Goal: Task Accomplishment & Management: Manage account settings

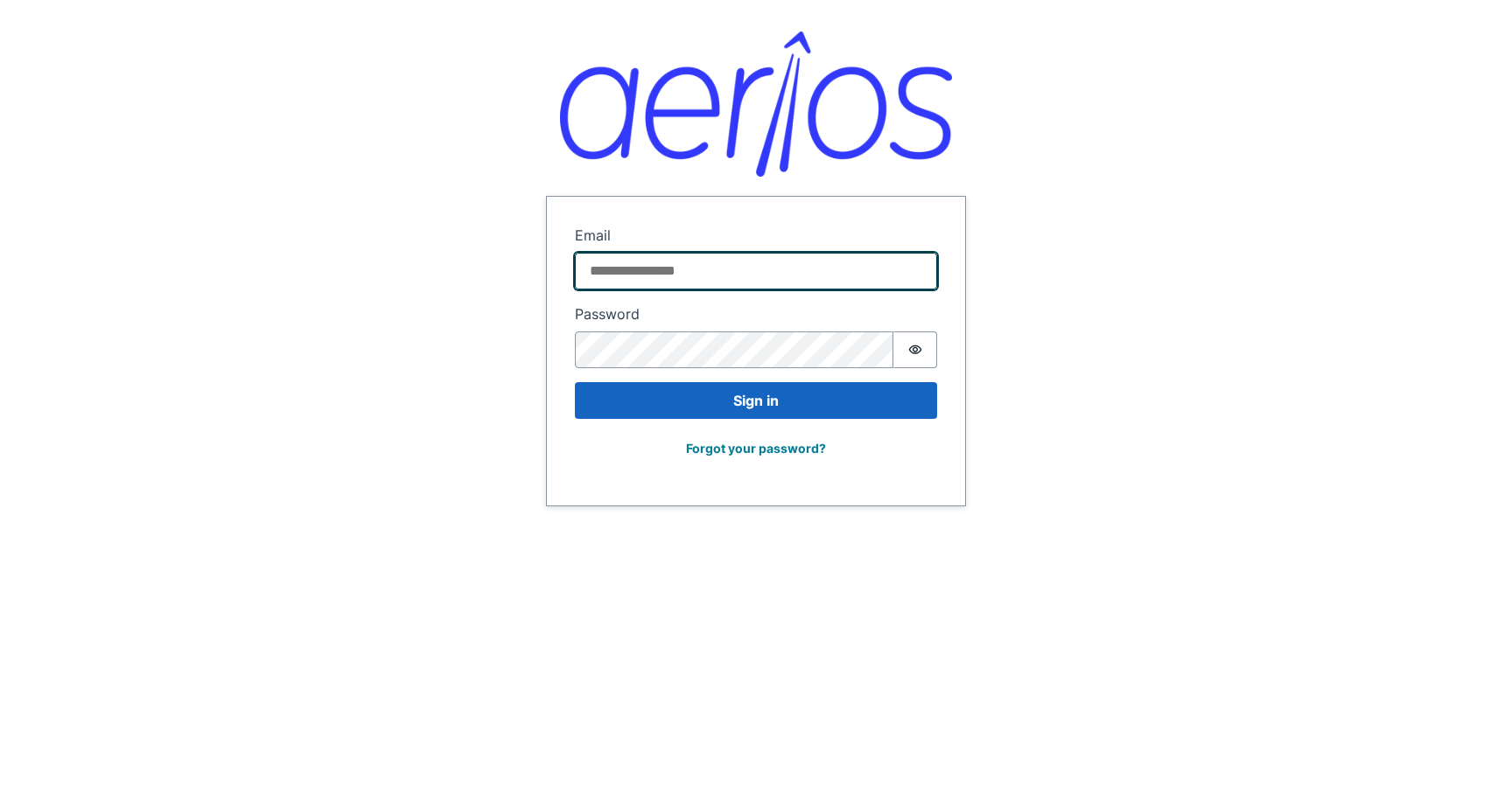
click at [675, 267] on input "Email" at bounding box center [756, 272] width 362 height 37
paste input "**********"
type input "**********"
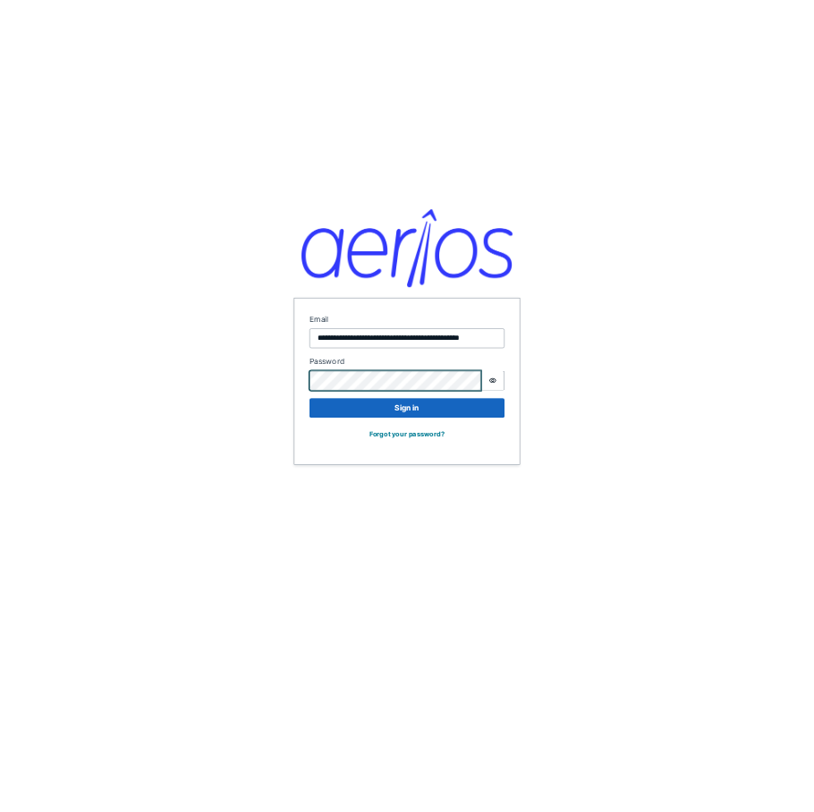
scroll to position [0, 0]
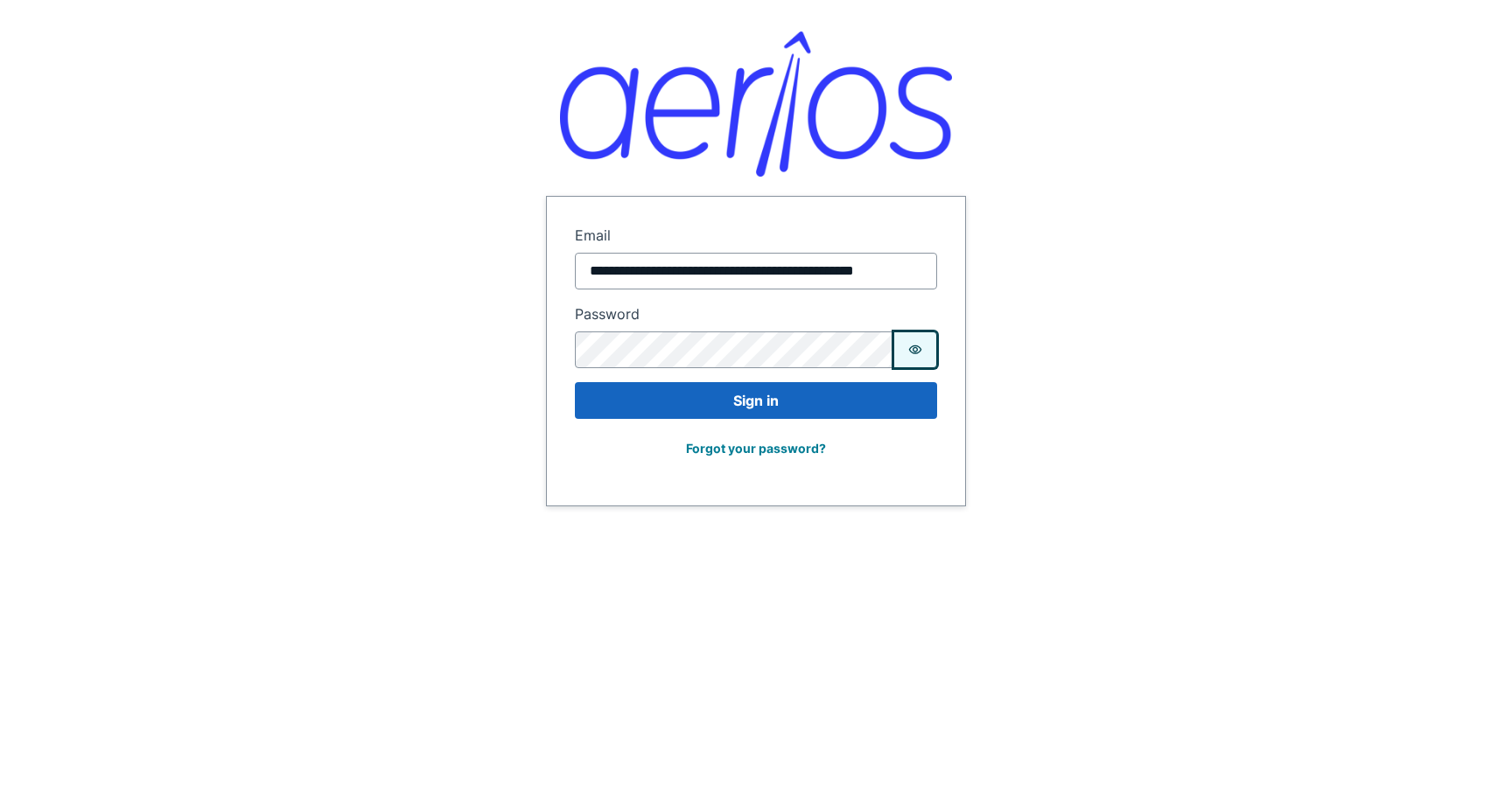
click at [913, 353] on icon "Show password" at bounding box center [915, 348] width 13 height 9
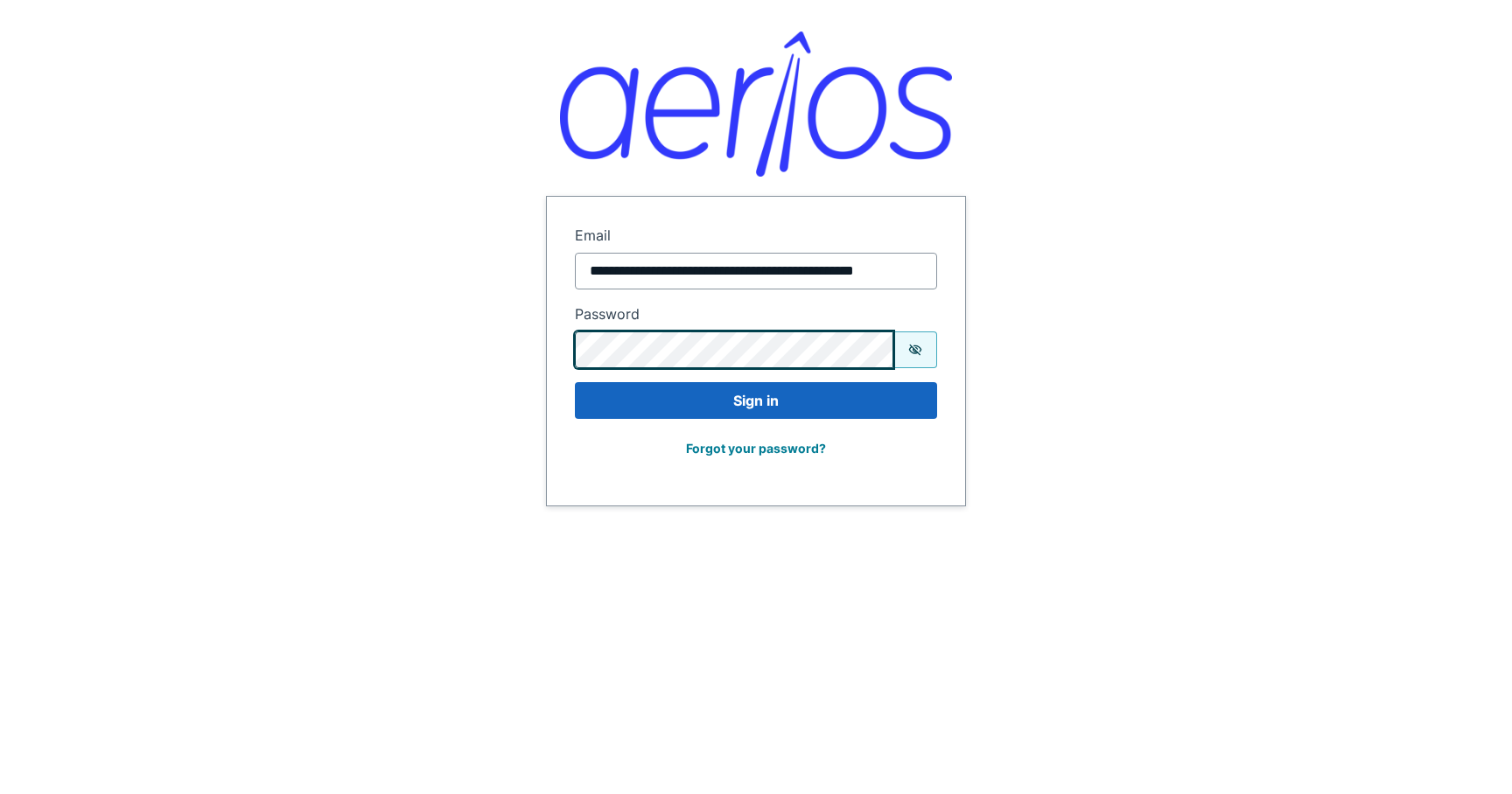
click at [553, 347] on form "**********" at bounding box center [756, 351] width 419 height 309
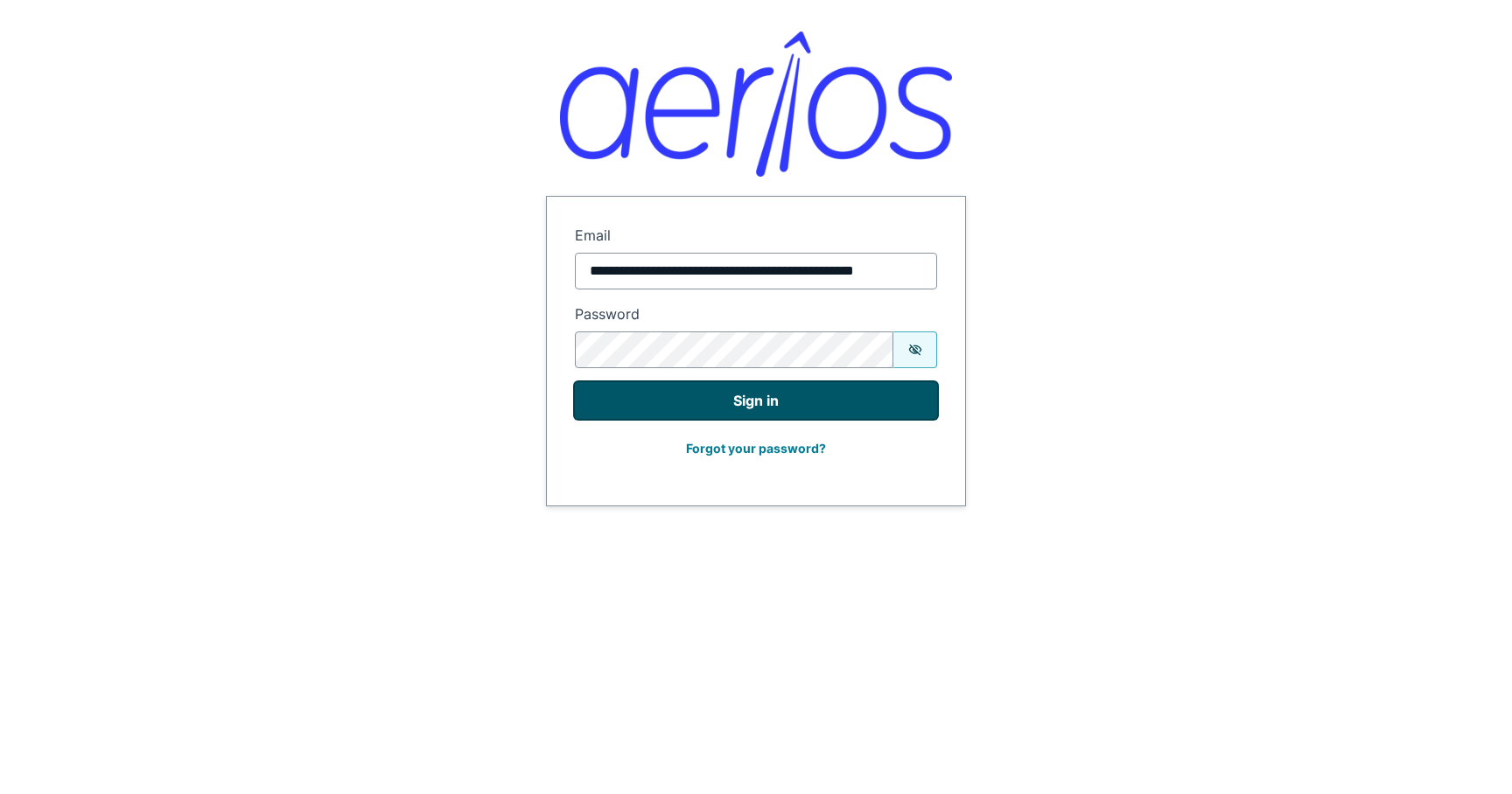
click at [600, 407] on button "Sign in" at bounding box center [756, 401] width 362 height 37
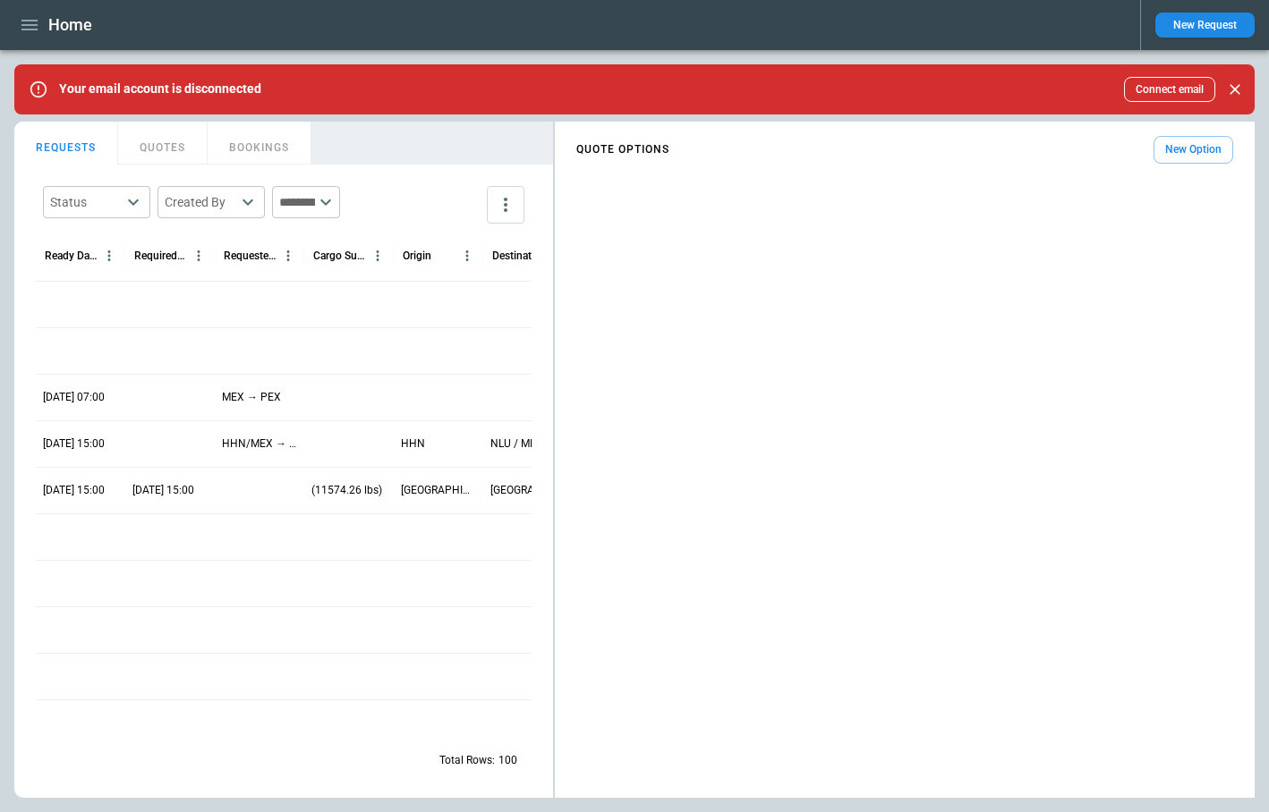
click at [1178, 22] on button "New Request" at bounding box center [1204, 25] width 99 height 25
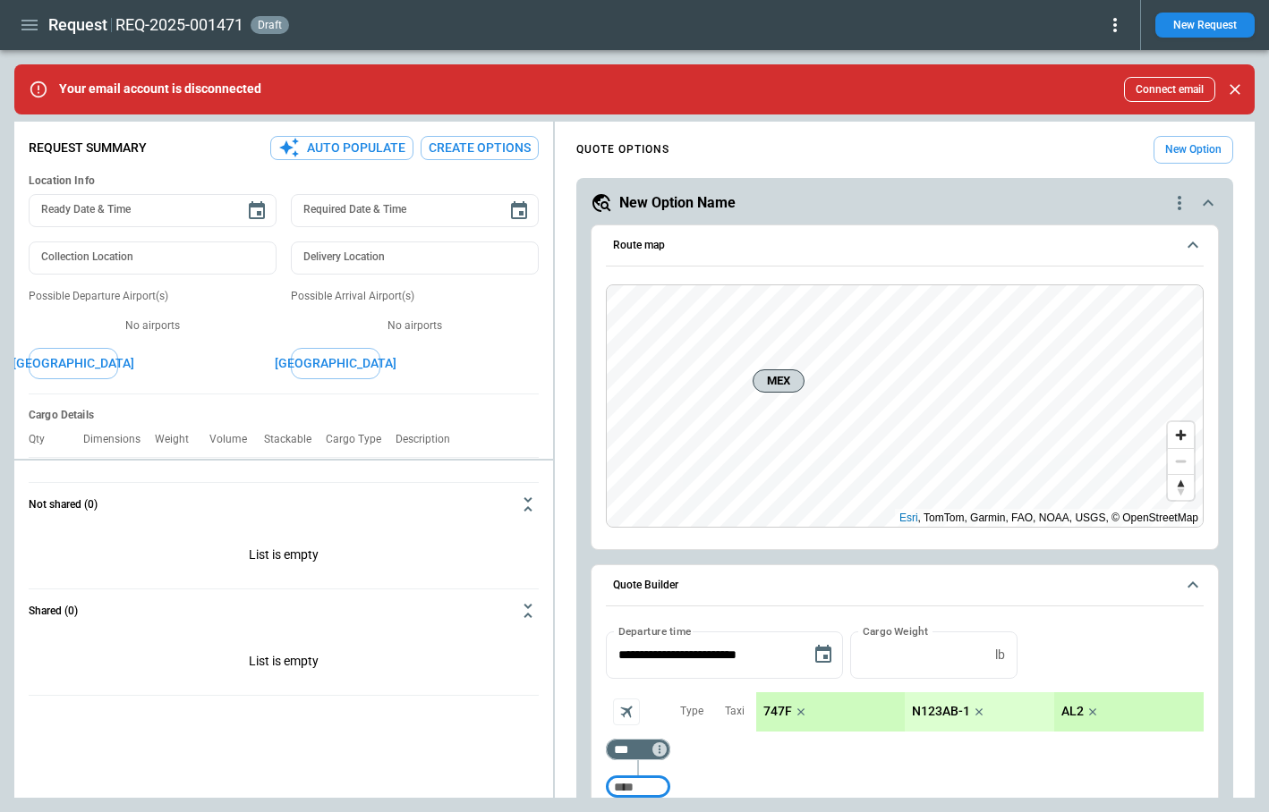
click at [1117, 25] on icon at bounding box center [1114, 24] width 21 height 21
click at [1093, 73] on button "Lost" at bounding box center [1094, 82] width 59 height 26
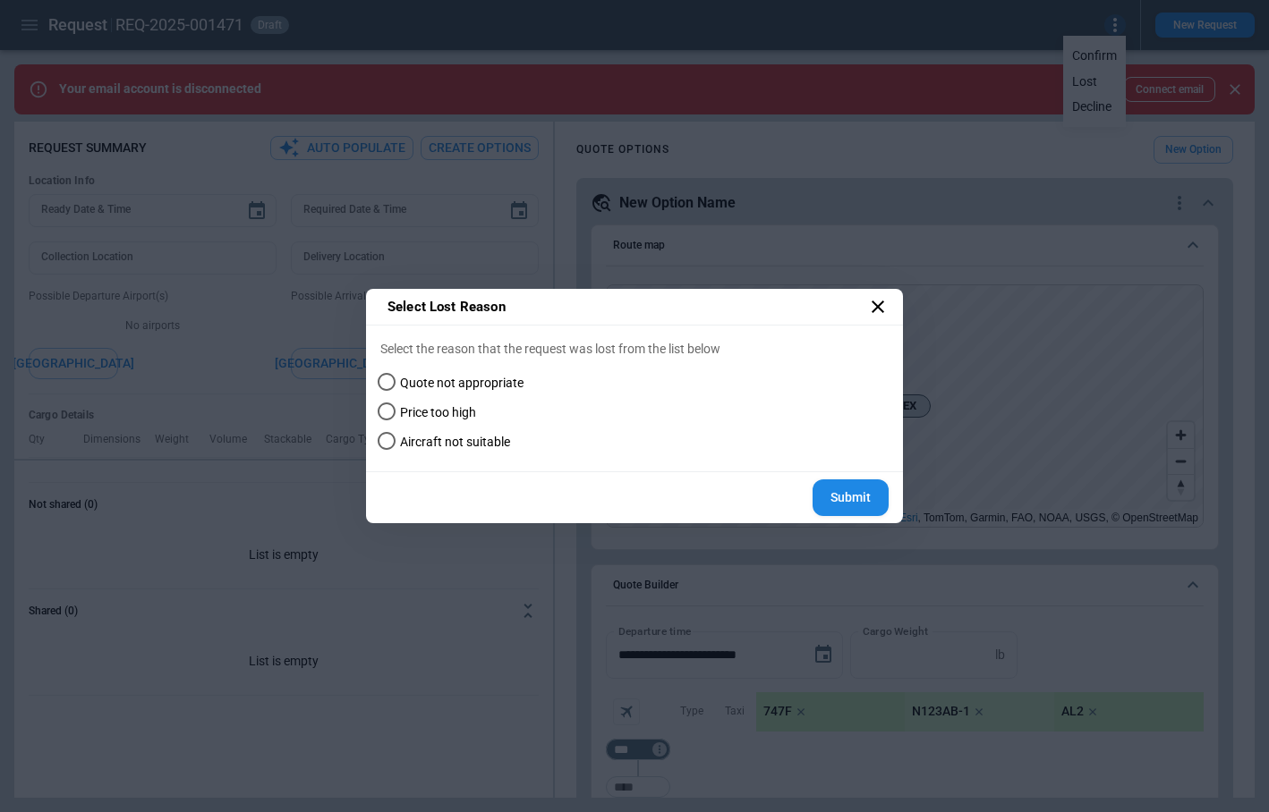
click at [438, 378] on span "Quote not appropriate" at bounding box center [461, 383] width 123 height 15
click at [862, 500] on button "Submit" at bounding box center [850, 498] width 76 height 37
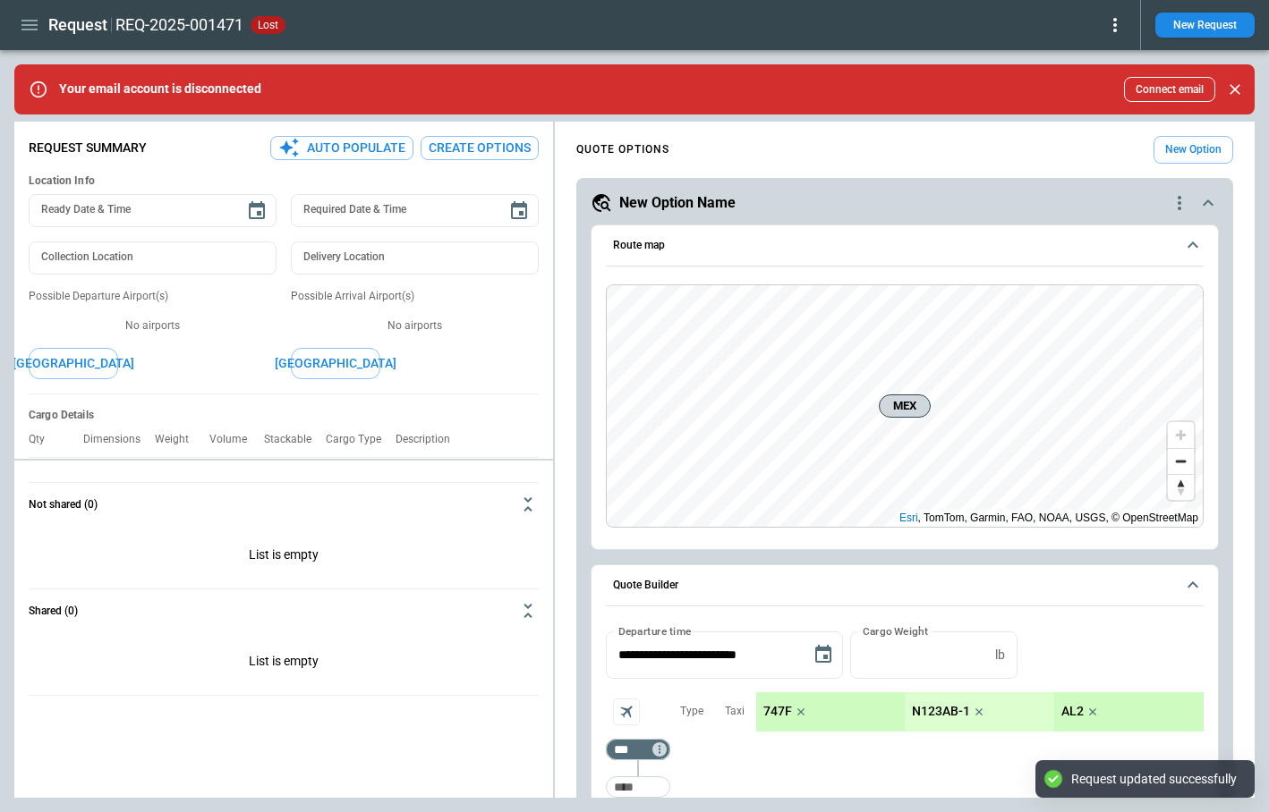
click at [1111, 21] on icon at bounding box center [1114, 24] width 21 height 21
click at [1100, 61] on button "Reopen" at bounding box center [1094, 56] width 57 height 26
click at [1117, 21] on icon at bounding box center [1114, 24] width 21 height 21
click at [1105, 106] on button "Decline" at bounding box center [1094, 107] width 59 height 26
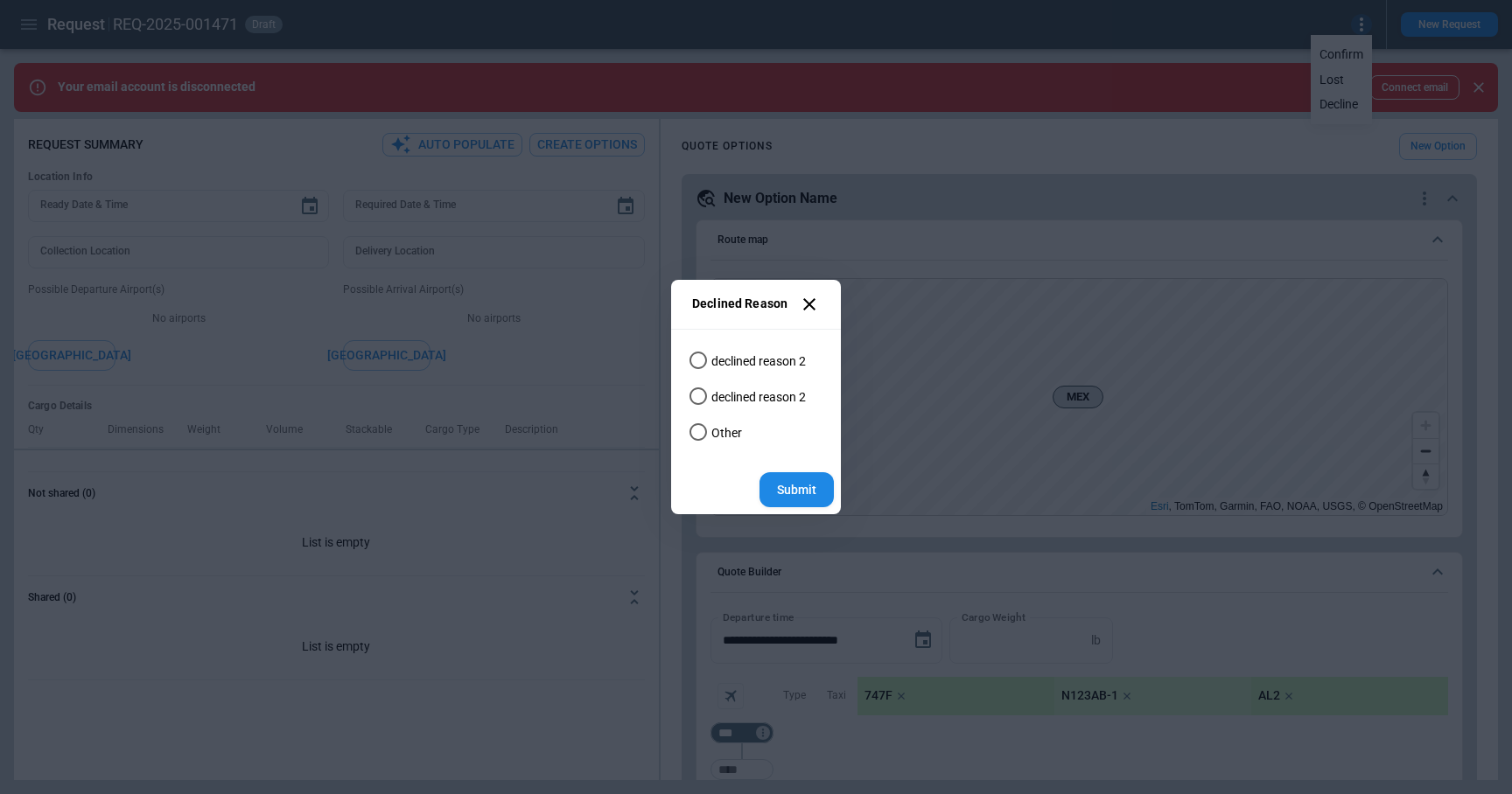
click at [842, 418] on div "Declined Reason declined reason 2 declined reason 2 Other Submit" at bounding box center [756, 397] width 1512 height 794
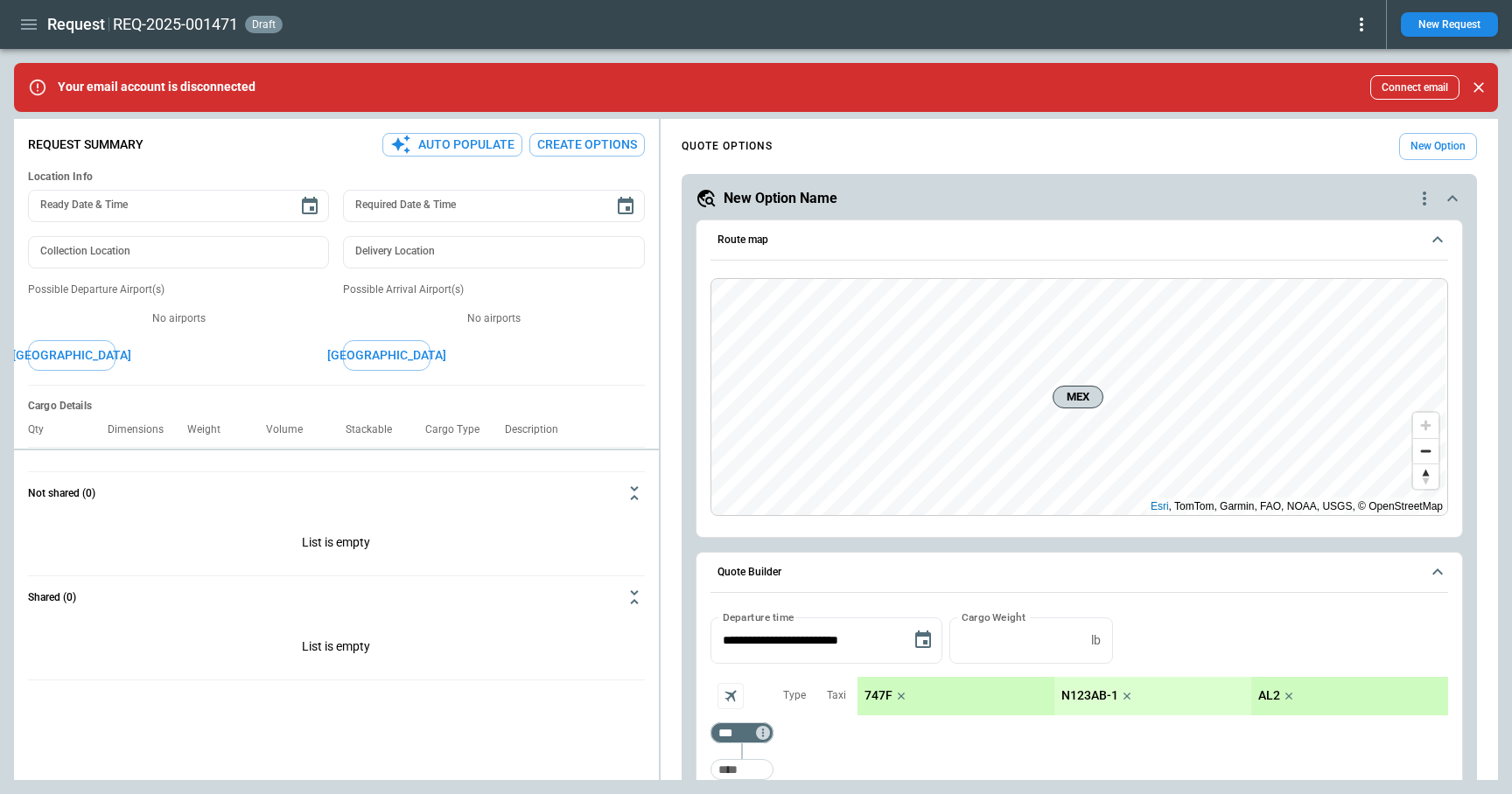
click at [1362, 27] on icon at bounding box center [1360, 23] width 21 height 21
click at [1345, 99] on button "Decline" at bounding box center [1341, 105] width 58 height 25
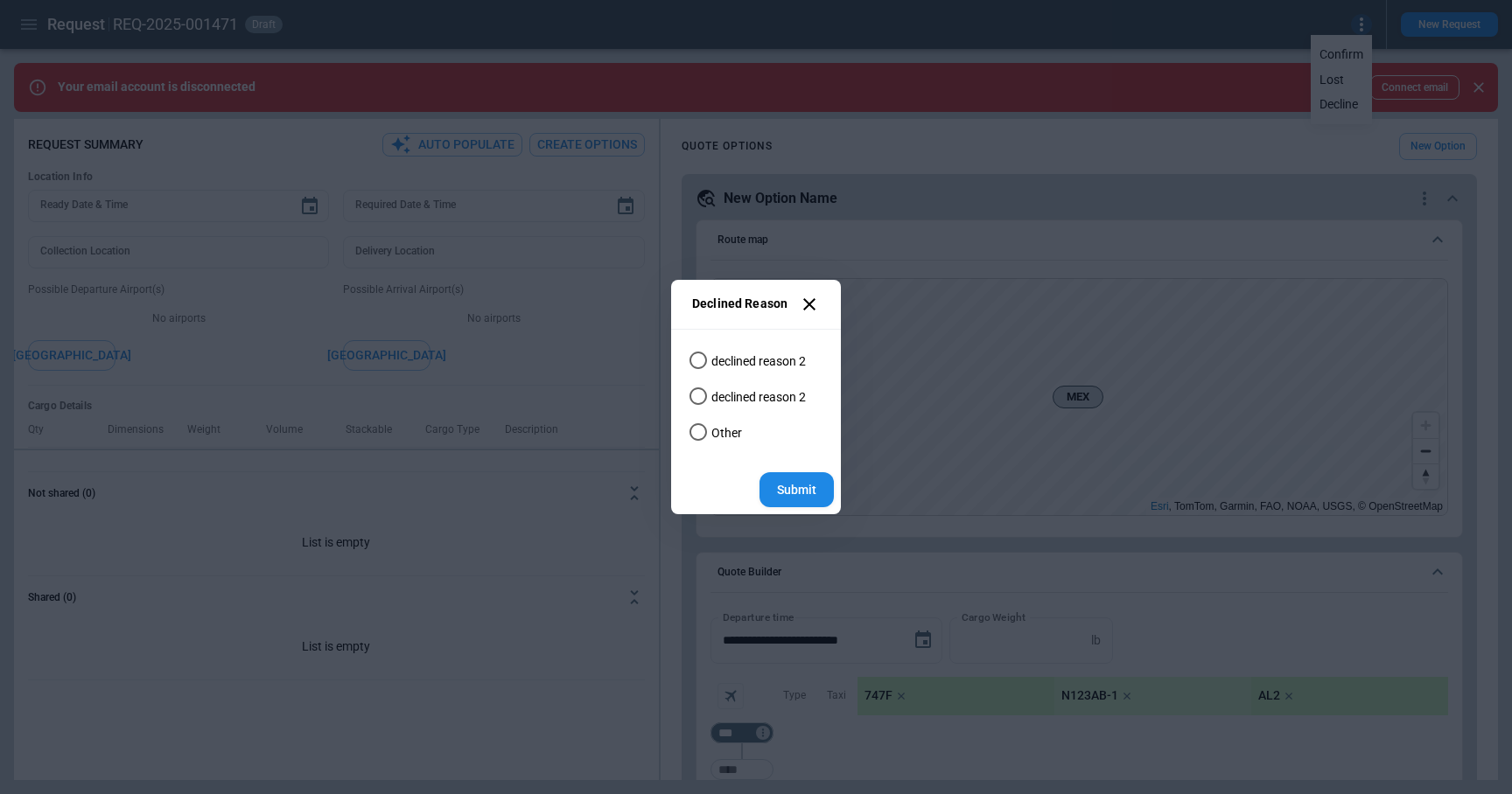
type textarea "*"
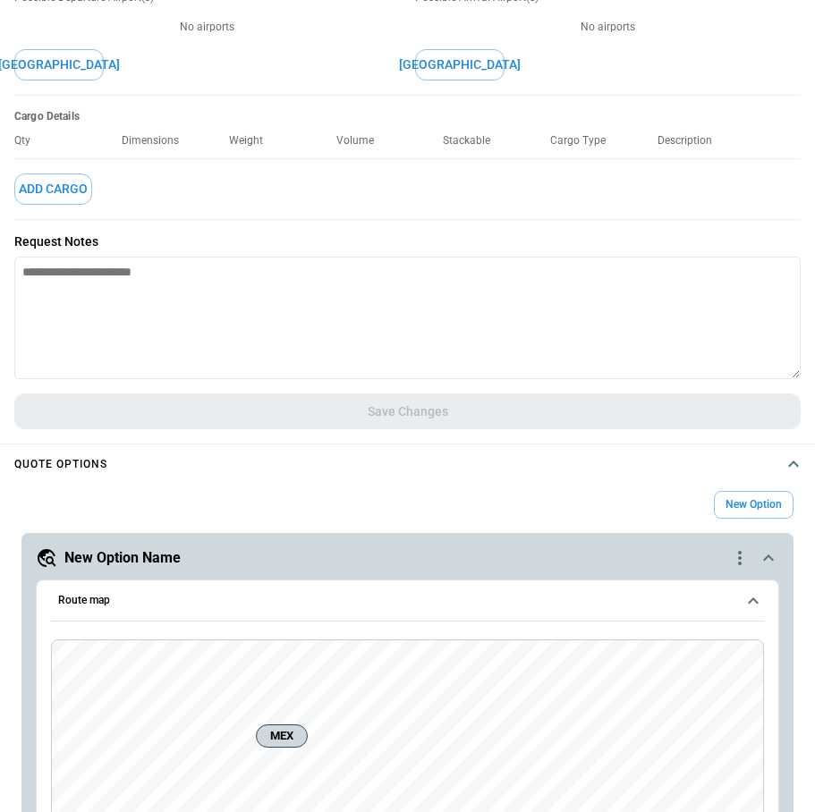
type textarea "*"
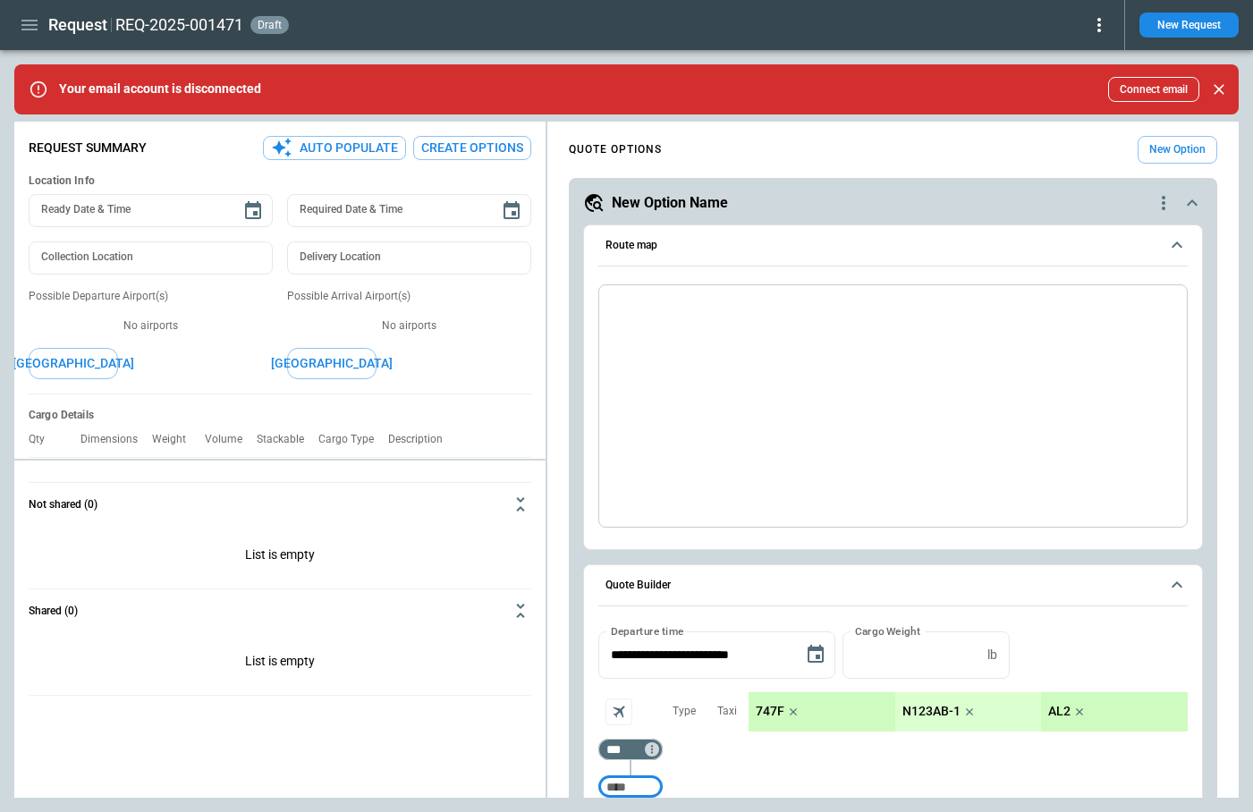
type textarea "*"
click at [1094, 22] on icon at bounding box center [1099, 24] width 21 height 21
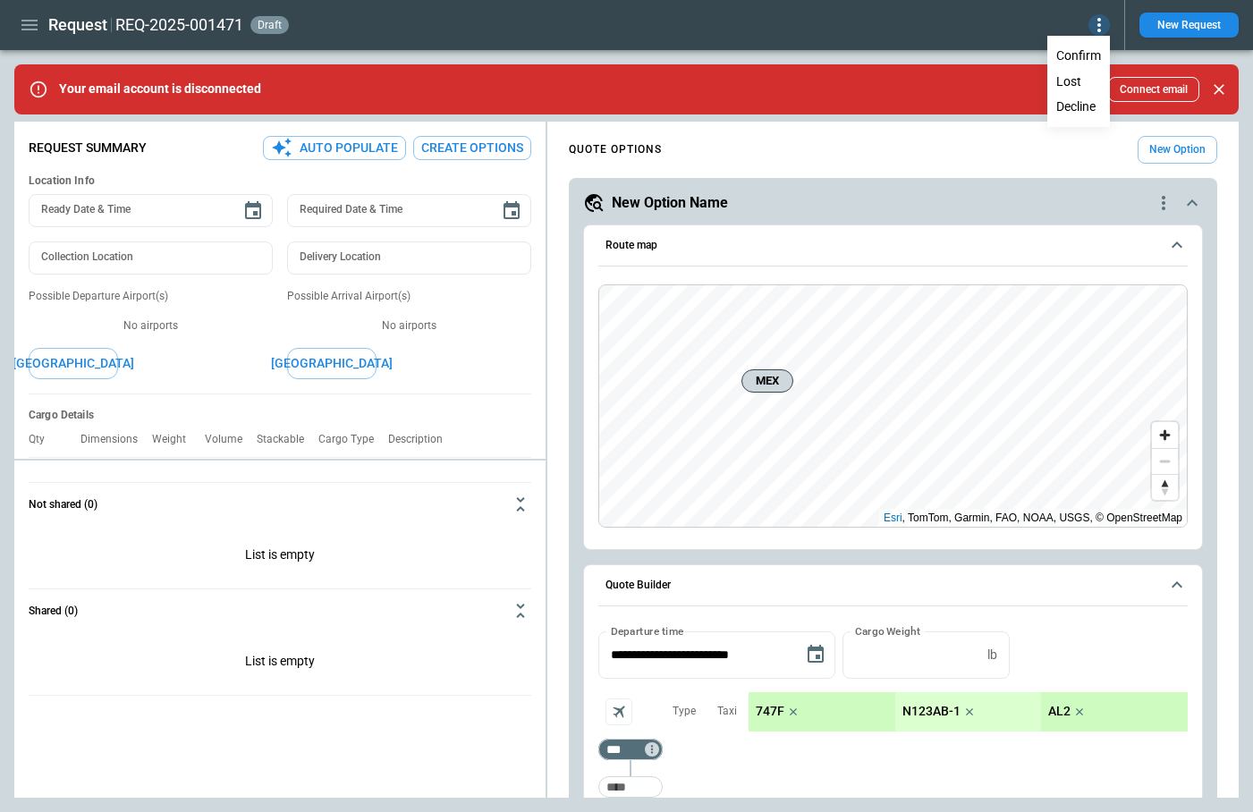
click at [1085, 106] on button "Decline" at bounding box center [1078, 107] width 59 height 26
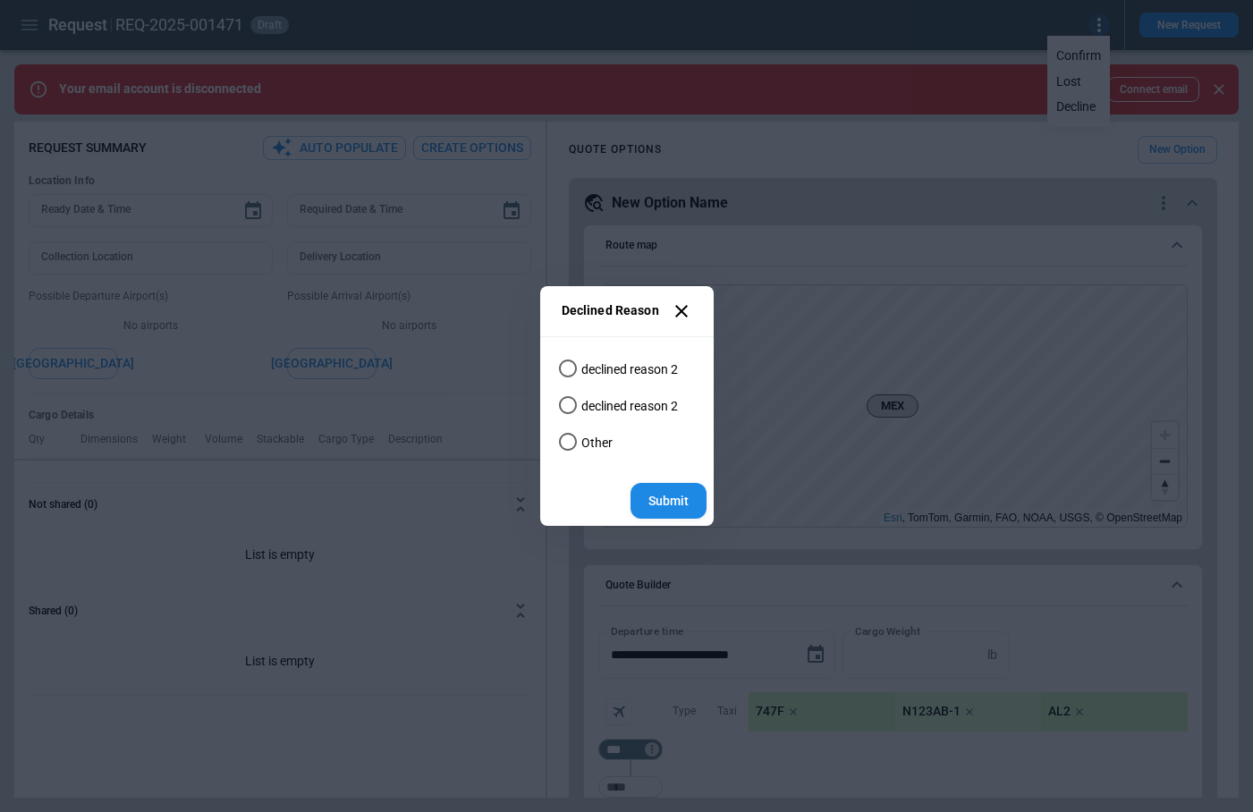
click at [1072, 81] on div "Declined Reason declined reason 2 declined reason 2 Other Submit" at bounding box center [626, 406] width 1253 height 812
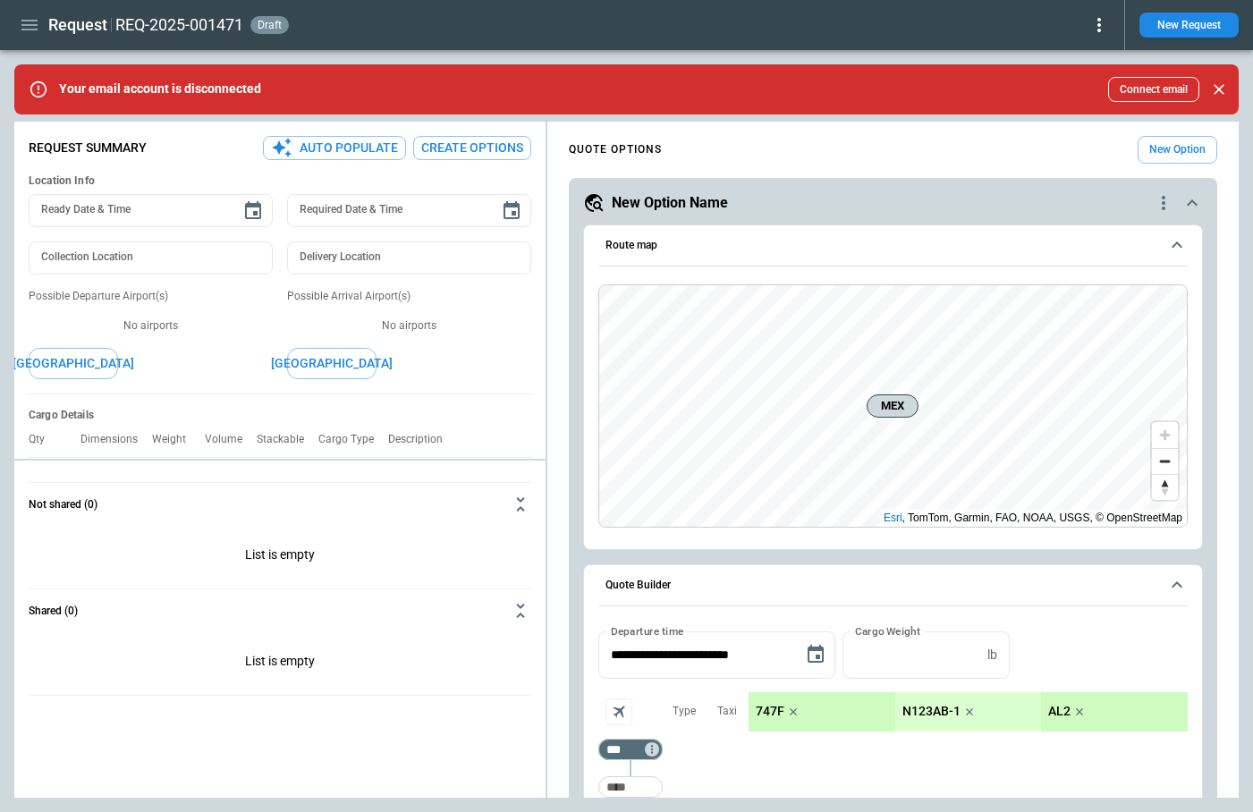
click at [1097, 18] on icon at bounding box center [1099, 24] width 21 height 21
click at [1079, 81] on button "Lost" at bounding box center [1078, 82] width 59 height 26
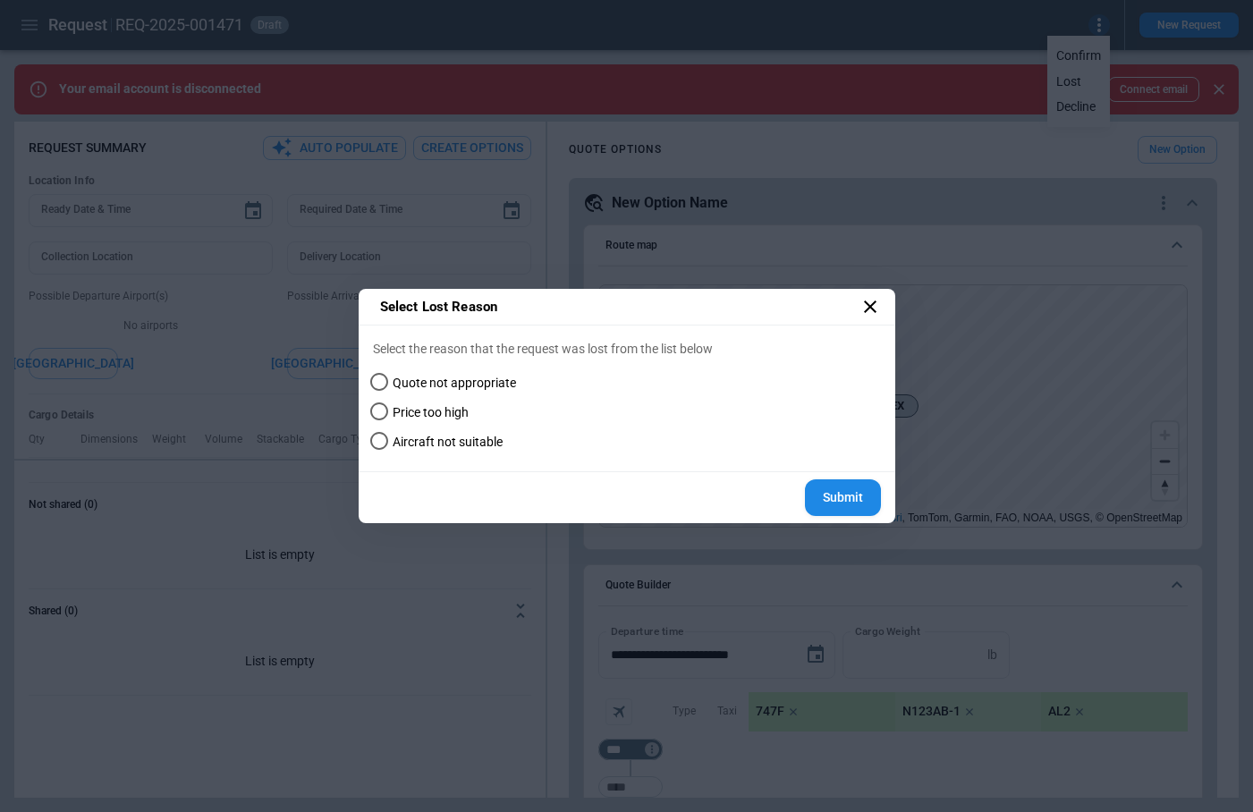
click at [905, 322] on div "Select Lost Reason Select the reason that the request was lost from the list be…" at bounding box center [626, 406] width 1253 height 812
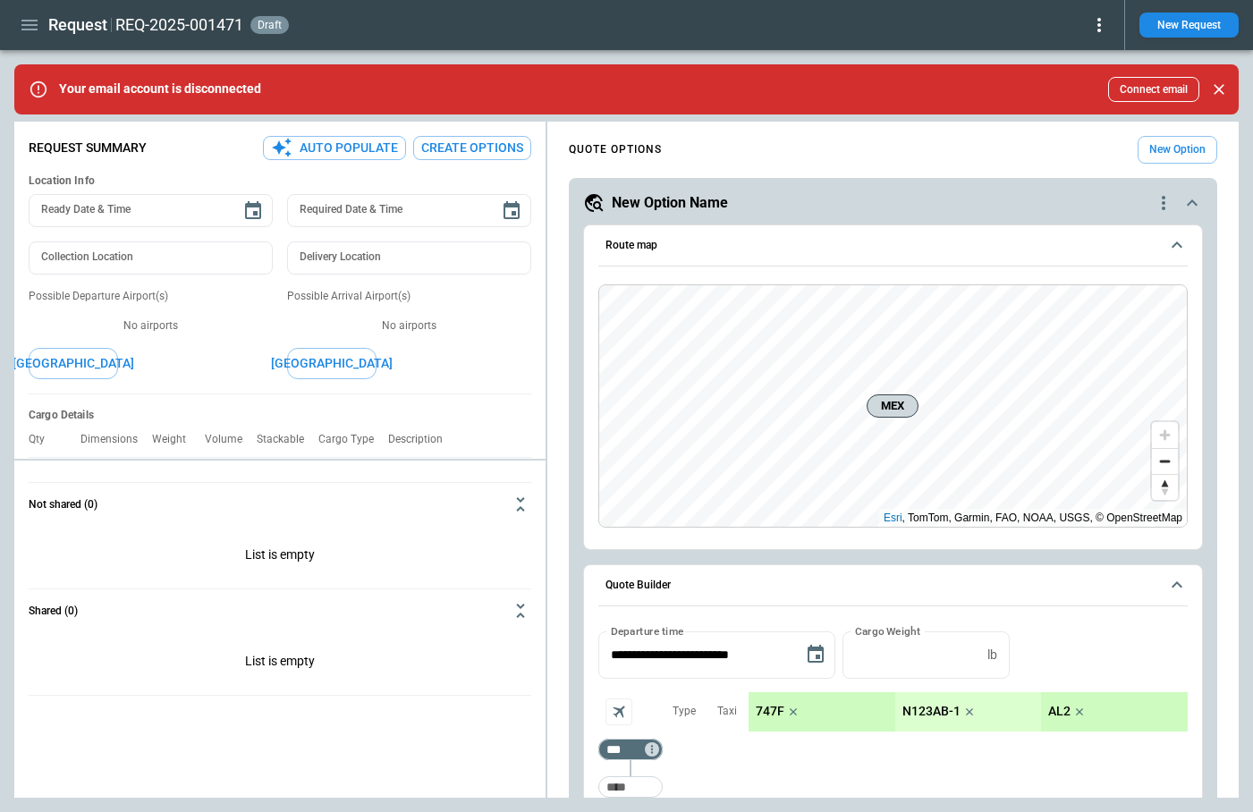
click at [1111, 7] on div "Request REQ-2025-001471 draft New Request" at bounding box center [626, 25] width 1253 height 50
click at [1108, 21] on icon at bounding box center [1099, 24] width 21 height 21
click at [1076, 101] on button "Decline" at bounding box center [1078, 107] width 59 height 26
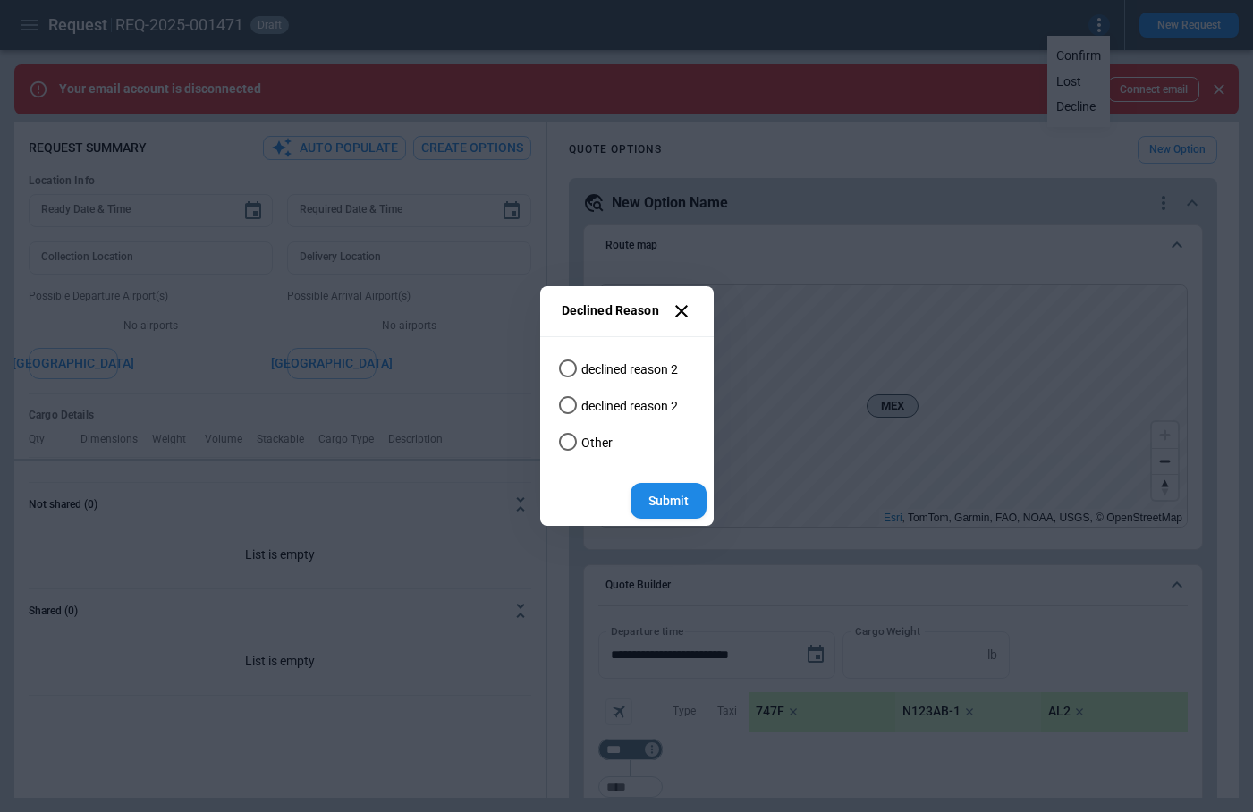
click at [827, 257] on div "Declined Reason declined reason 2 declined reason 2 Other Submit" at bounding box center [626, 406] width 1253 height 812
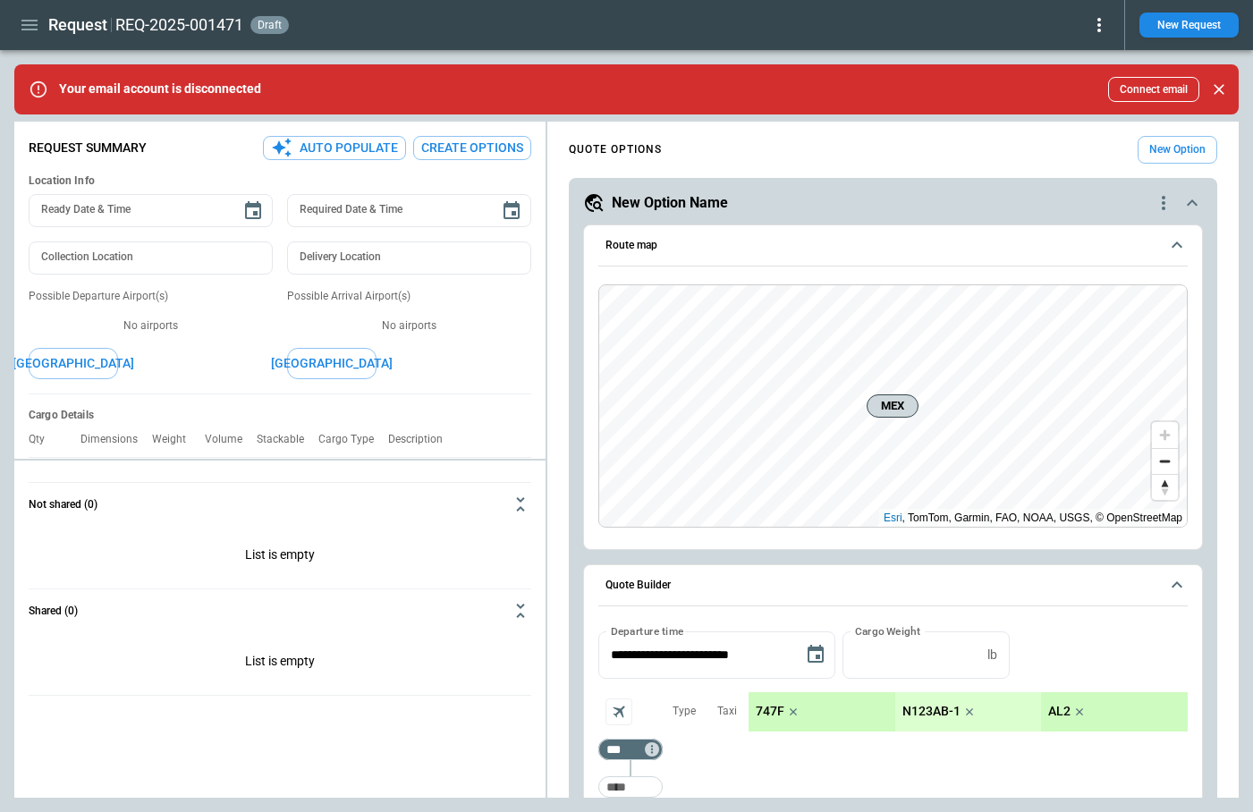
click at [1083, 25] on div "REQ-2025-001471 draft" at bounding box center [612, 24] width 995 height 21
click at [1094, 25] on icon at bounding box center [1099, 24] width 21 height 21
click at [1079, 89] on button "Lost" at bounding box center [1078, 82] width 59 height 26
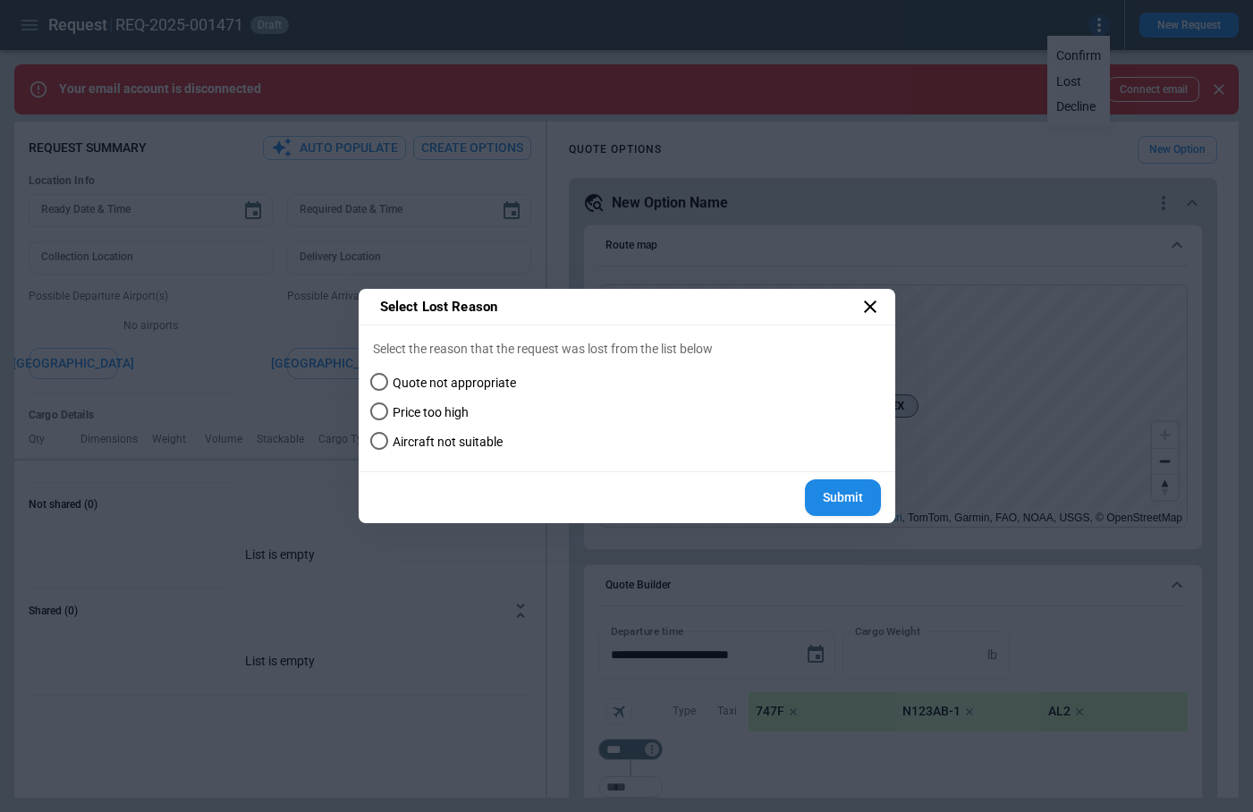
click at [284, 435] on div "Select Lost Reason Select the reason that the request was lost from the list be…" at bounding box center [626, 406] width 1253 height 812
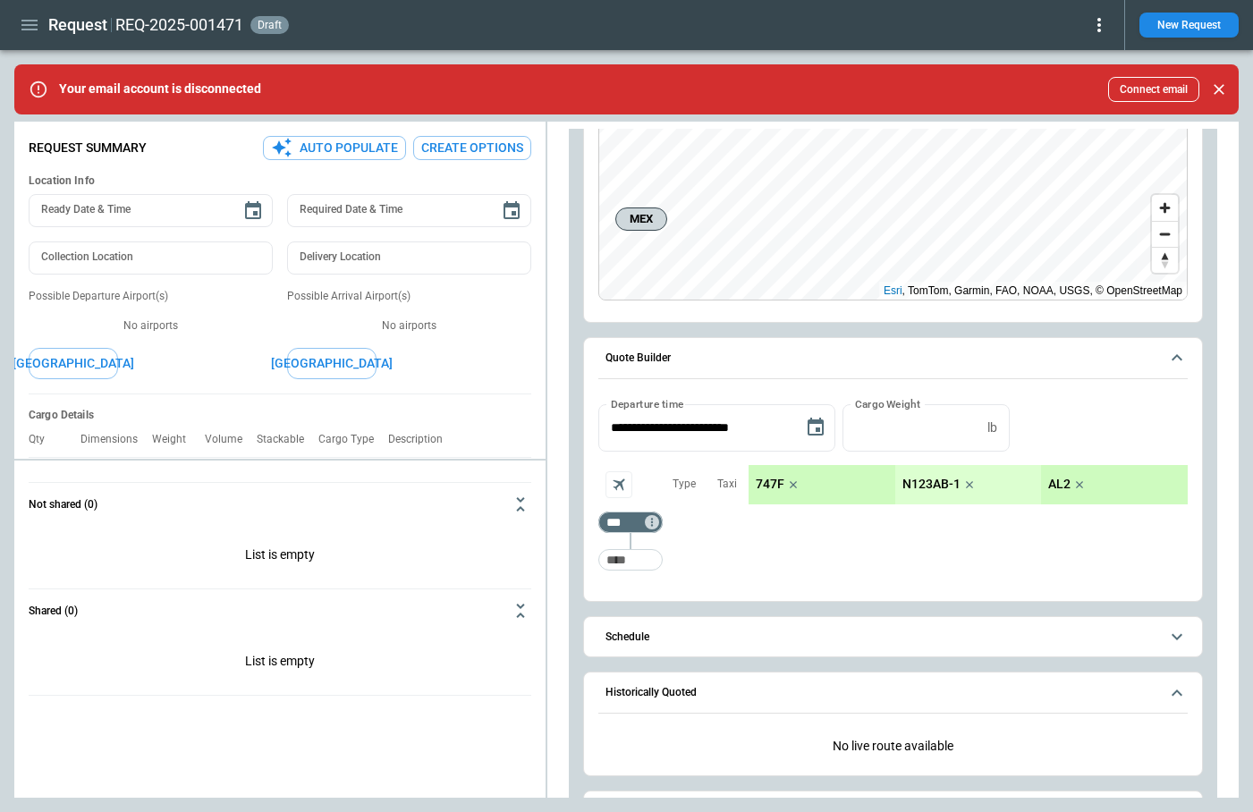
scroll to position [245, 0]
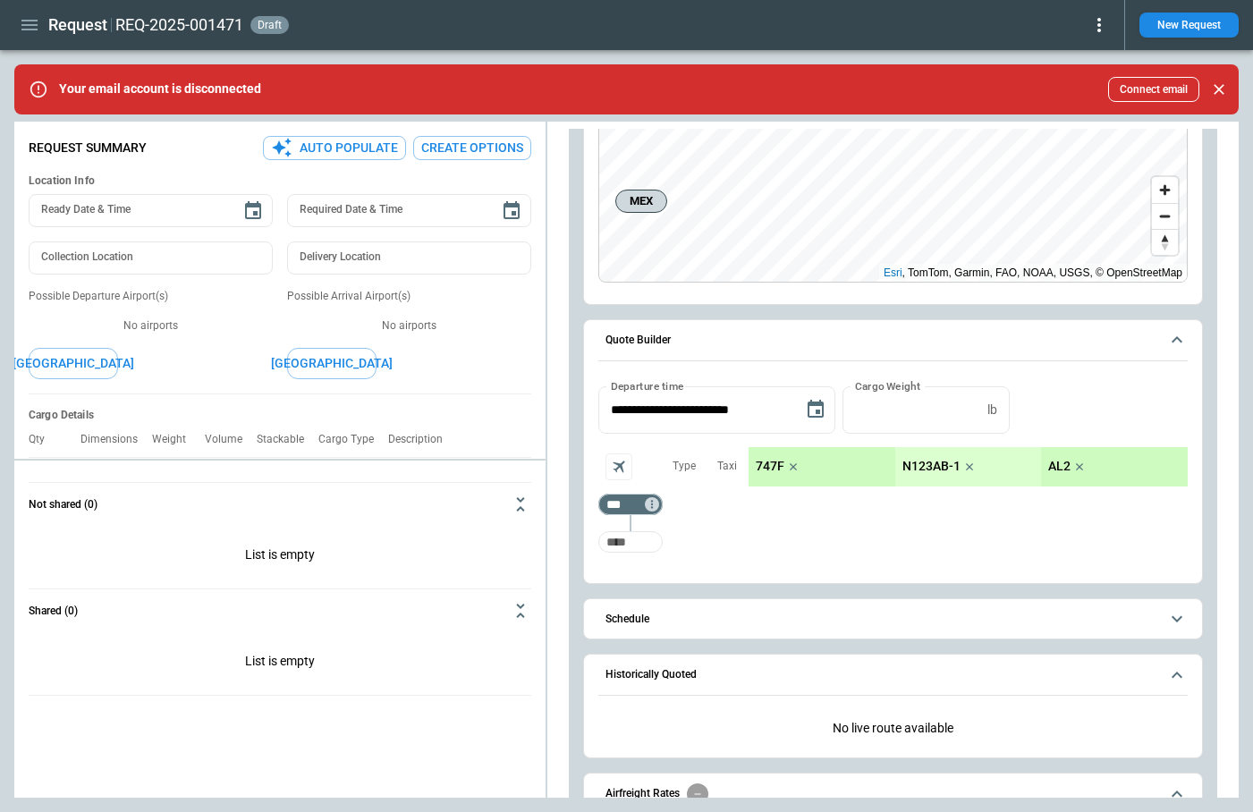
click at [632, 550] on input "Too short" at bounding box center [630, 542] width 57 height 32
type input "***"
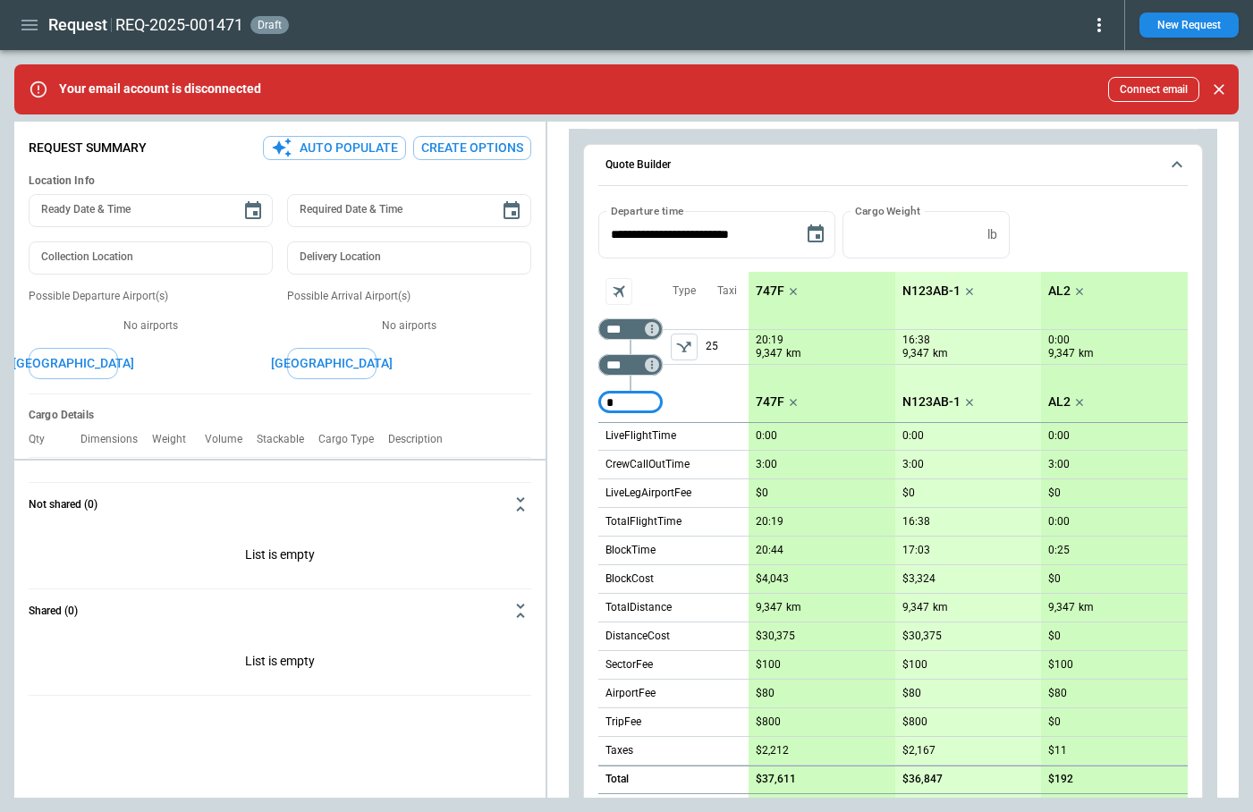
scroll to position [421, 0]
type input "***"
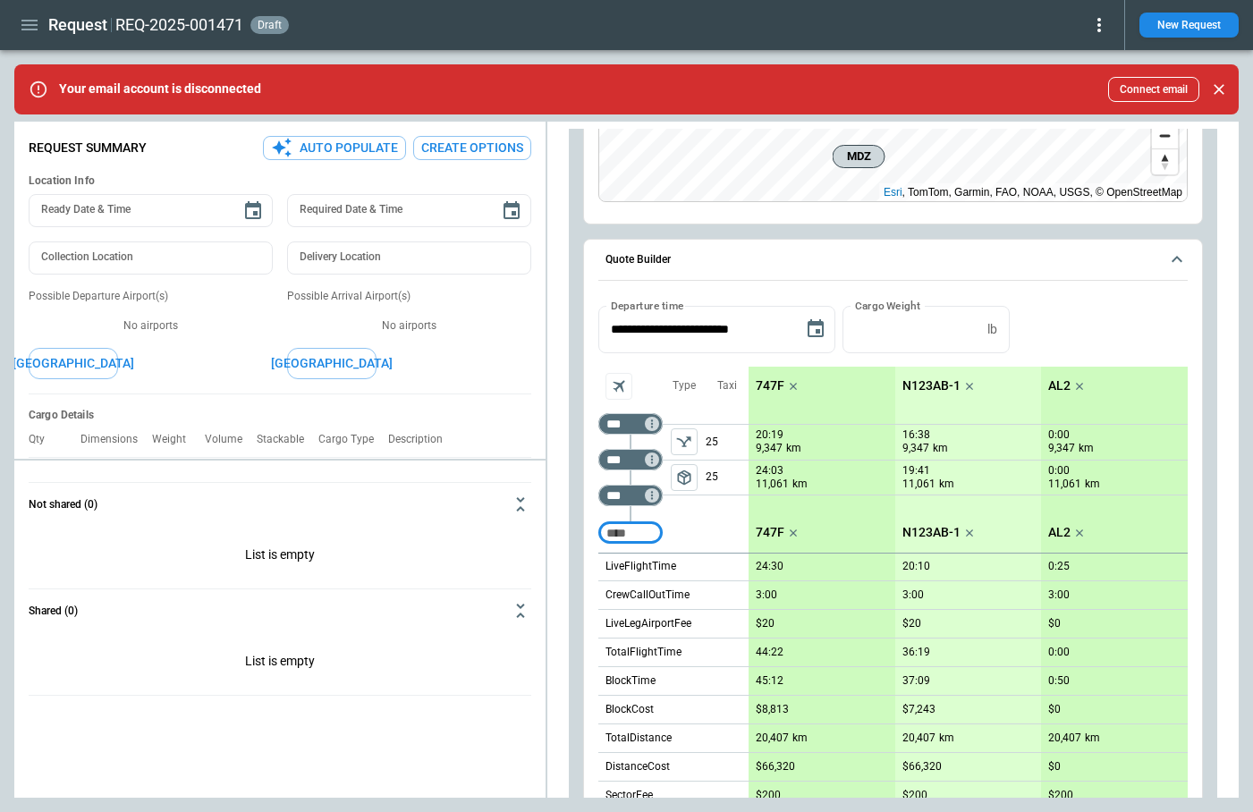
scroll to position [315, 0]
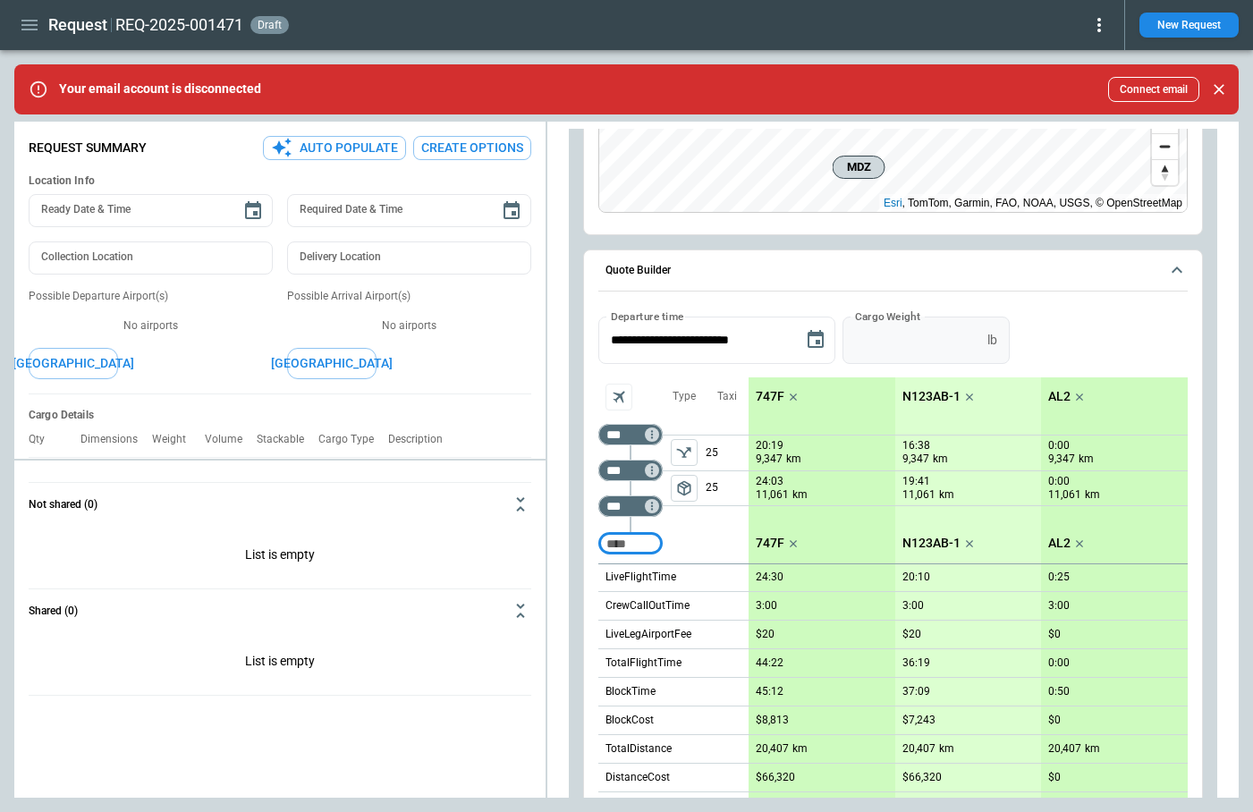
type input "*"
click at [981, 333] on input "*" at bounding box center [912, 340] width 138 height 47
click at [1044, 344] on button "Apply" at bounding box center [1045, 340] width 57 height 47
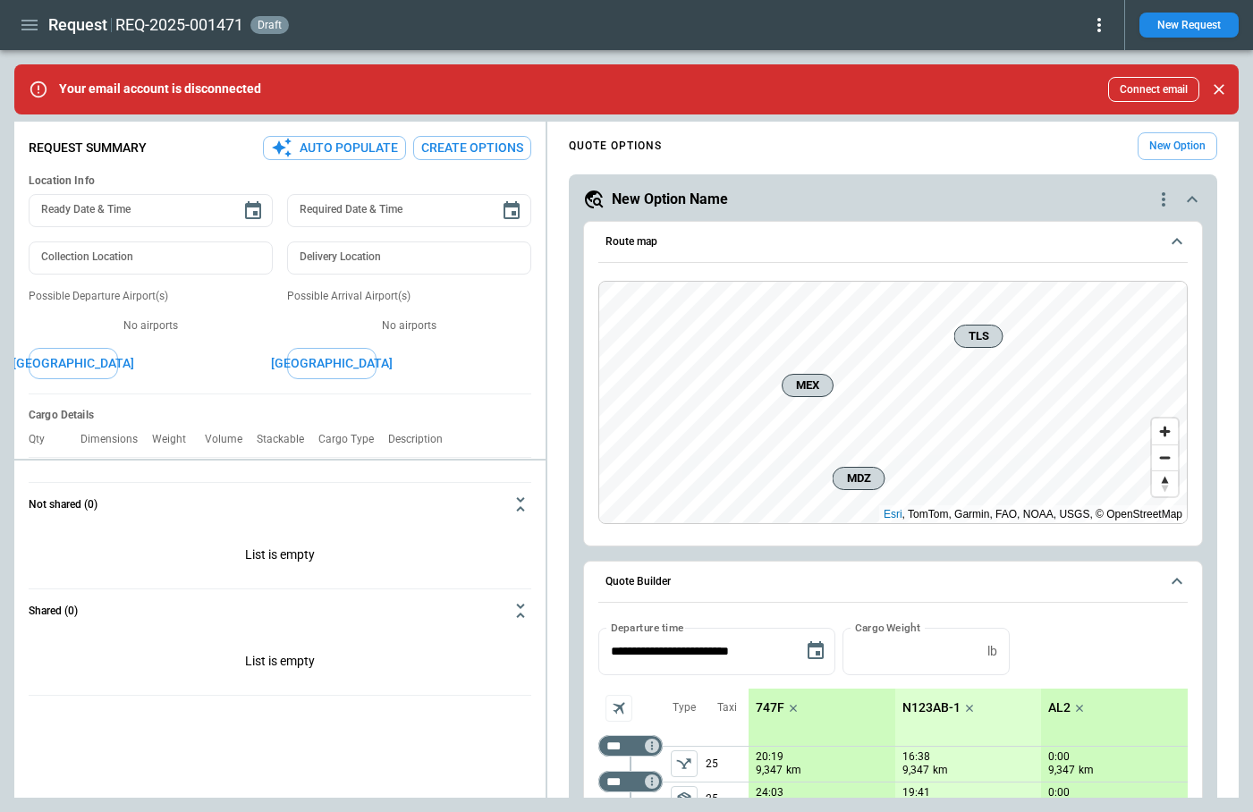
scroll to position [0, 0]
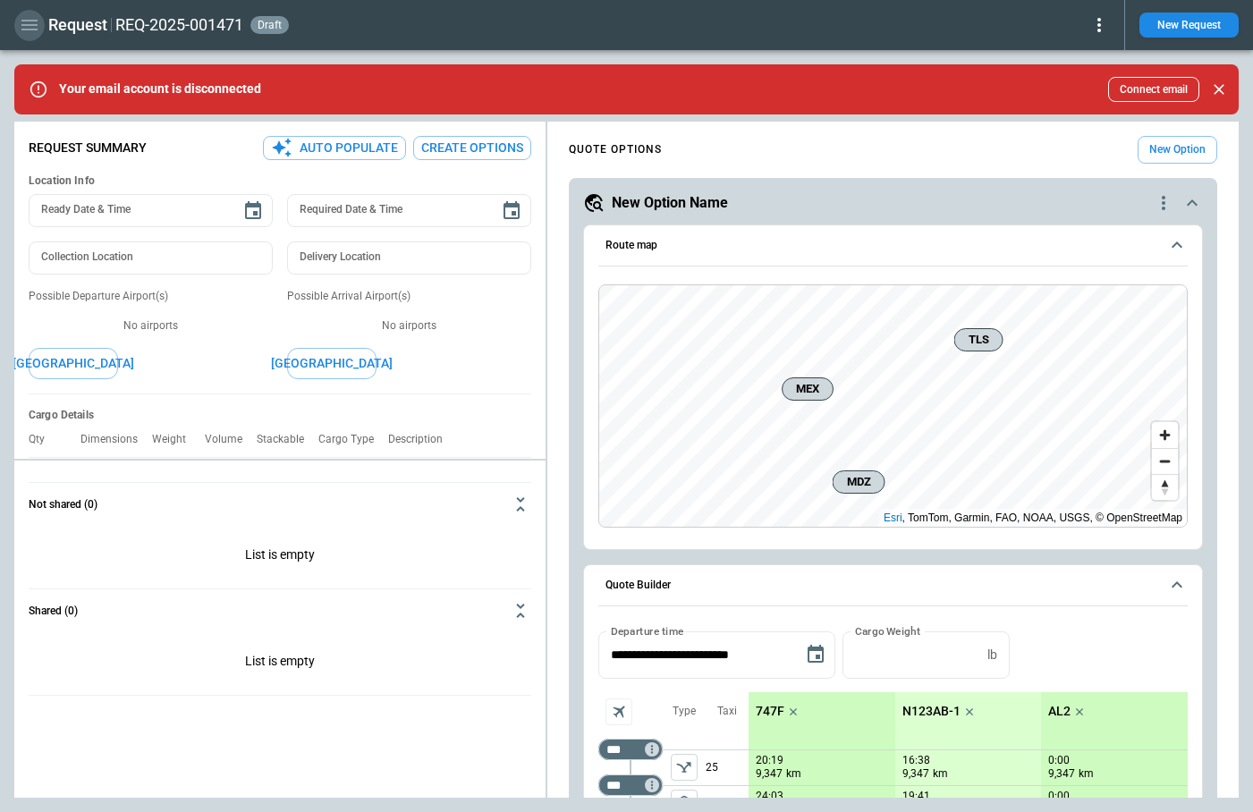
click at [26, 16] on icon "button" at bounding box center [29, 24] width 21 height 21
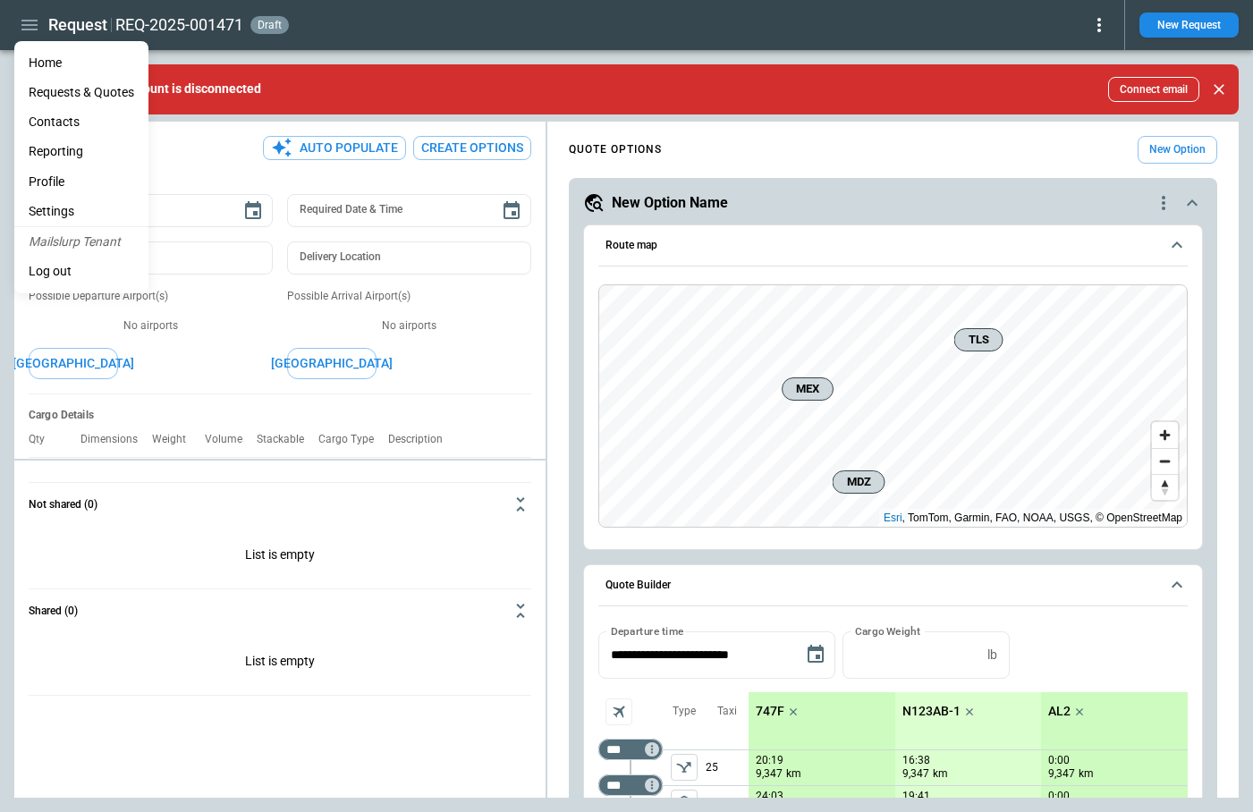
click at [81, 141] on li "Reporting" at bounding box center [81, 152] width 134 height 30
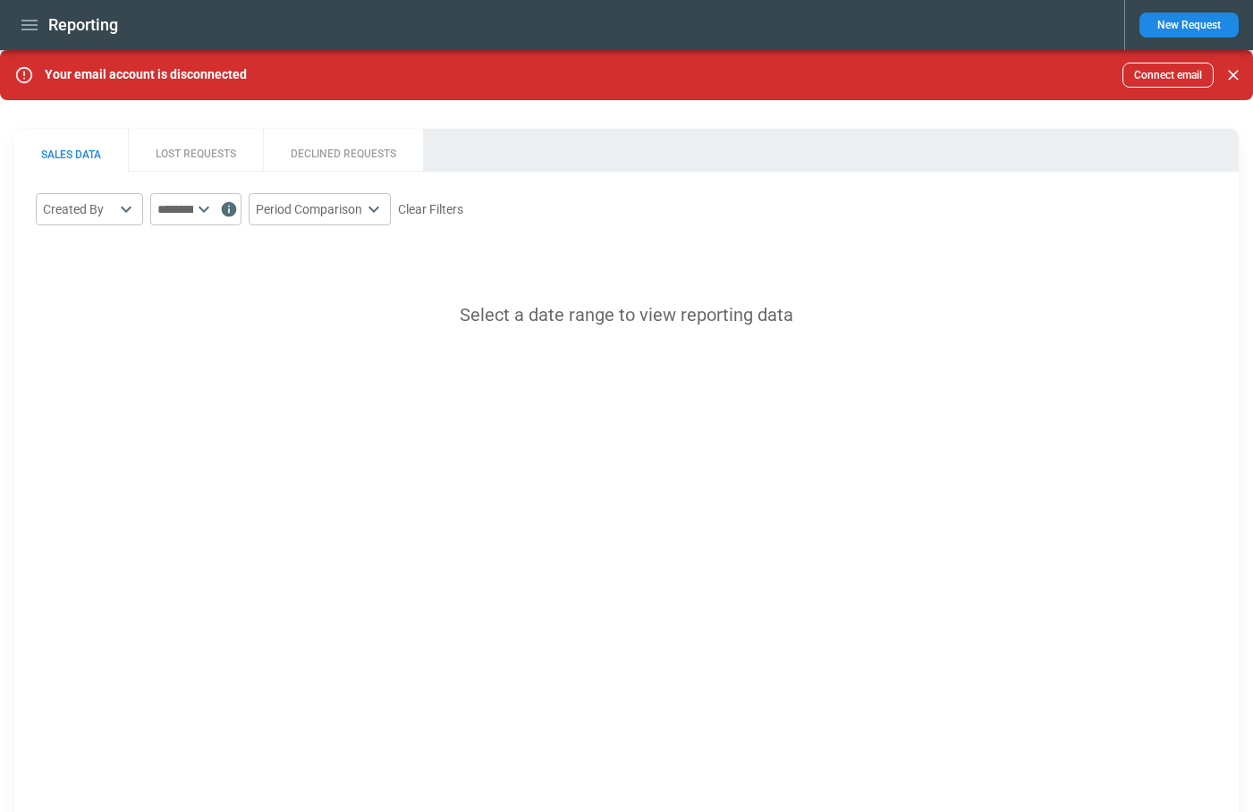
click at [192, 153] on button "LOST REQUESTS" at bounding box center [195, 150] width 135 height 43
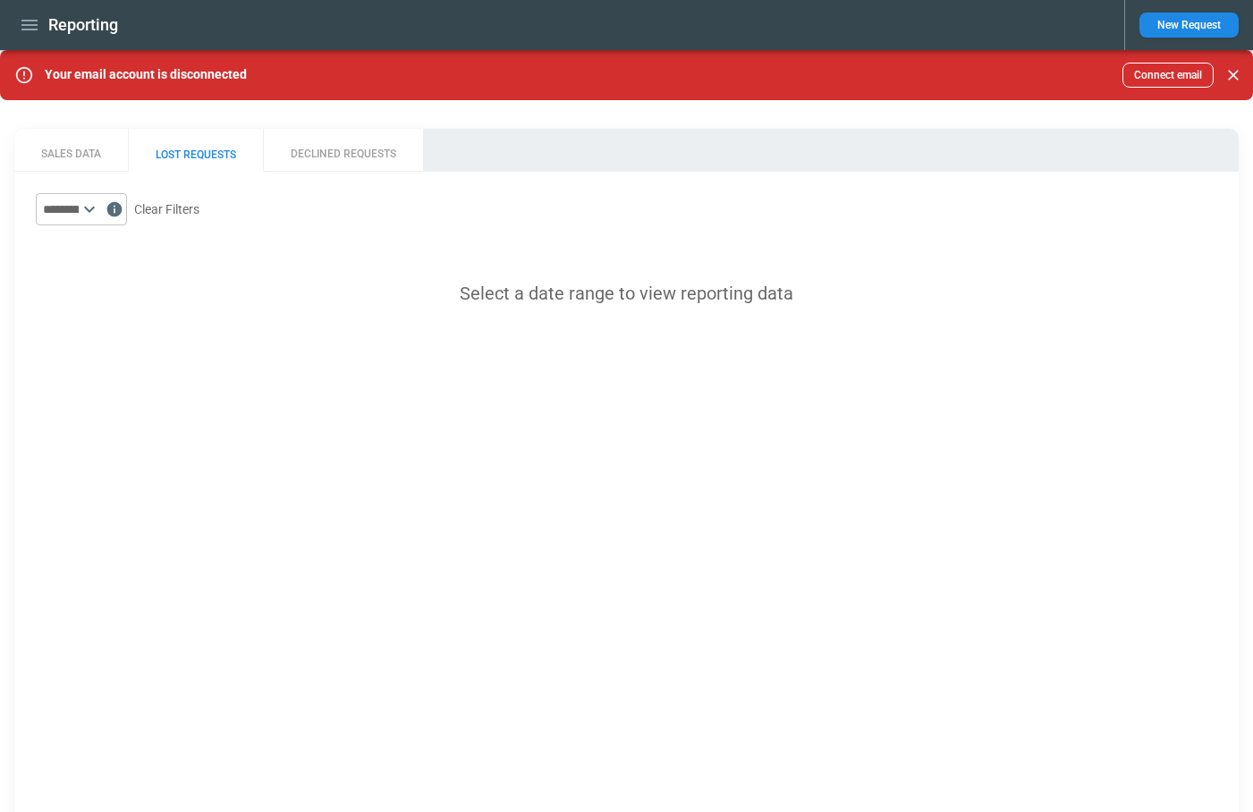
click at [100, 210] on icon at bounding box center [89, 209] width 21 height 21
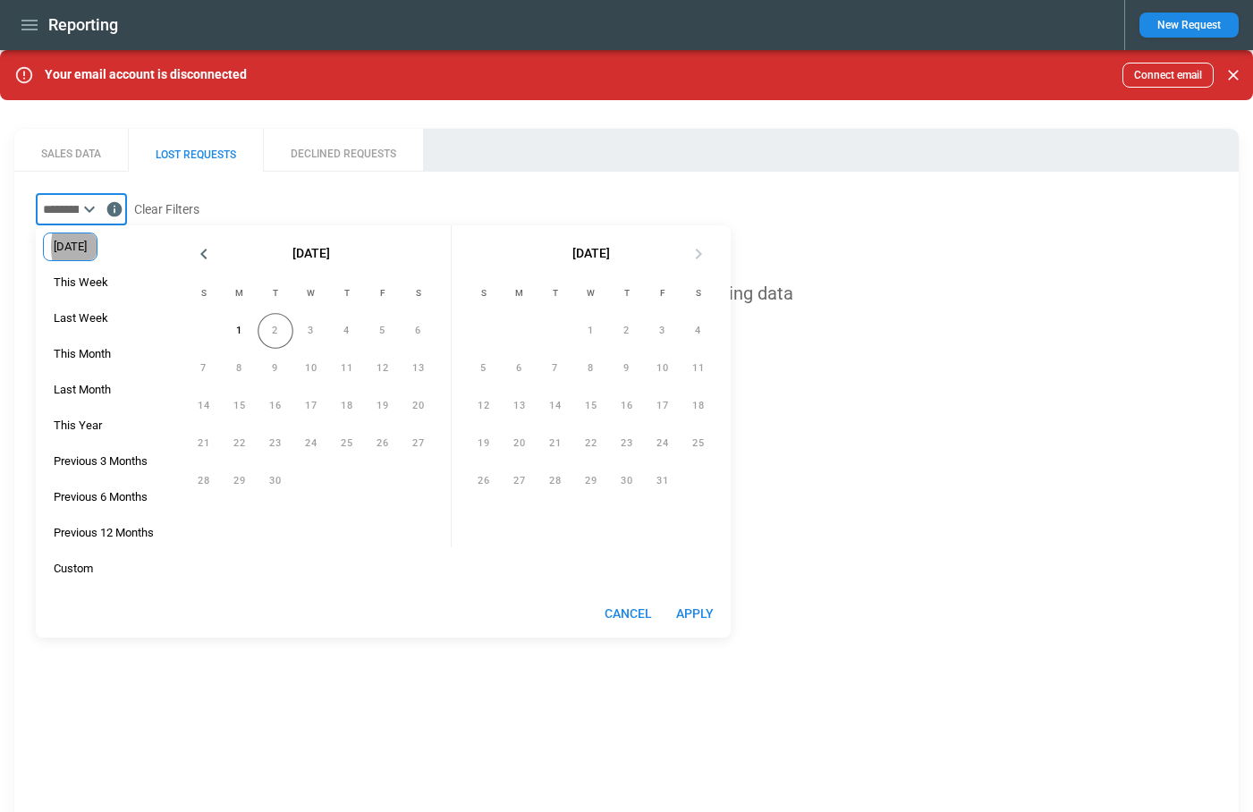
click at [97, 247] on span "Yesterday" at bounding box center [70, 247] width 53 height 14
click at [709, 607] on button "Apply" at bounding box center [695, 614] width 57 height 33
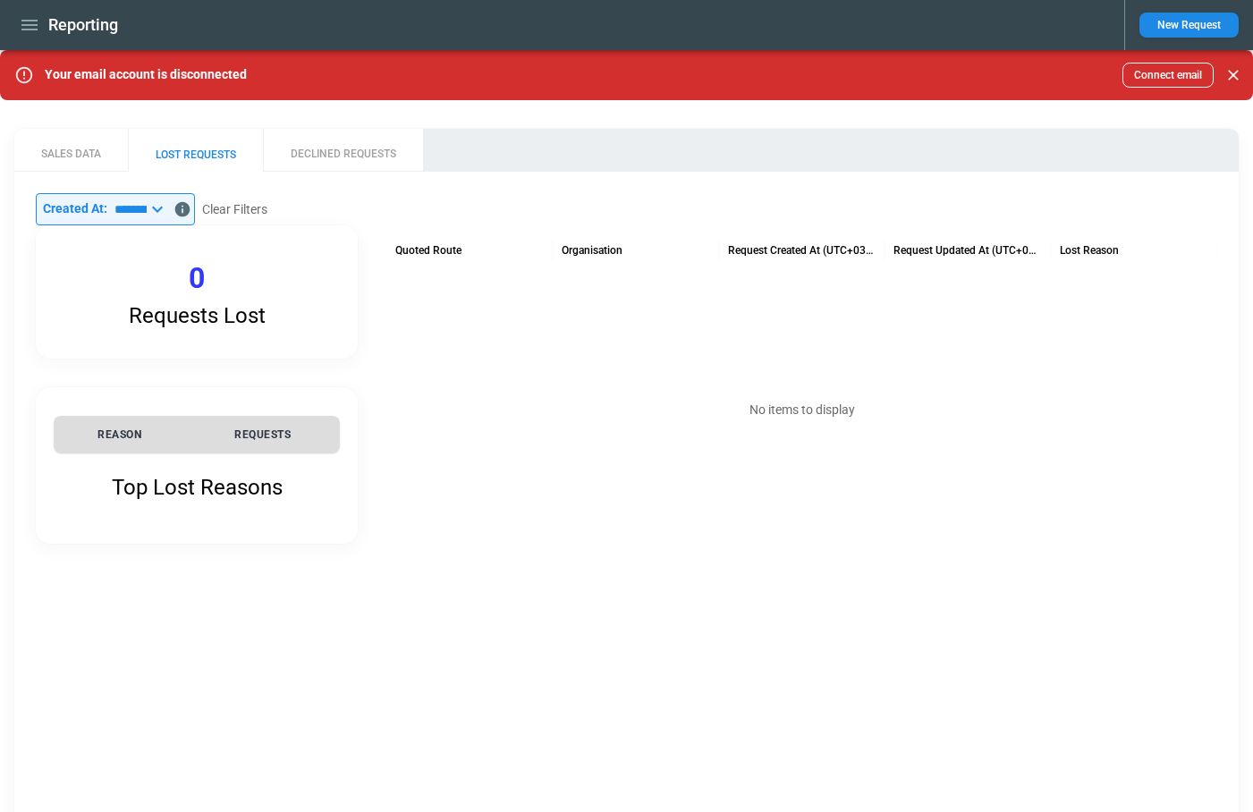
click at [168, 210] on icon at bounding box center [157, 209] width 21 height 21
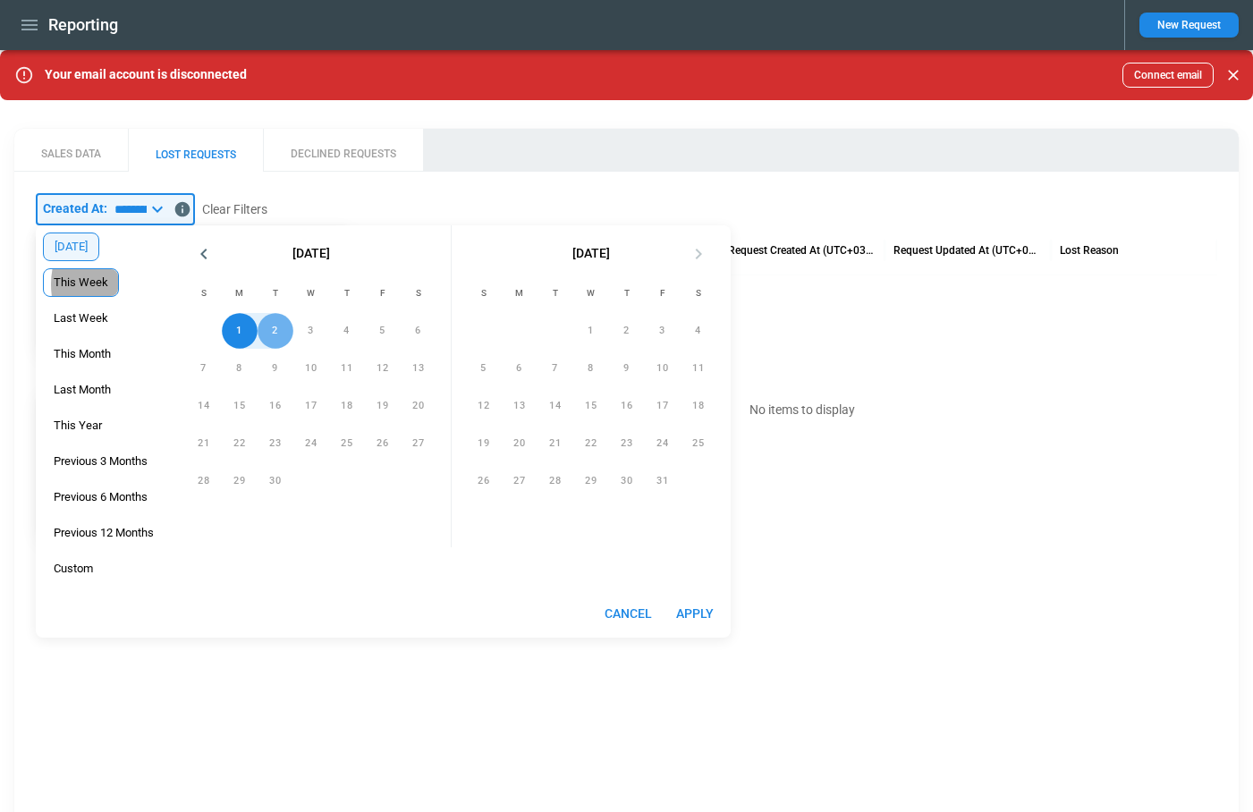
click at [115, 284] on span "This Week" at bounding box center [81, 283] width 74 height 14
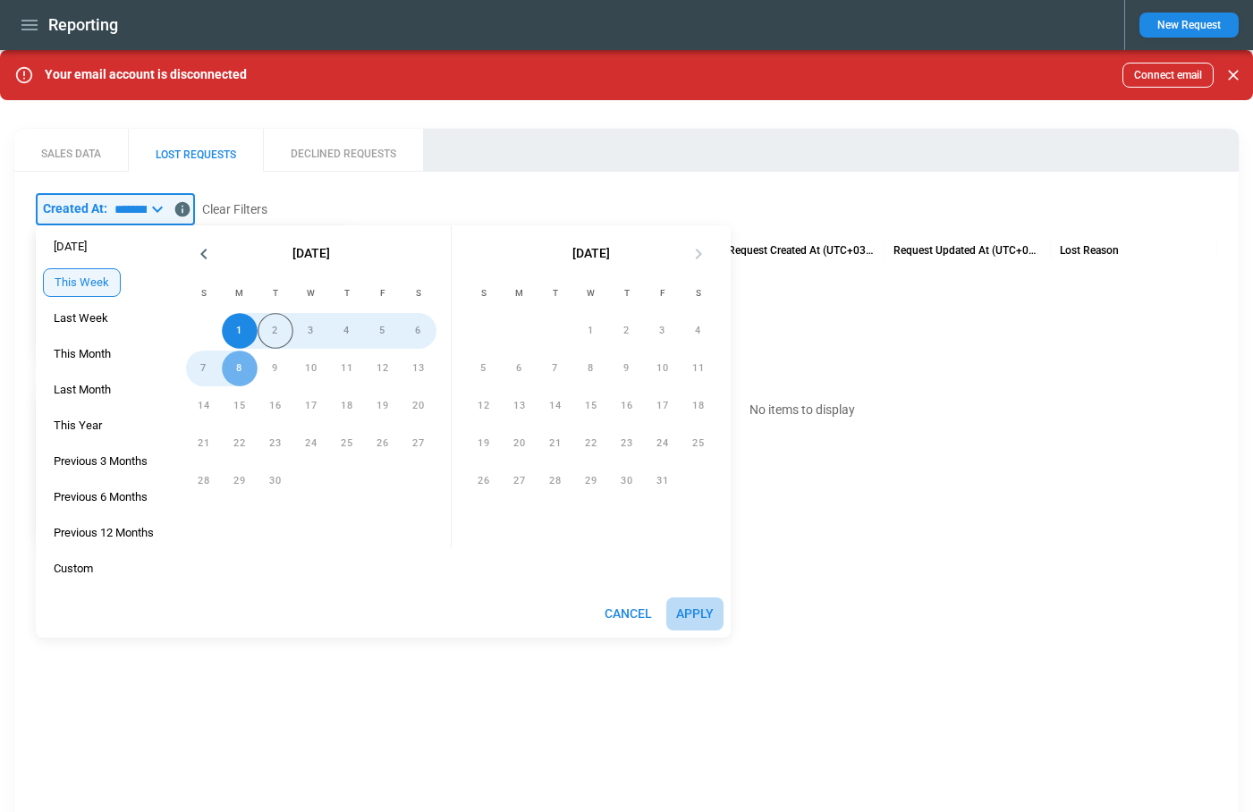
click at [699, 607] on button "Apply" at bounding box center [695, 614] width 57 height 33
type input "*********"
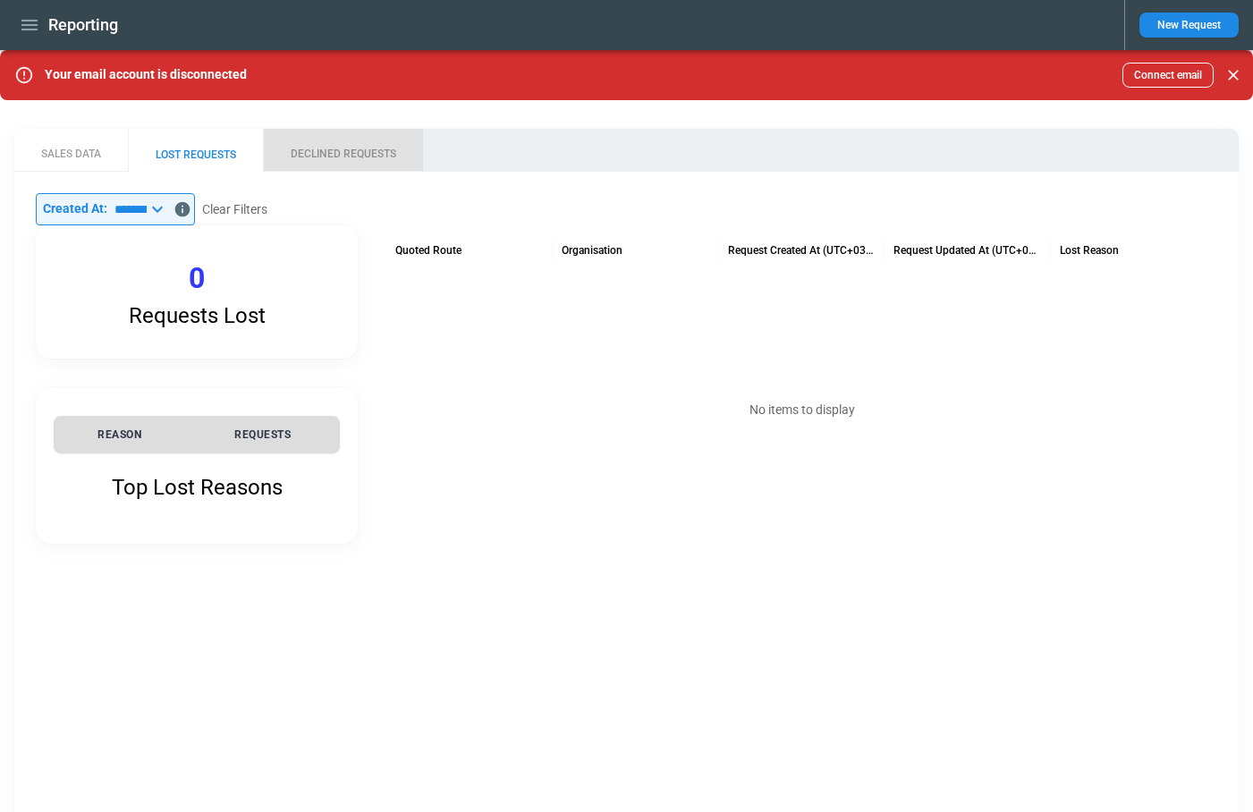
click at [318, 157] on button "DECLINED REQUESTS" at bounding box center [343, 150] width 160 height 43
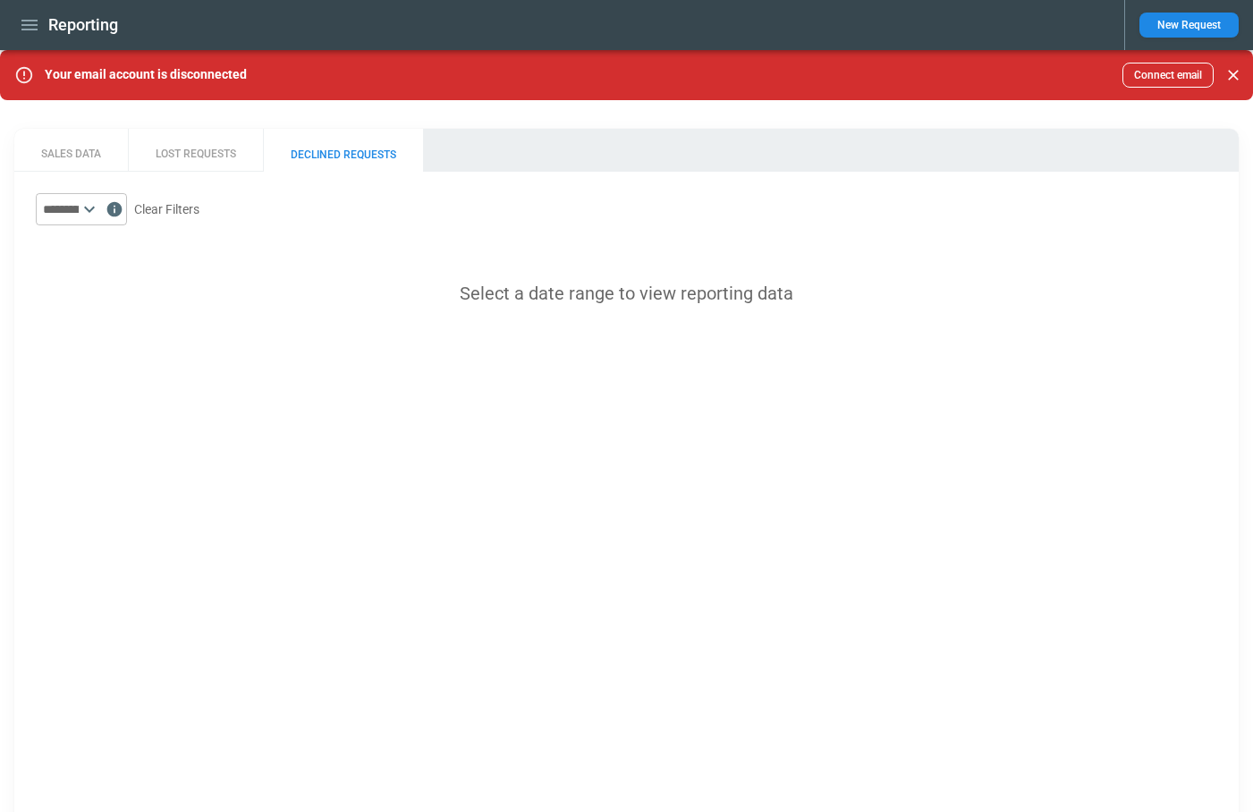
click at [100, 209] on icon at bounding box center [89, 209] width 21 height 21
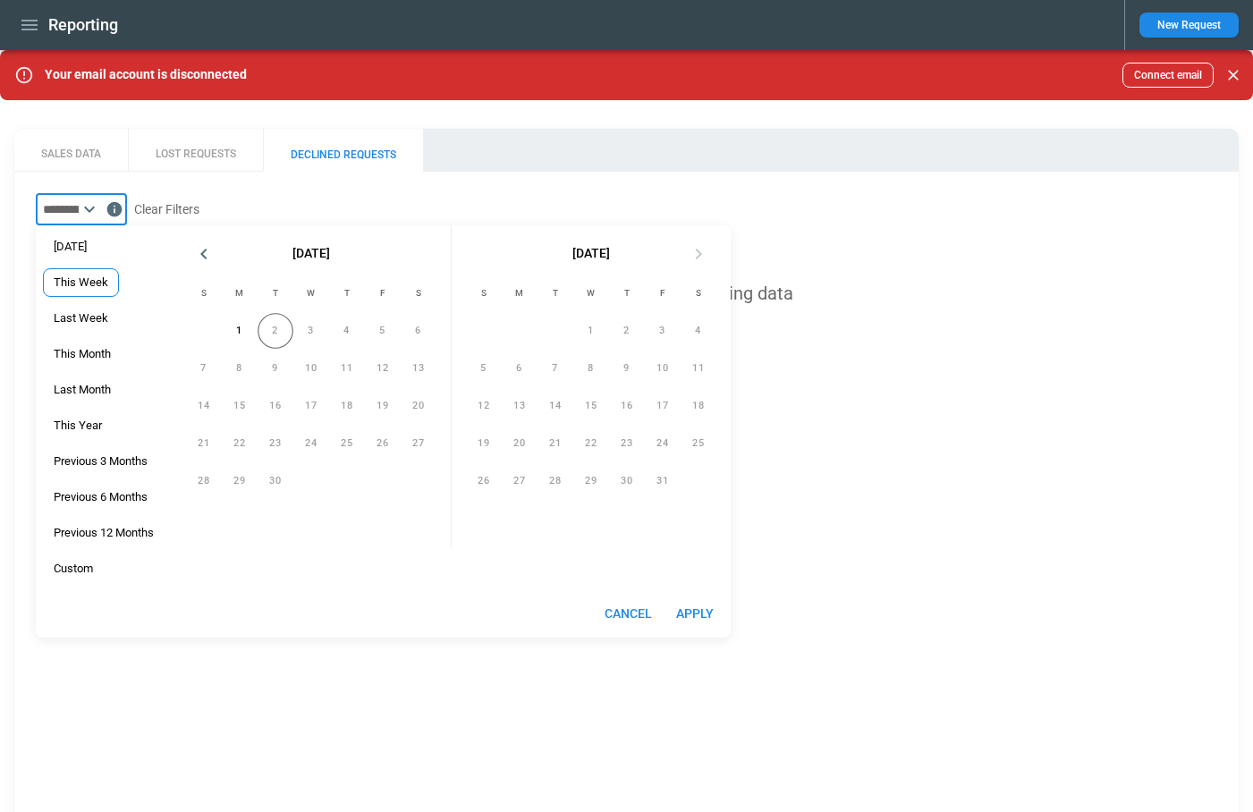
click at [98, 283] on span "This Week" at bounding box center [81, 283] width 74 height 14
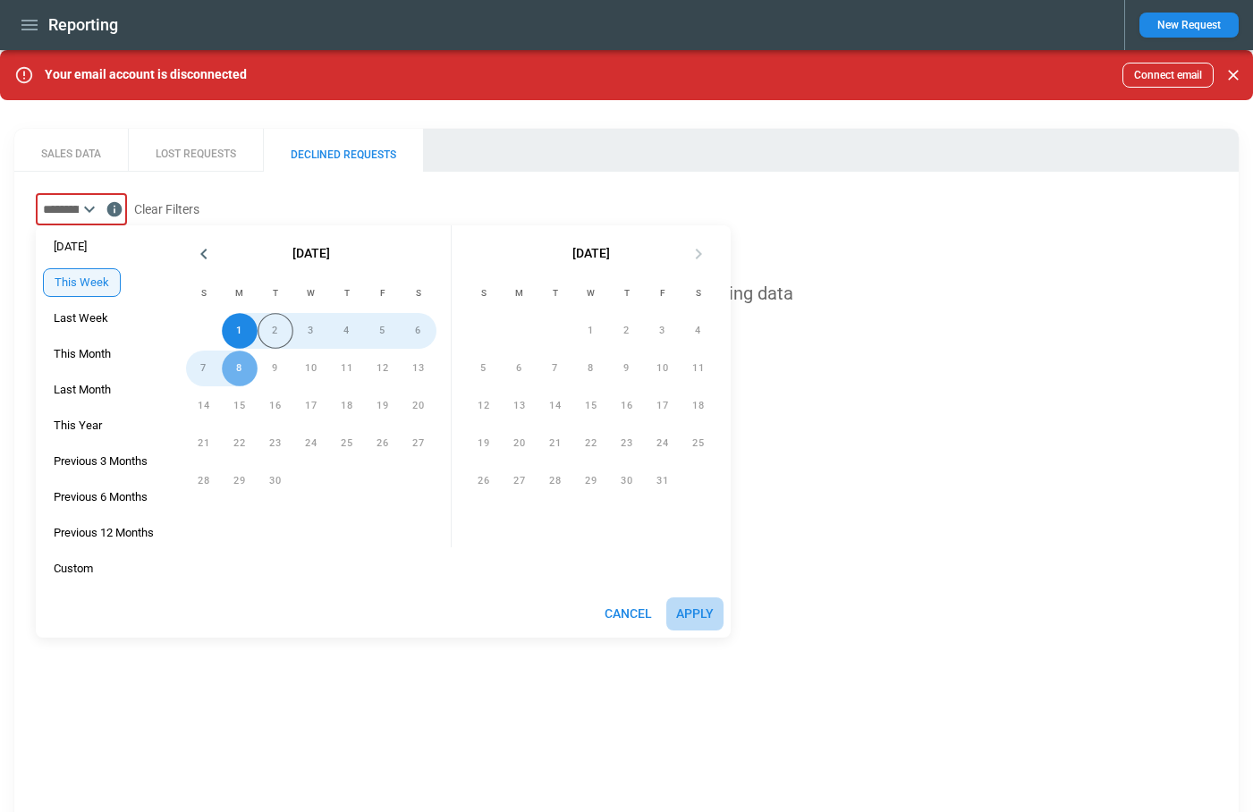
click at [694, 616] on button "Apply" at bounding box center [695, 614] width 57 height 33
type input "*********"
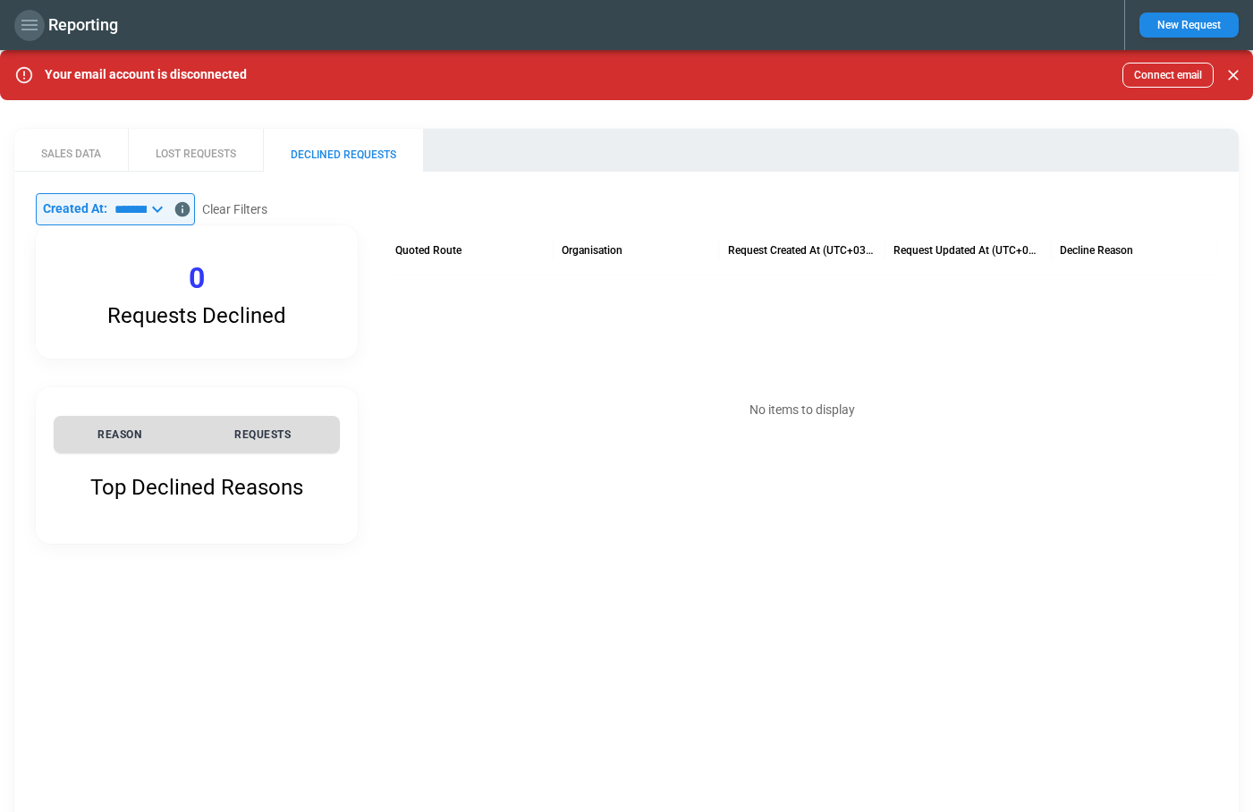
click at [32, 26] on icon "button" at bounding box center [29, 24] width 21 height 21
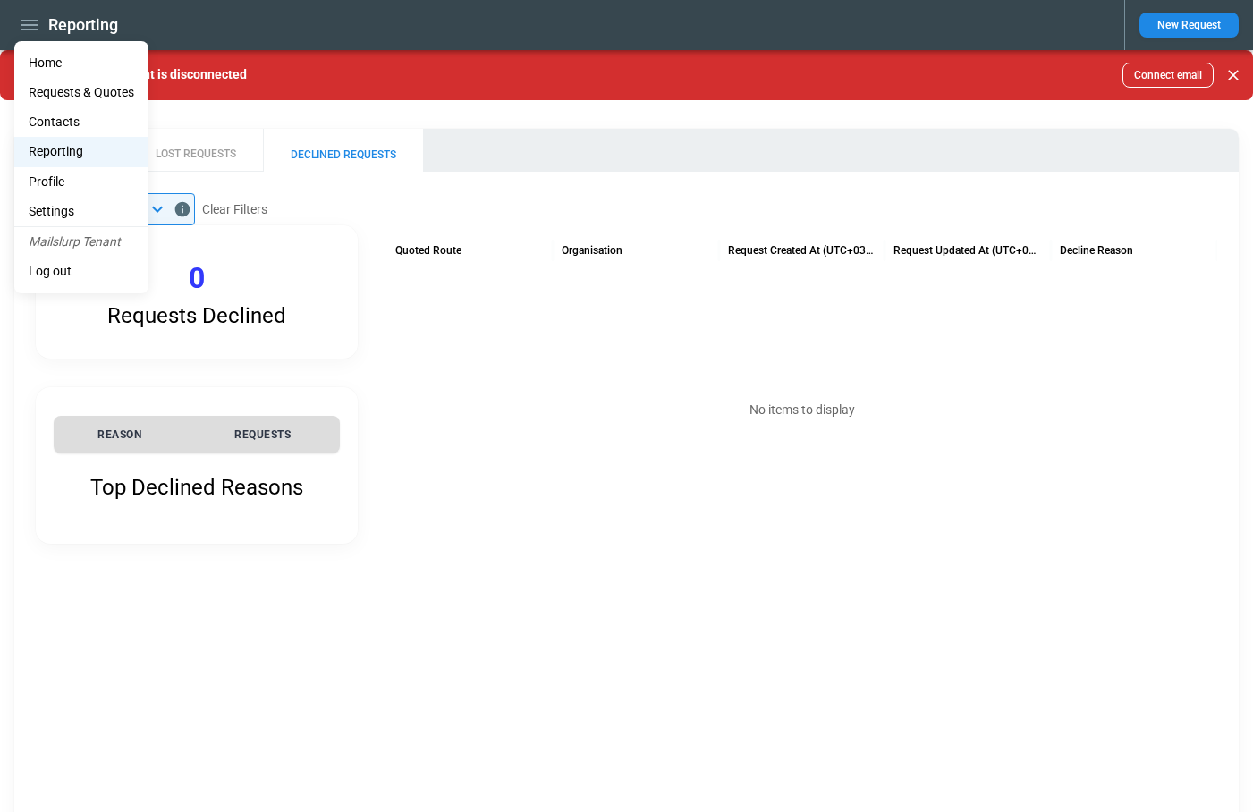
click at [50, 61] on li "Home" at bounding box center [81, 63] width 134 height 30
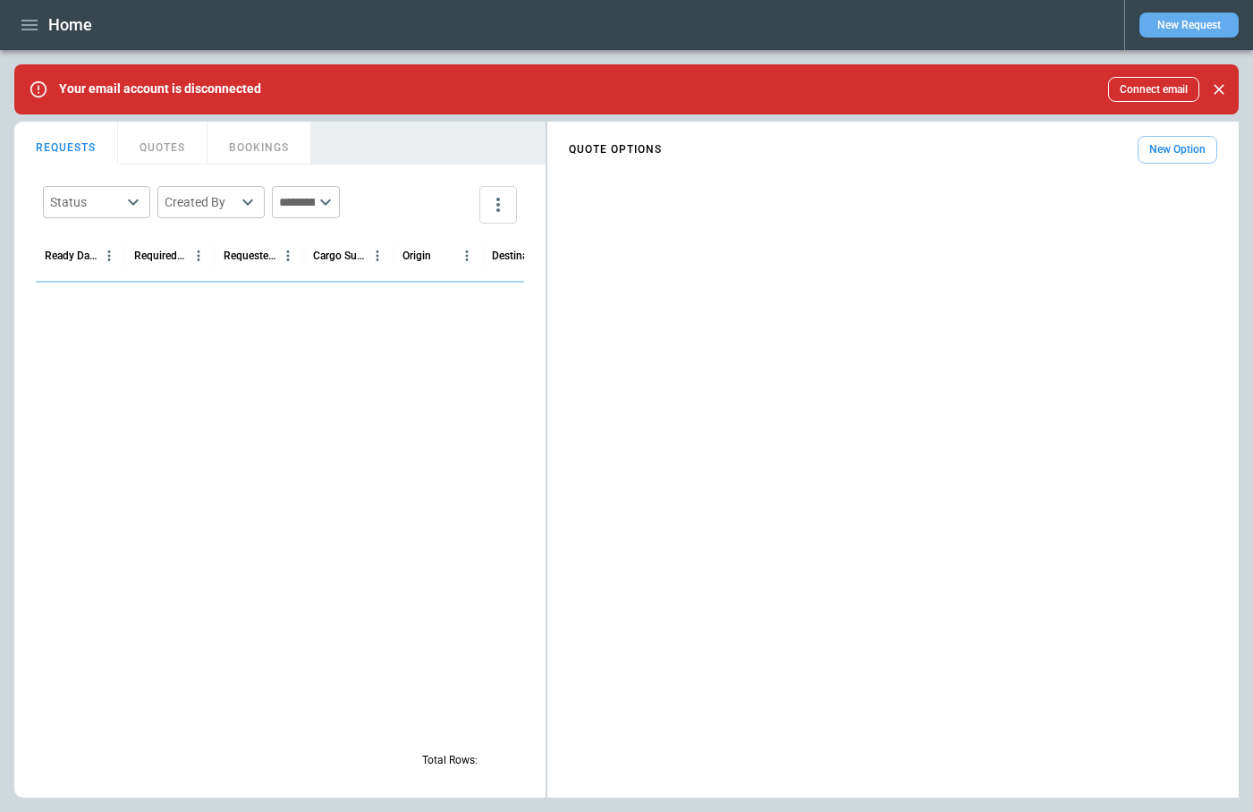
click at [1187, 18] on button "New Request" at bounding box center [1189, 25] width 99 height 25
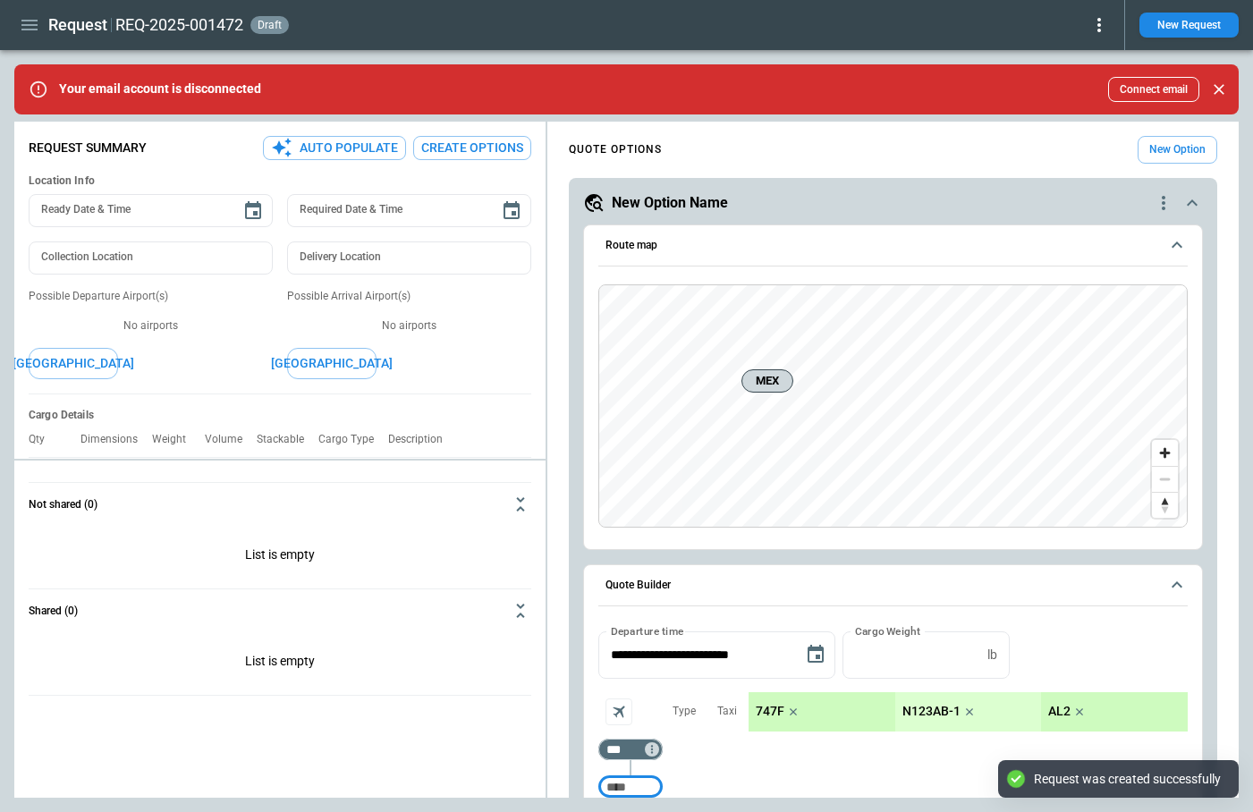
click at [1105, 30] on icon at bounding box center [1099, 24] width 21 height 21
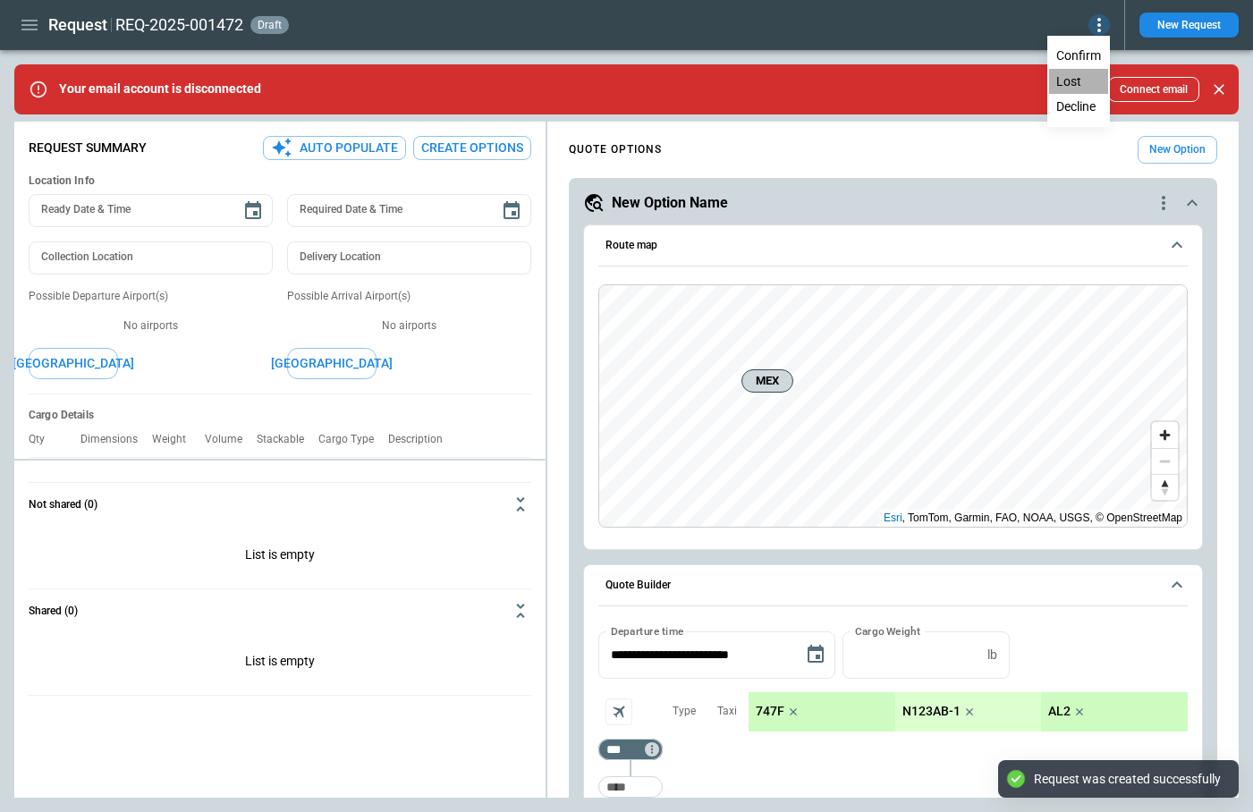
click at [1091, 79] on button "Lost" at bounding box center [1078, 82] width 59 height 26
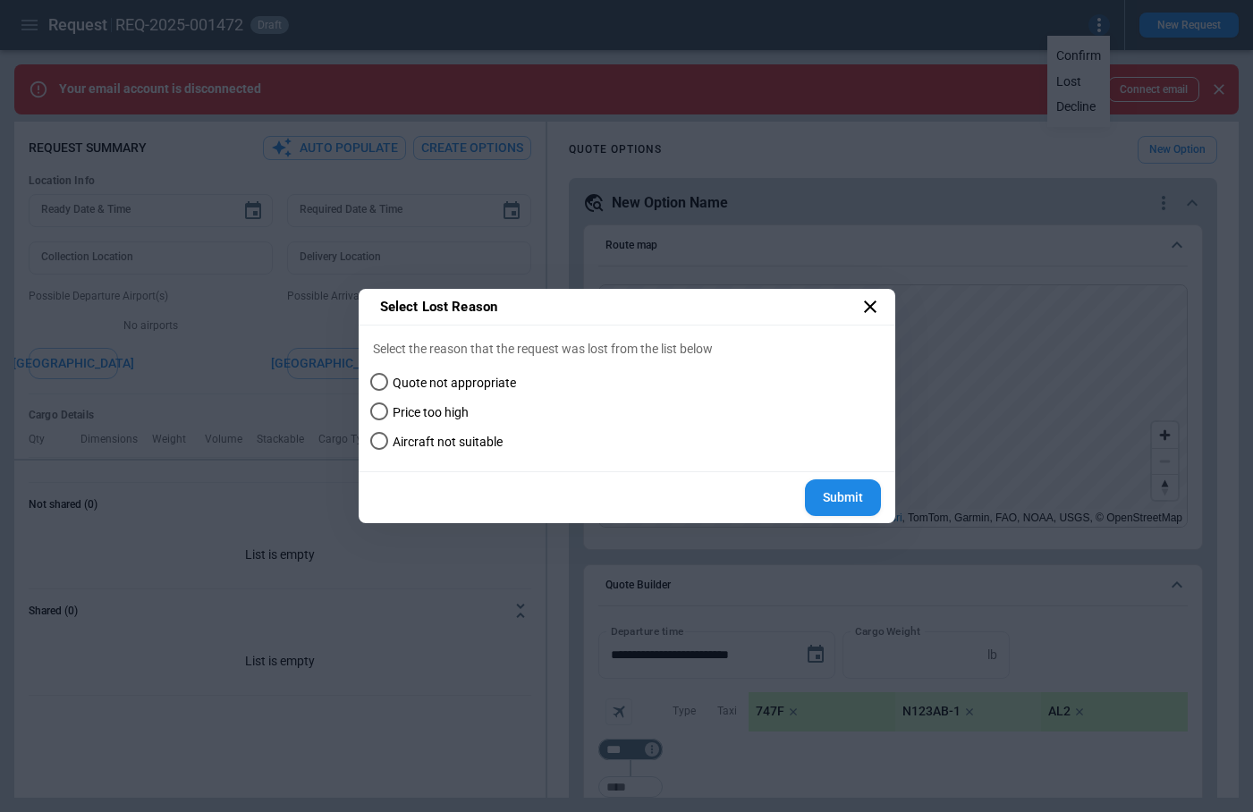
click at [469, 383] on span "Quote not appropriate" at bounding box center [454, 383] width 123 height 15
click at [850, 492] on button "Submit" at bounding box center [843, 498] width 76 height 37
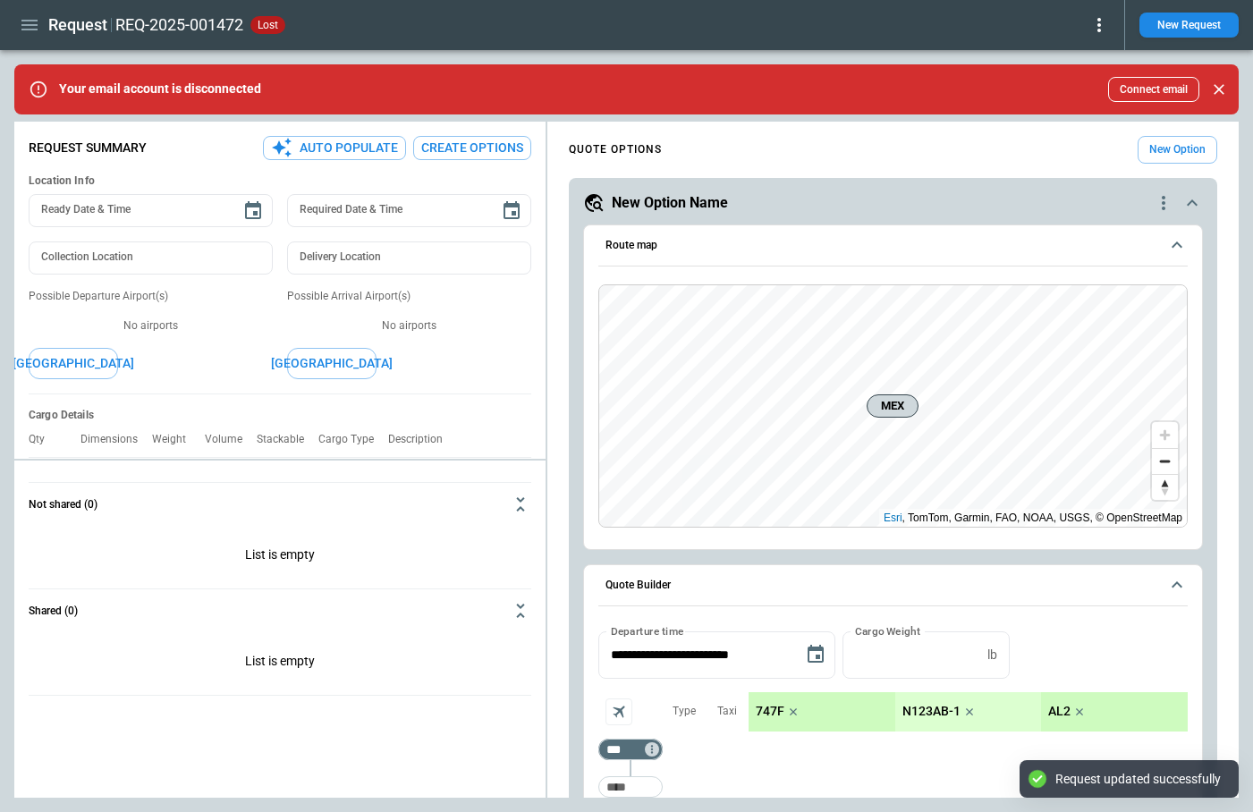
type textarea "*"
click at [34, 29] on icon "button" at bounding box center [29, 25] width 16 height 11
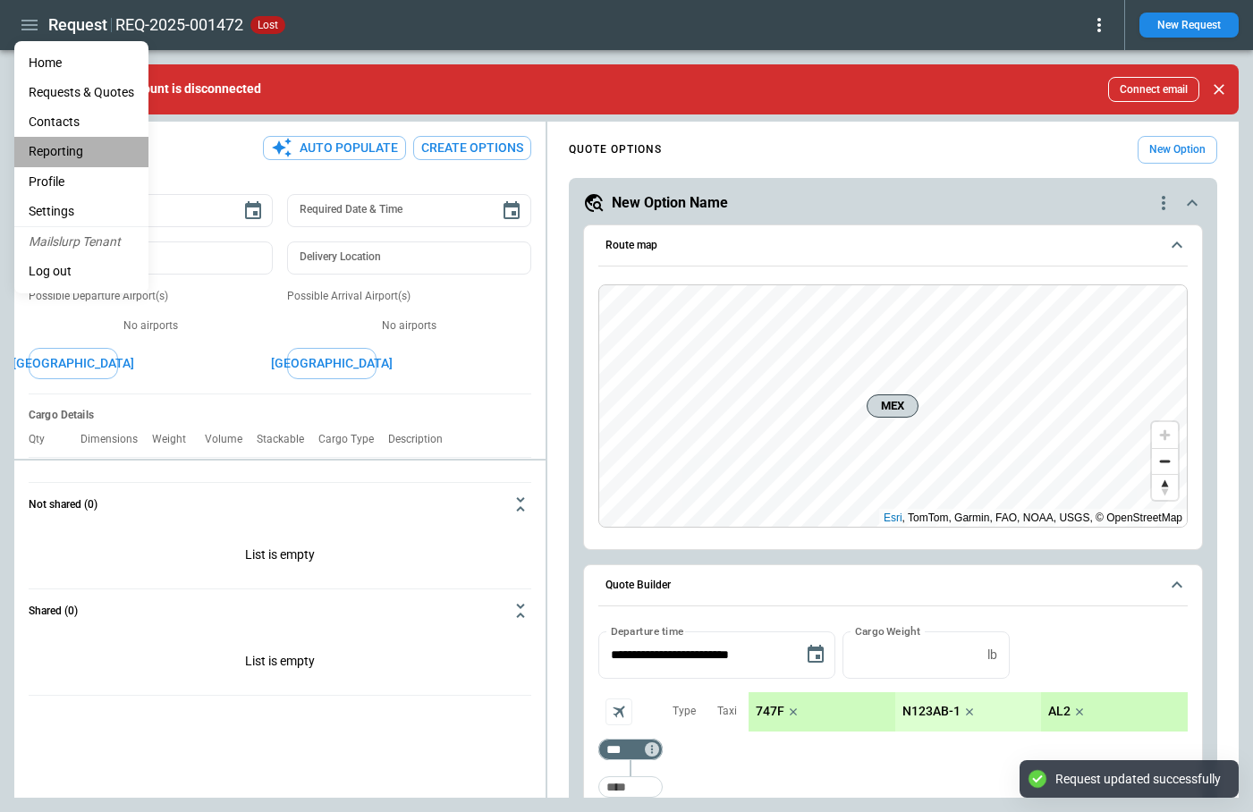
click at [82, 154] on li "Reporting" at bounding box center [81, 152] width 134 height 30
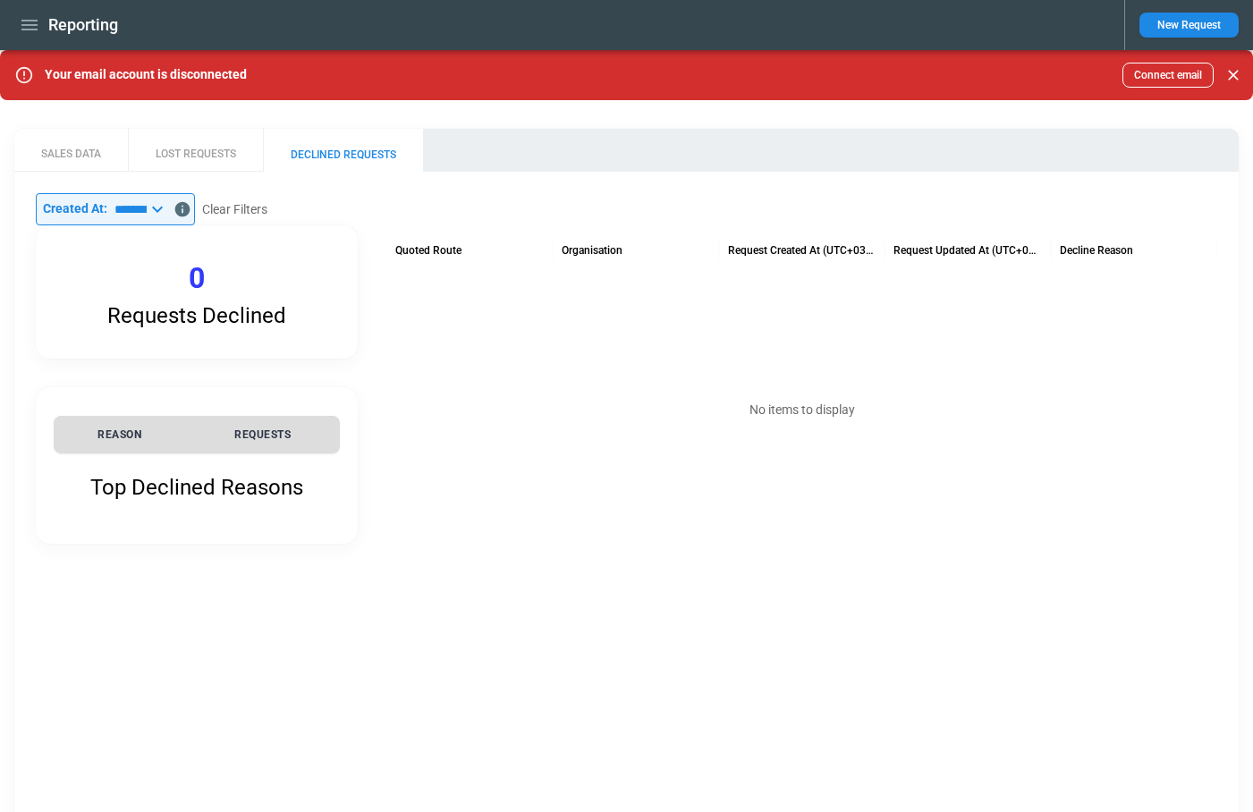
click at [182, 155] on button "LOST REQUESTS" at bounding box center [195, 150] width 135 height 43
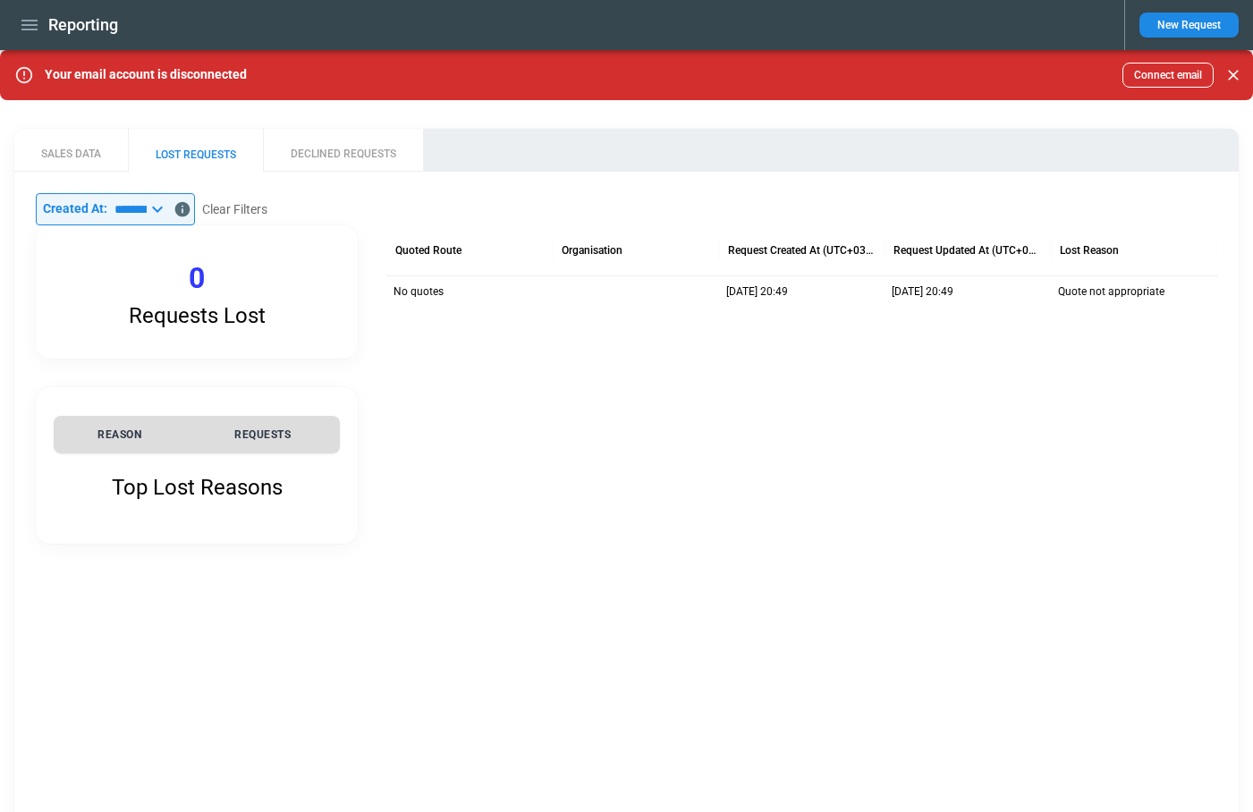
click at [30, 22] on icon "button" at bounding box center [29, 24] width 21 height 21
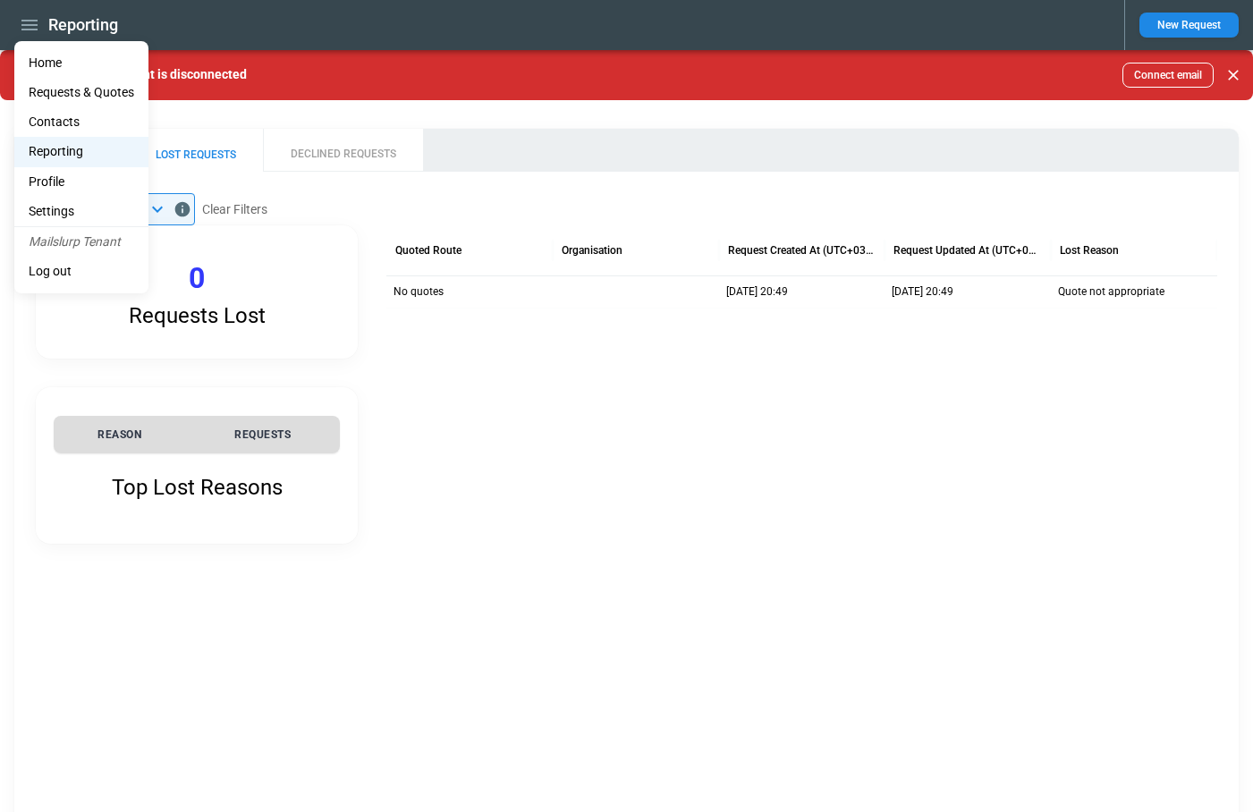
click at [79, 208] on li "Settings" at bounding box center [81, 212] width 134 height 30
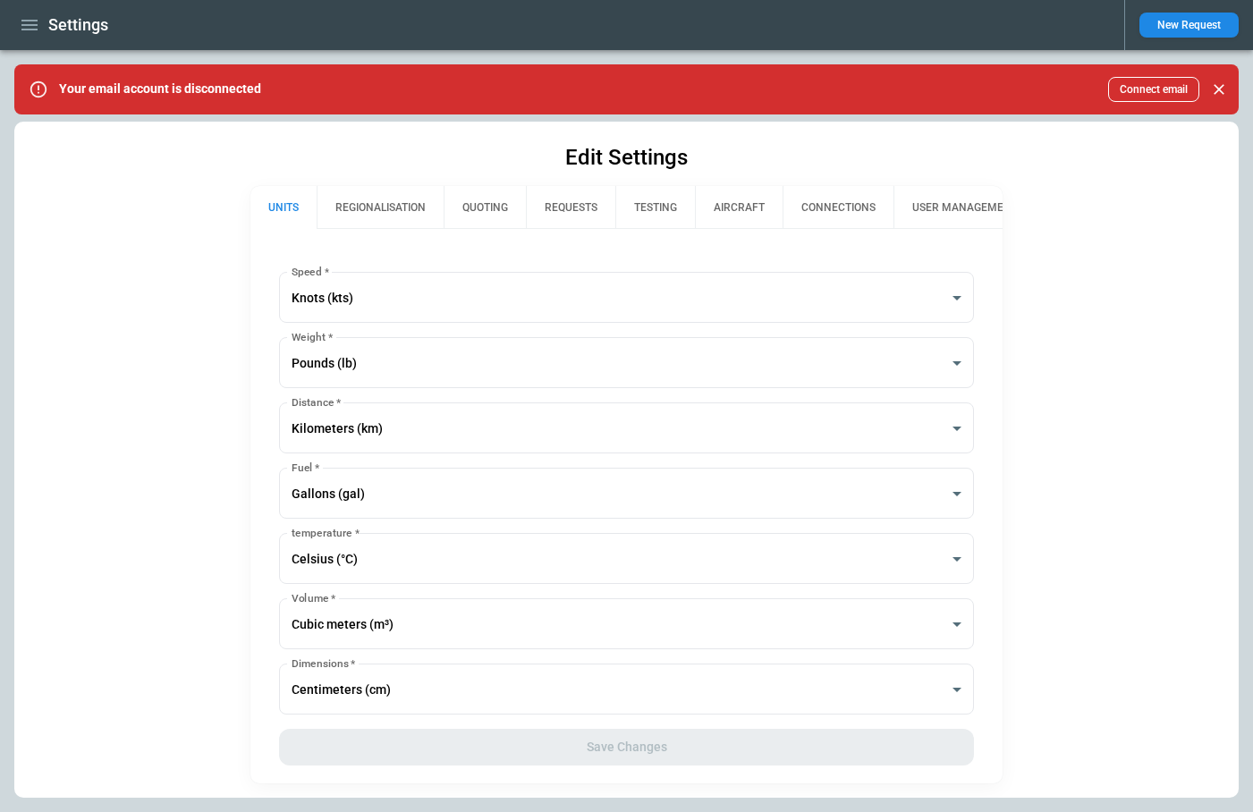
click at [581, 207] on button "REQUESTS" at bounding box center [570, 207] width 89 height 43
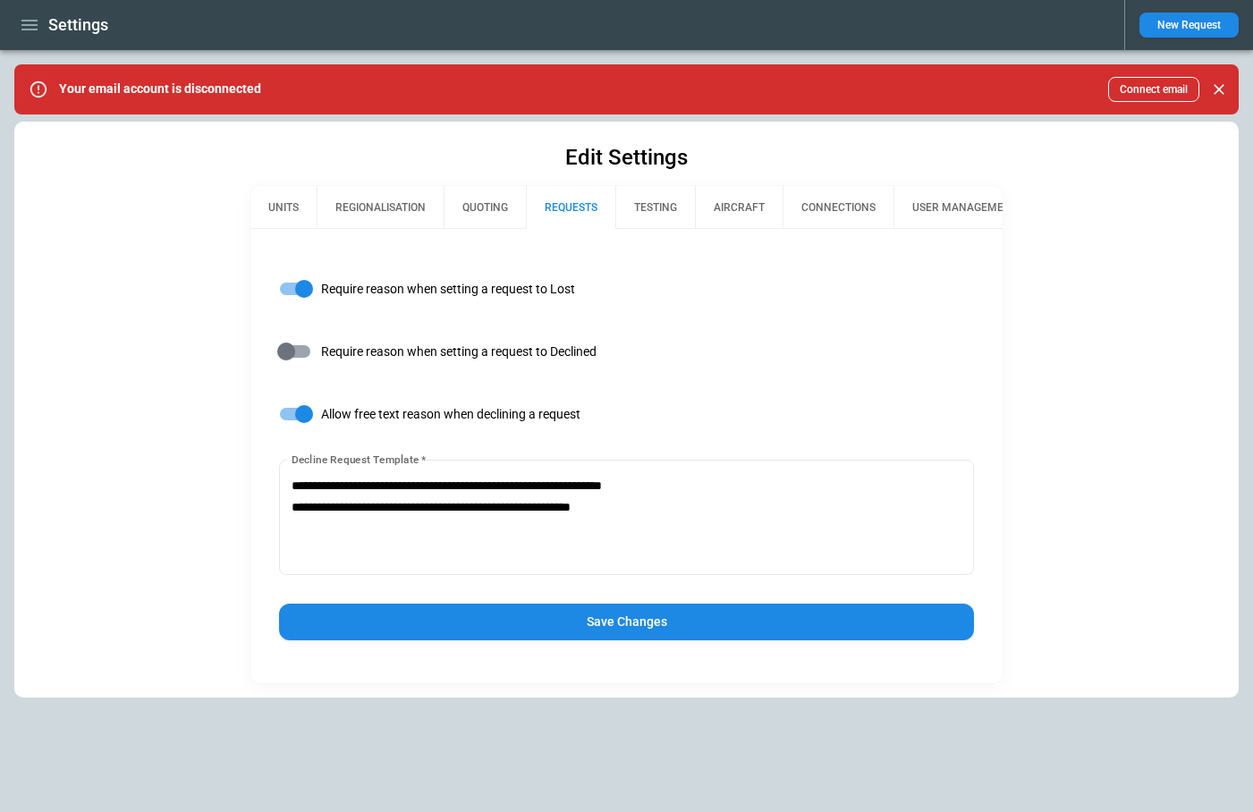
click at [562, 620] on button "Save Changes" at bounding box center [626, 622] width 695 height 37
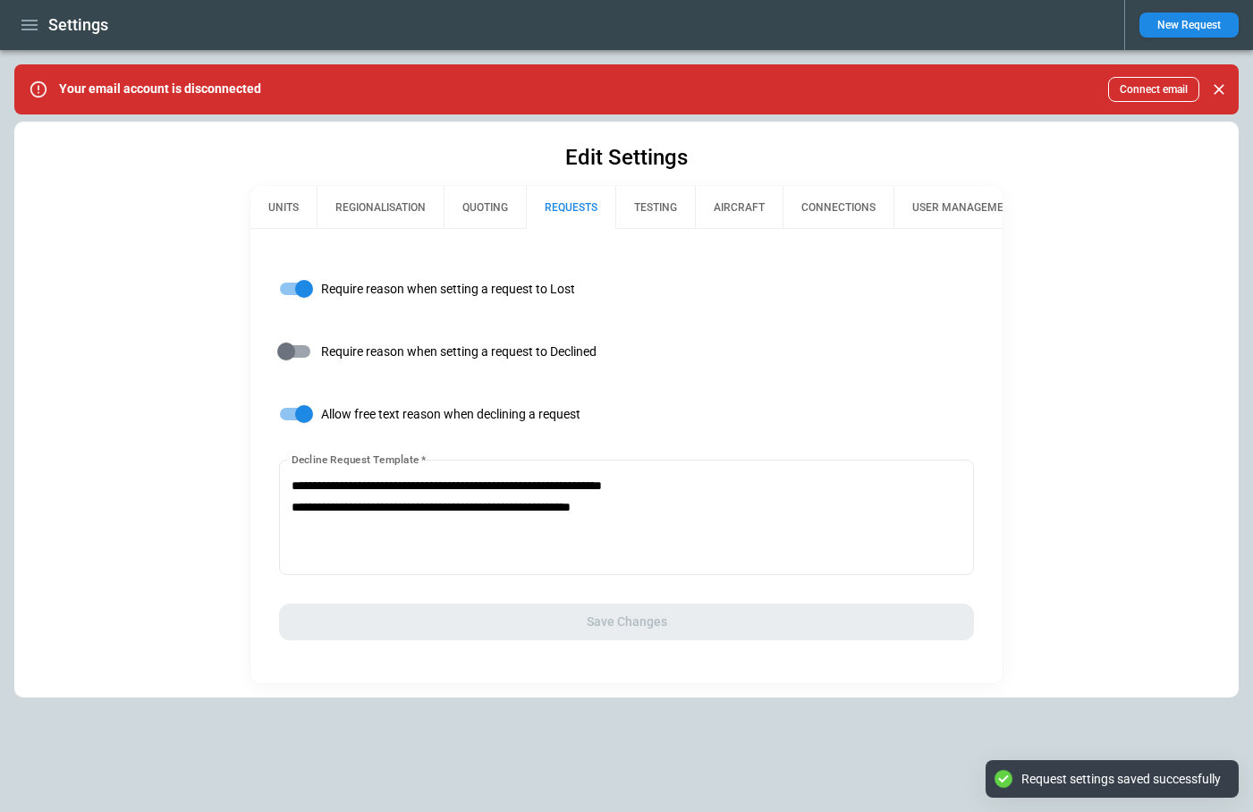
click at [20, 38] on div "Settings" at bounding box center [562, 25] width 1096 height 31
click at [20, 31] on icon "button" at bounding box center [29, 24] width 21 height 21
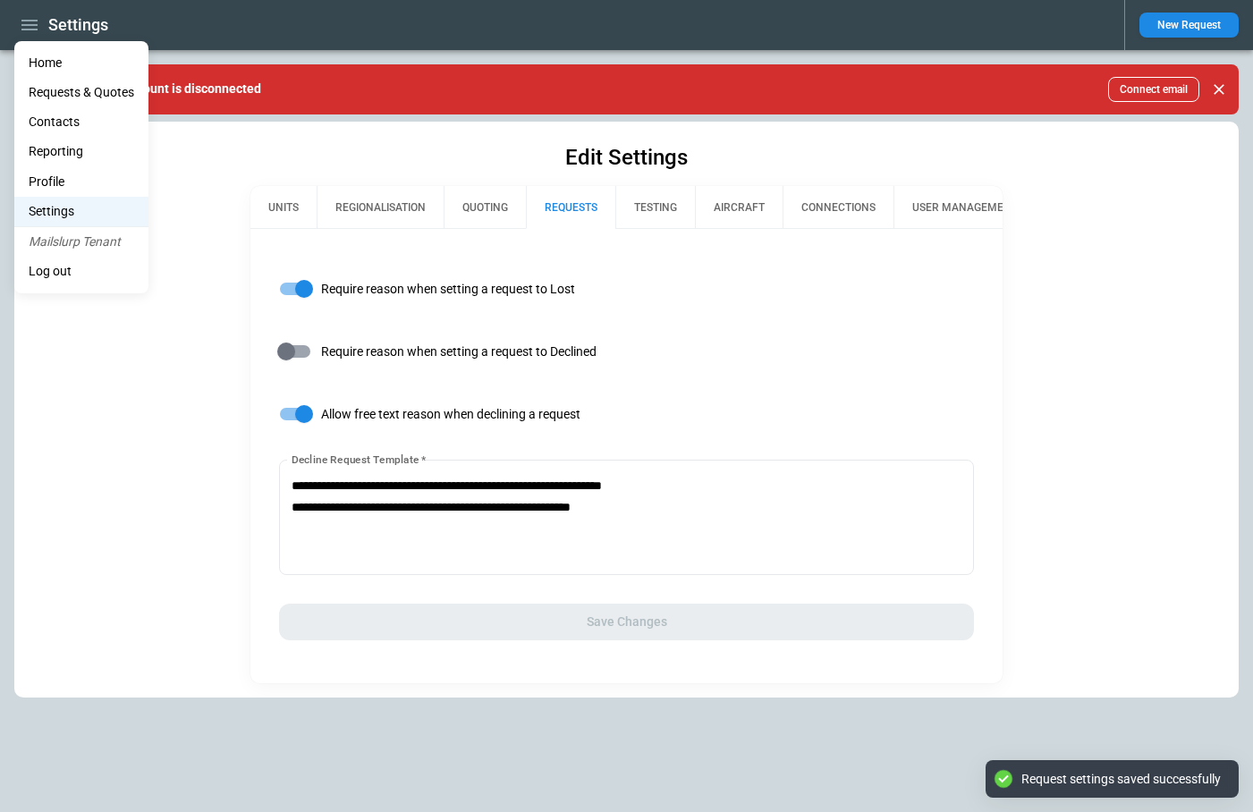
click at [45, 64] on li "Home" at bounding box center [81, 63] width 134 height 30
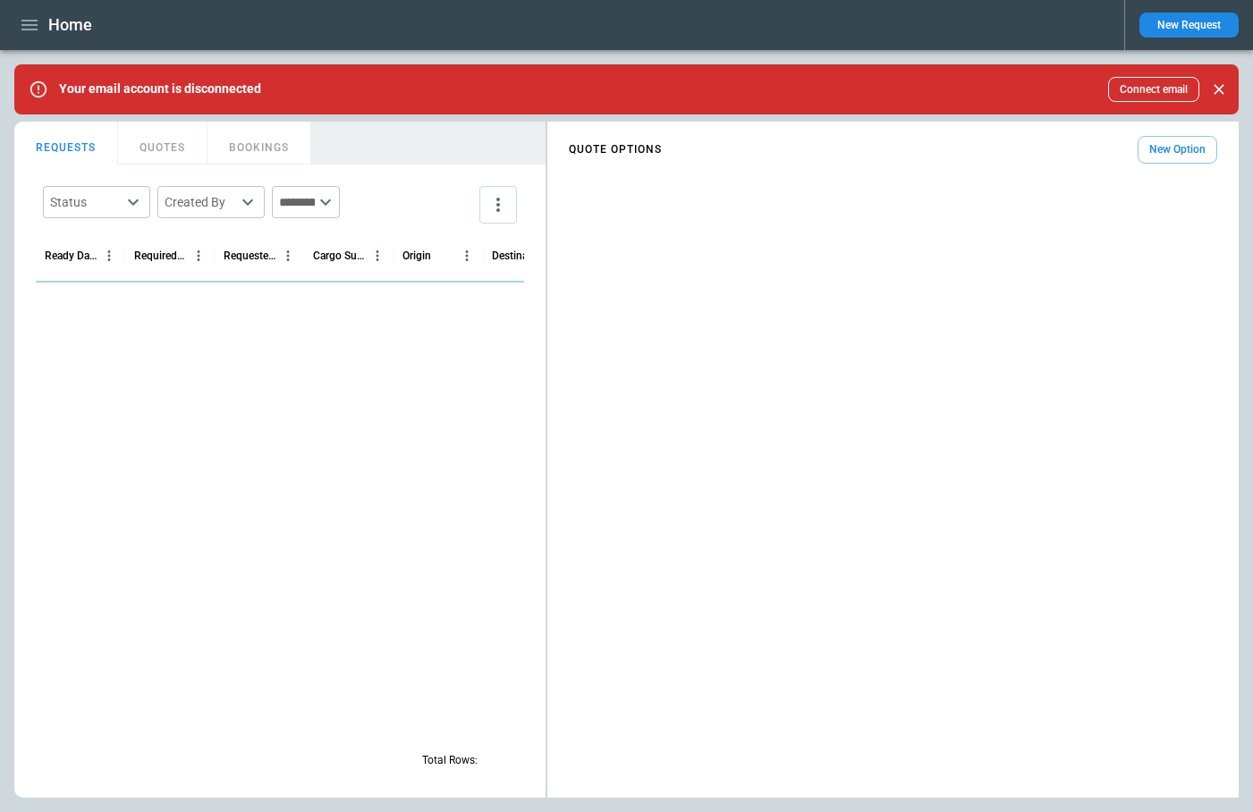
click at [1179, 28] on button "New Request" at bounding box center [1189, 25] width 99 height 25
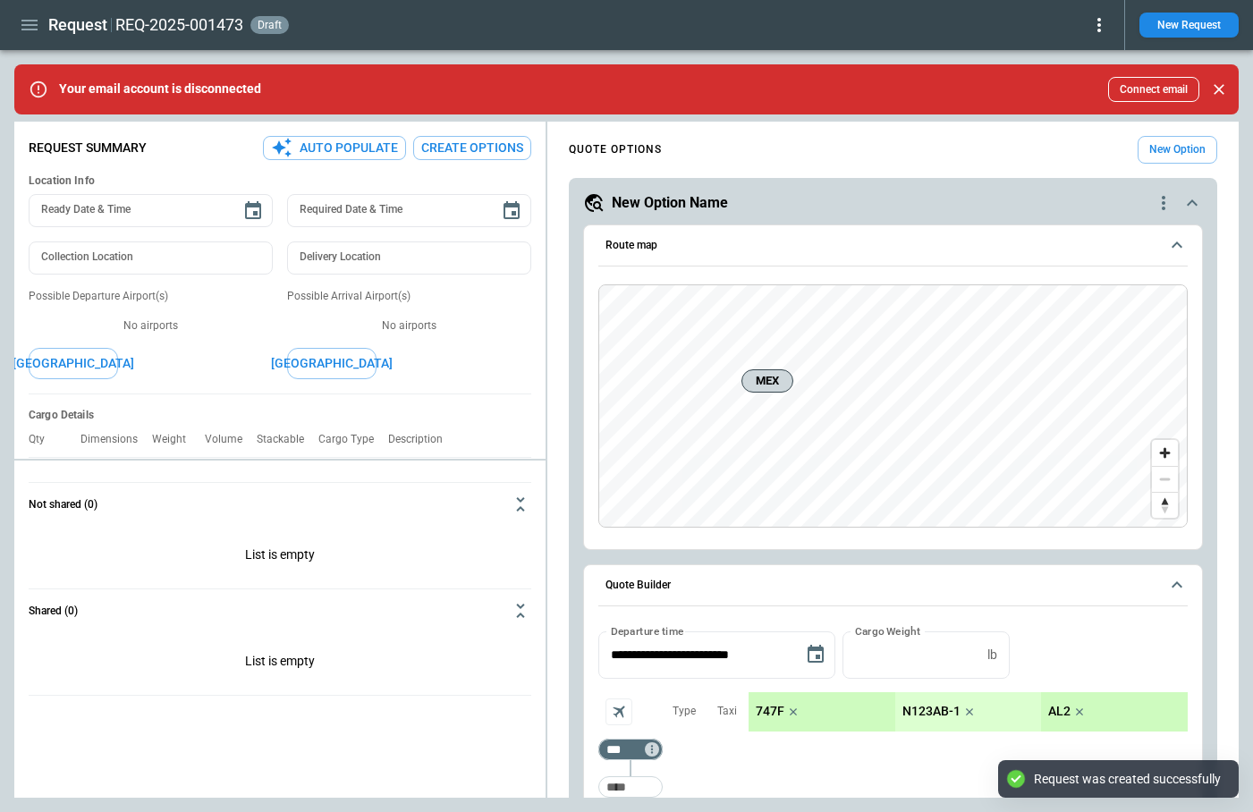
click at [1104, 28] on icon at bounding box center [1099, 24] width 21 height 21
click at [1093, 84] on button "Lost" at bounding box center [1078, 82] width 59 height 26
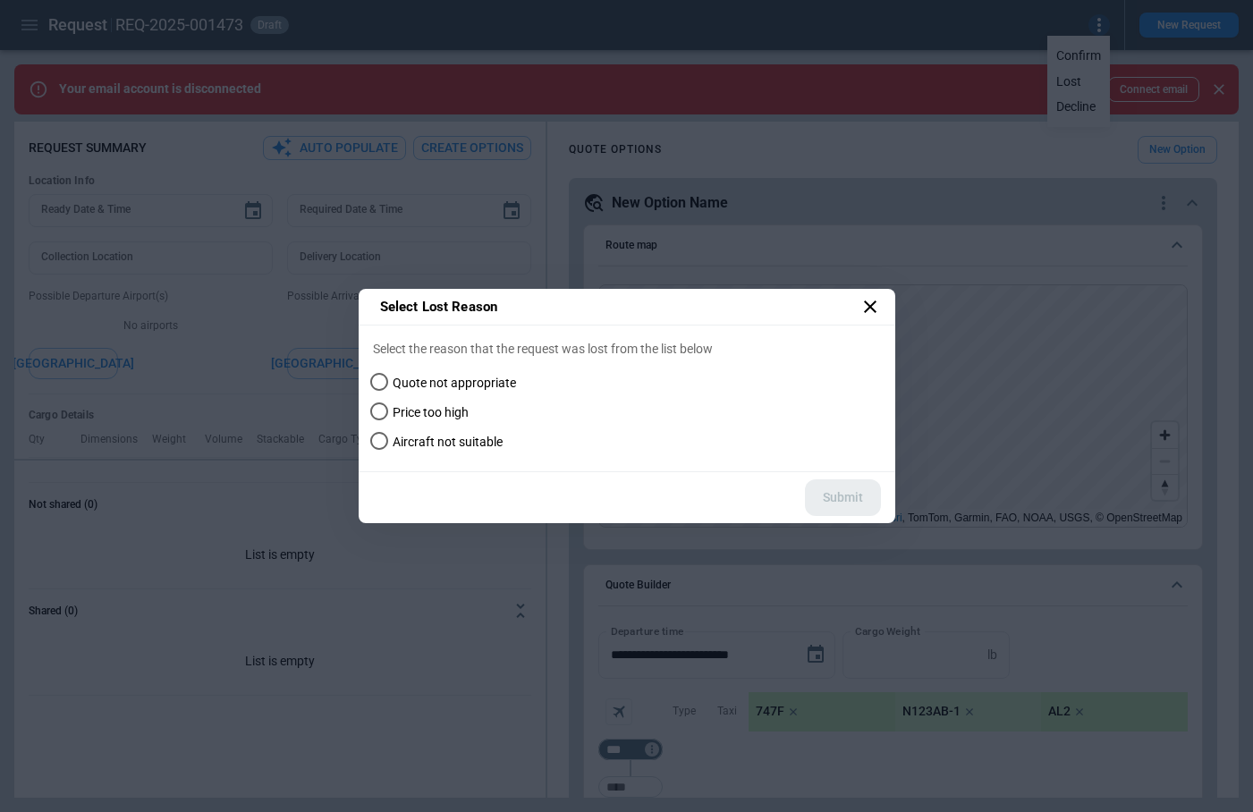
click at [873, 310] on icon at bounding box center [870, 307] width 13 height 13
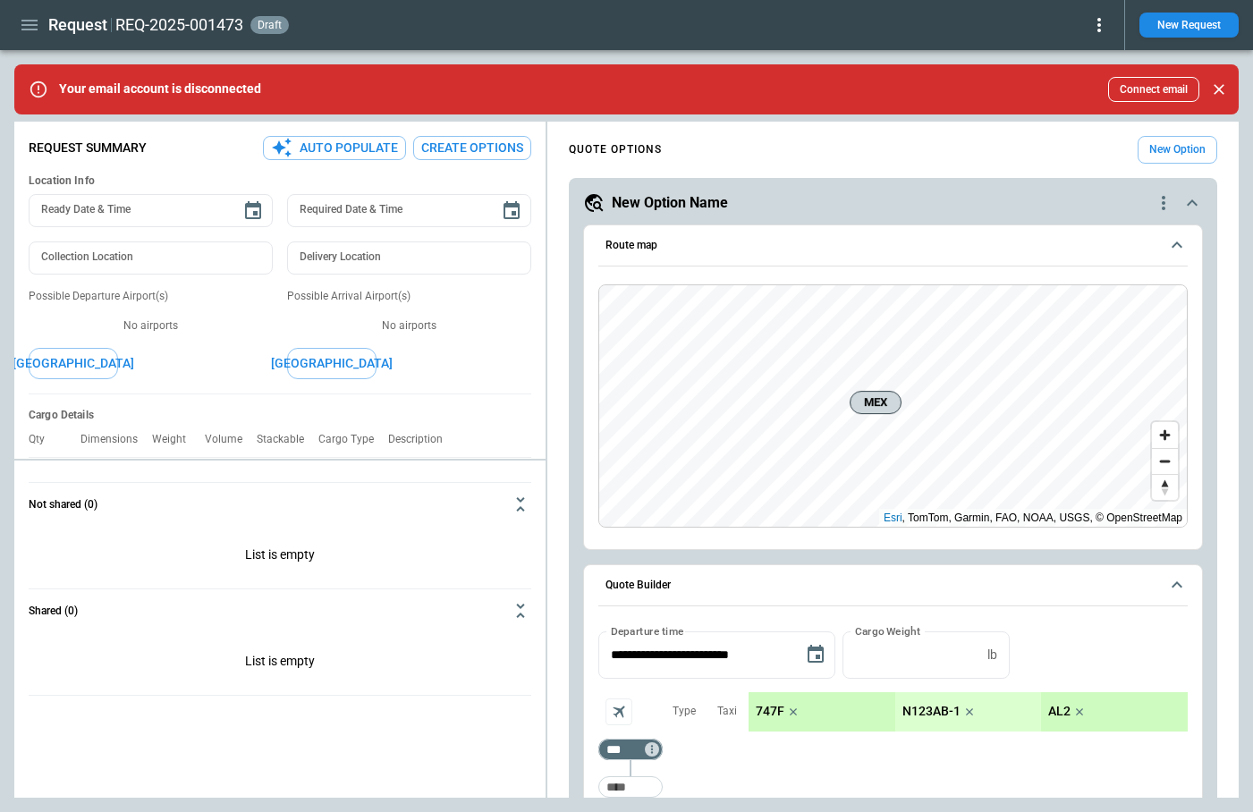
click at [1108, 18] on icon at bounding box center [1099, 24] width 21 height 21
click at [1077, 75] on button "Lost" at bounding box center [1078, 82] width 59 height 26
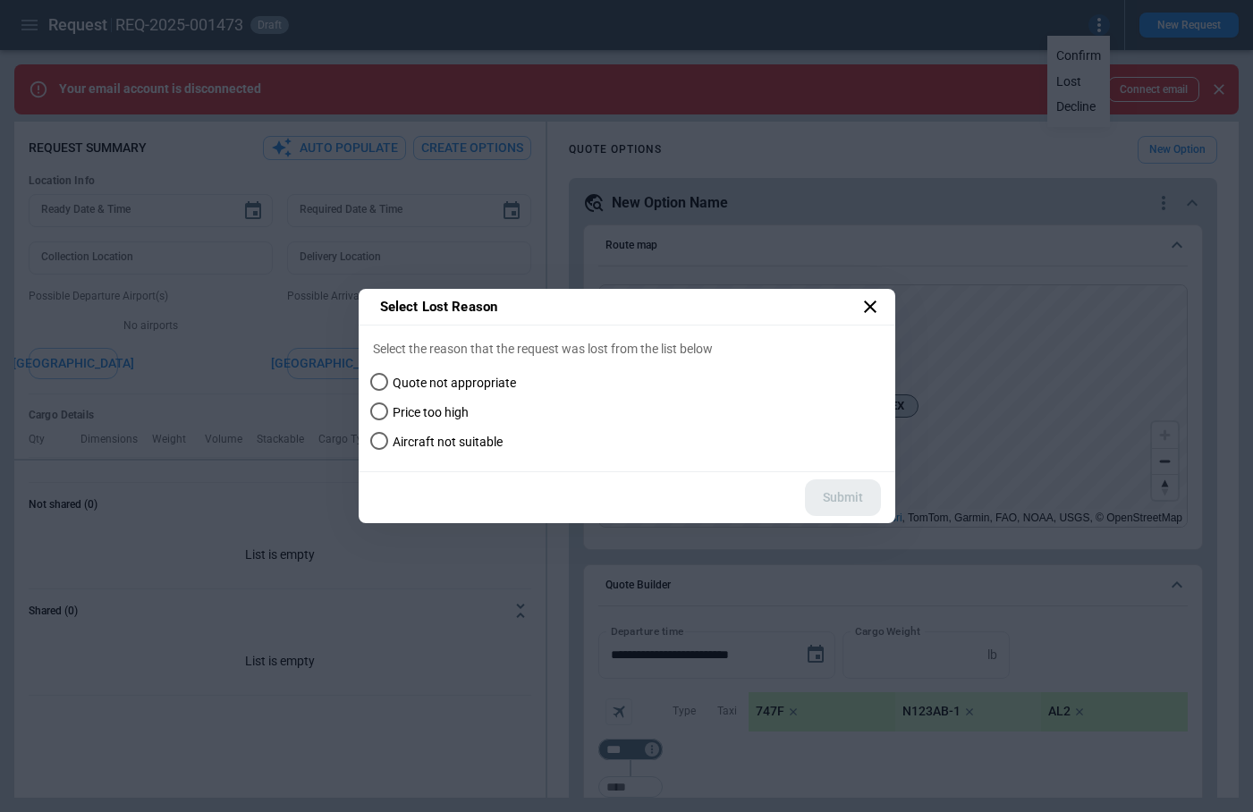
click at [446, 383] on span "Quote not appropriate" at bounding box center [454, 383] width 123 height 15
click at [865, 301] on icon at bounding box center [870, 307] width 13 height 13
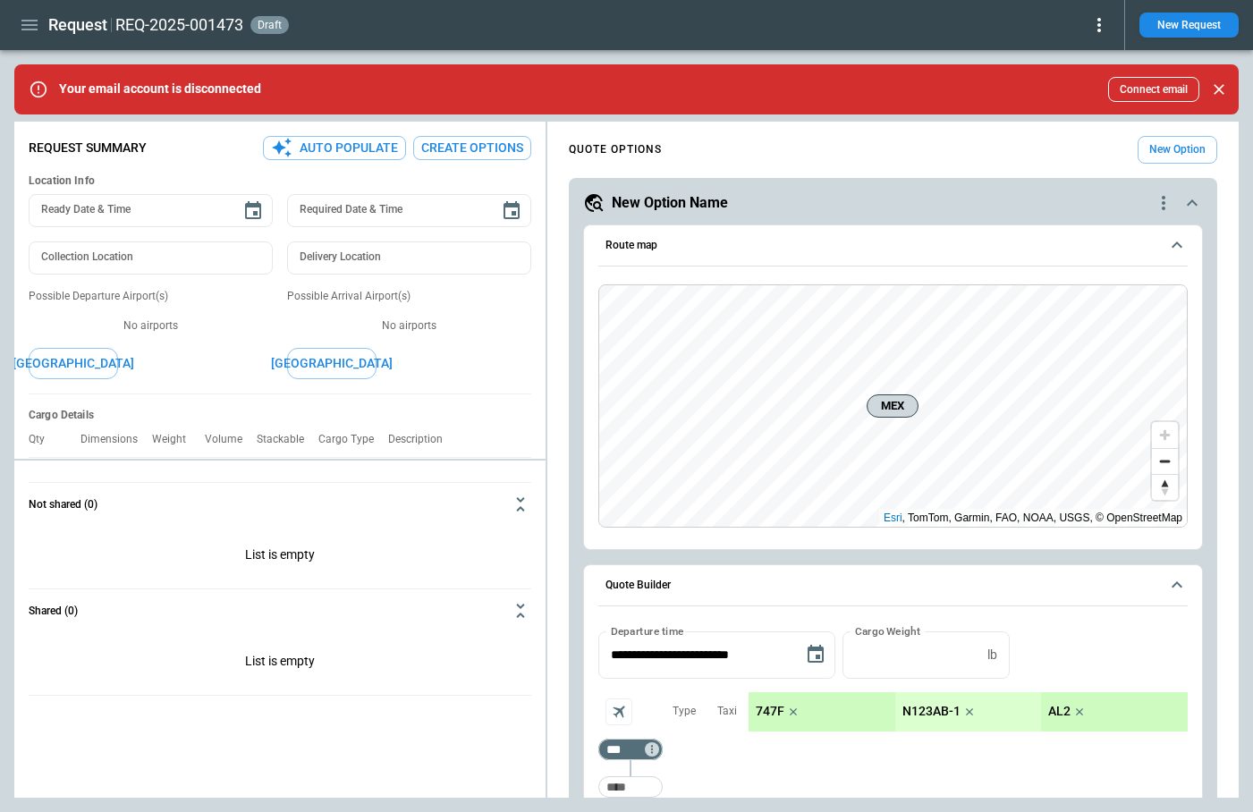
click at [1098, 27] on icon at bounding box center [1099, 24] width 21 height 21
click at [1079, 81] on button "Lost" at bounding box center [1078, 82] width 59 height 26
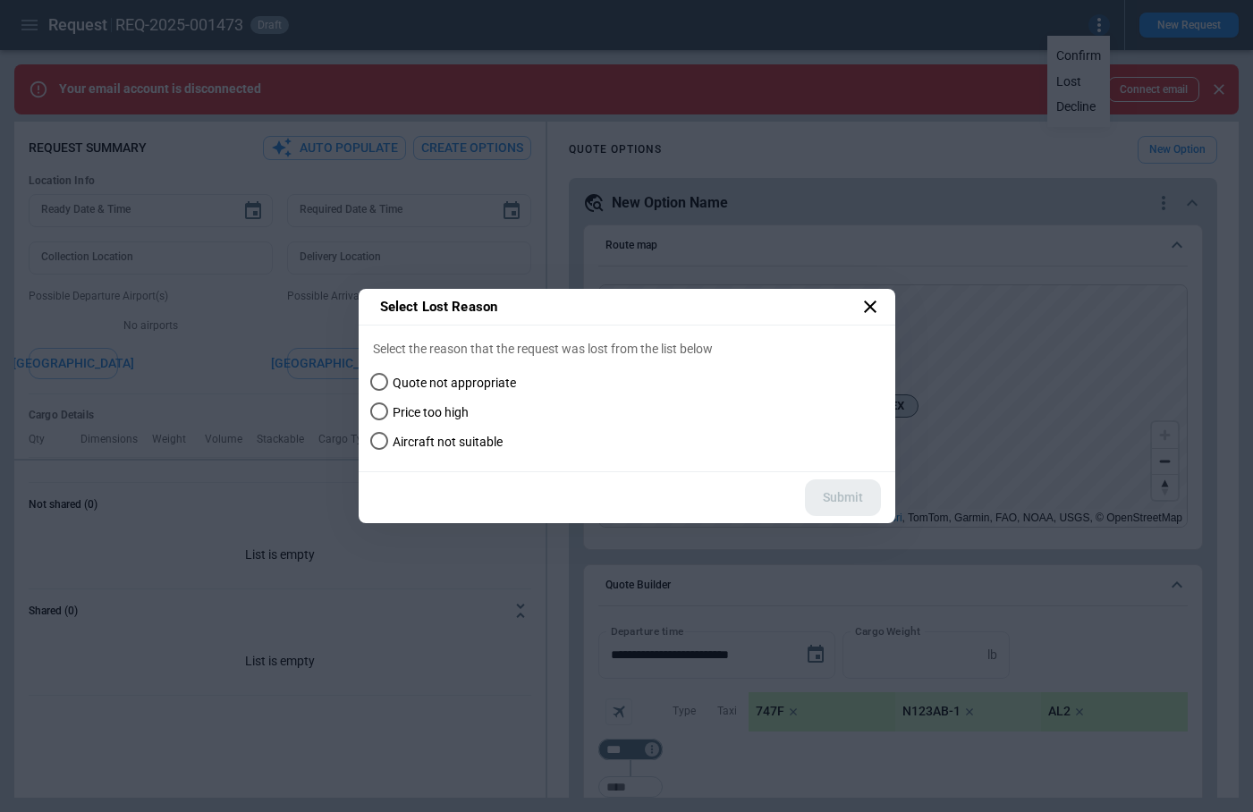
click at [464, 388] on span "Quote not appropriate" at bounding box center [454, 383] width 123 height 15
click at [841, 494] on button "Submit" at bounding box center [843, 498] width 76 height 37
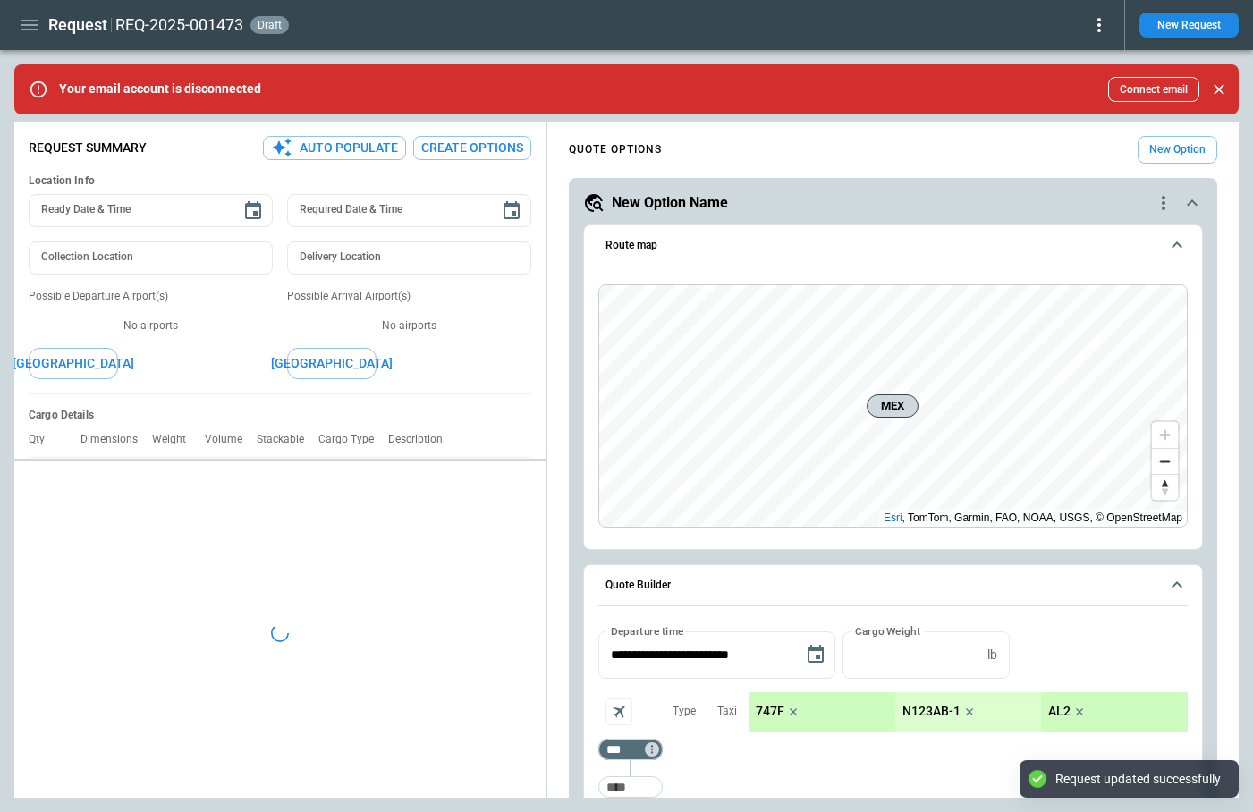
type textarea "*"
click at [26, 28] on icon "button" at bounding box center [29, 24] width 21 height 21
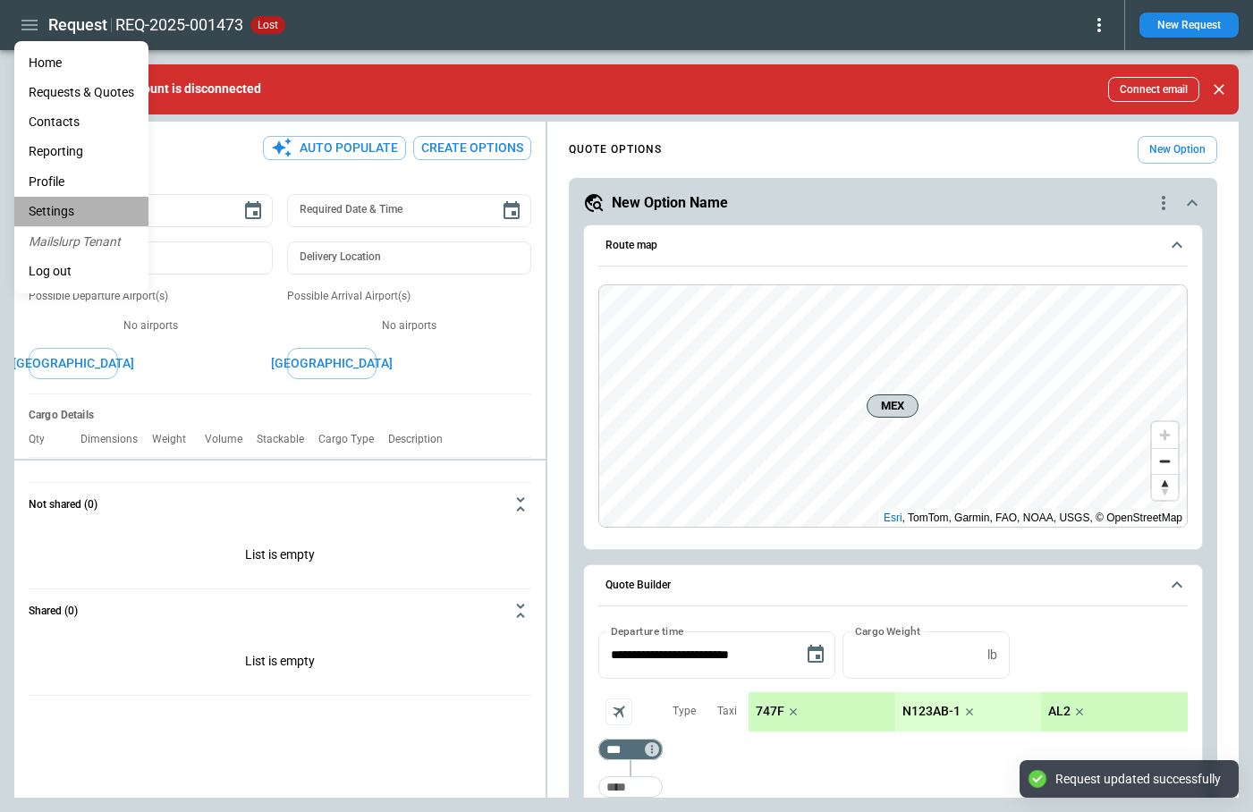
click at [68, 208] on li "Settings" at bounding box center [81, 212] width 134 height 30
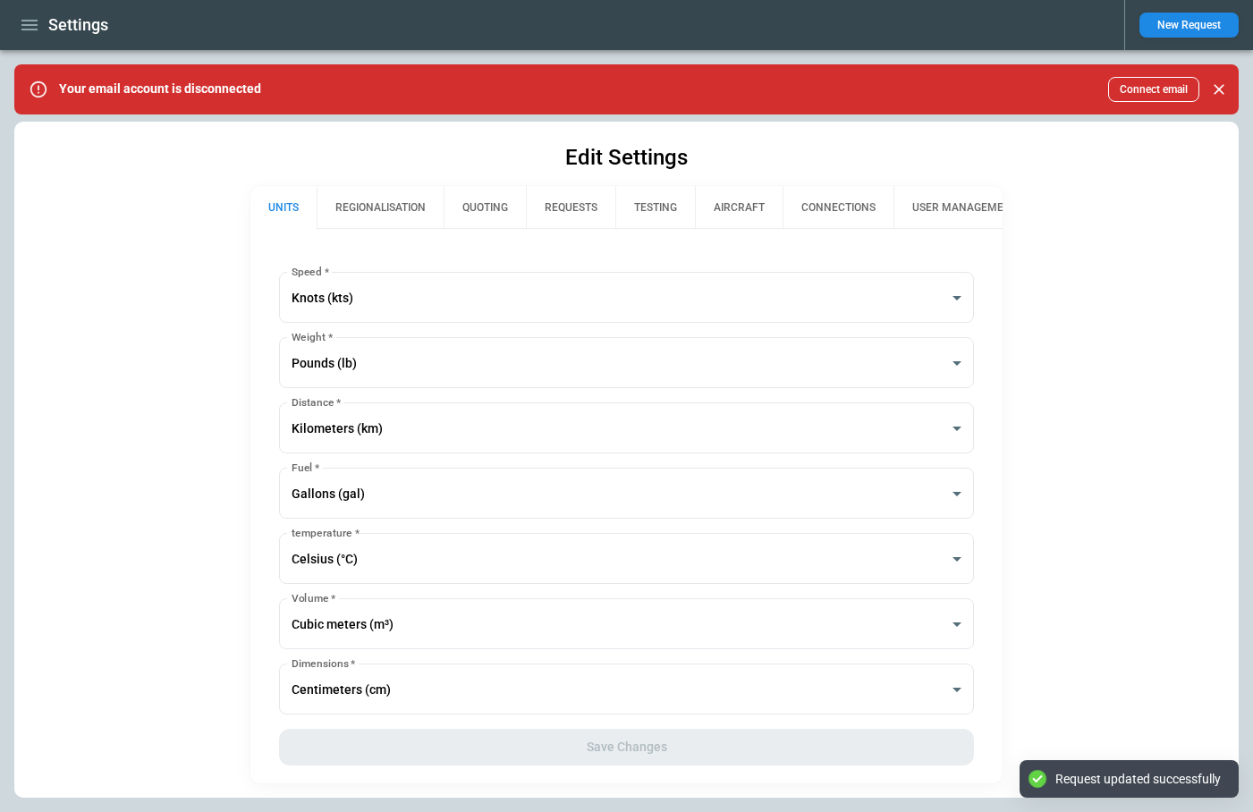
click at [572, 215] on button "REQUESTS" at bounding box center [570, 207] width 89 height 43
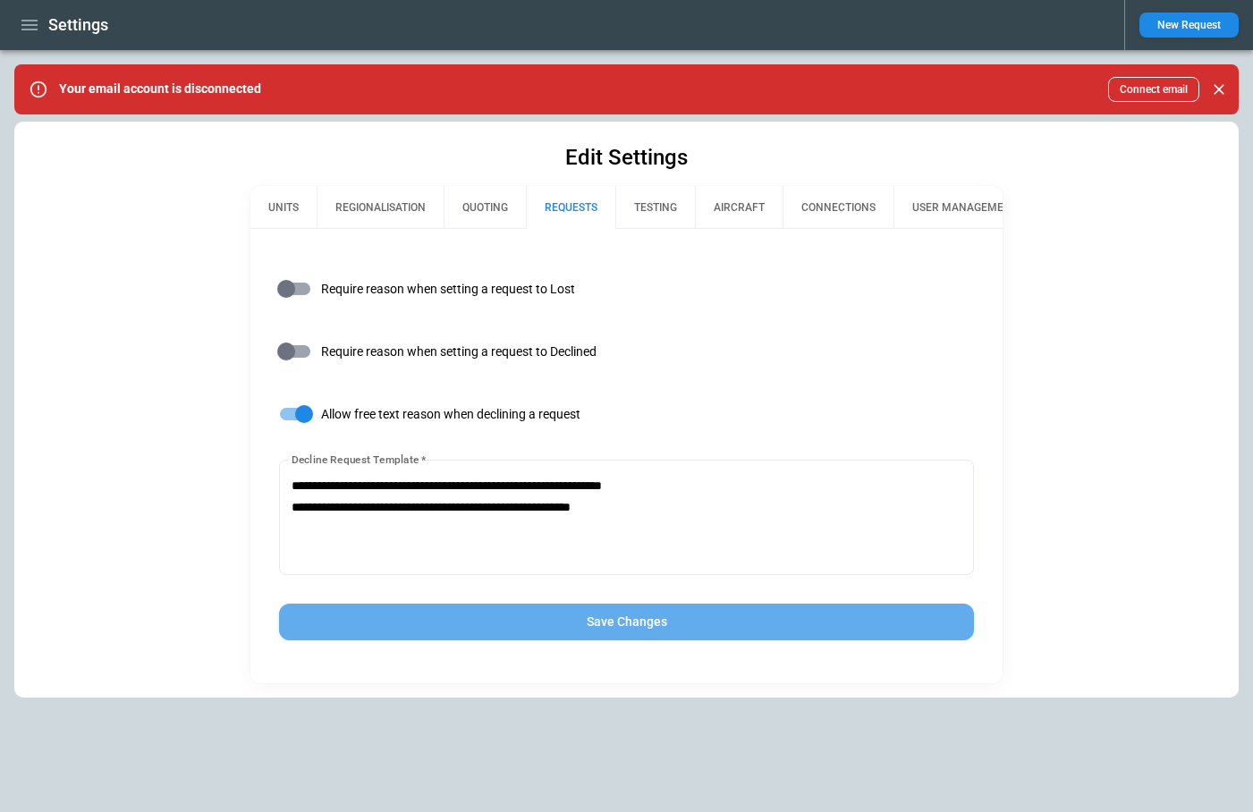
click at [574, 616] on button "Save Changes" at bounding box center [626, 622] width 695 height 37
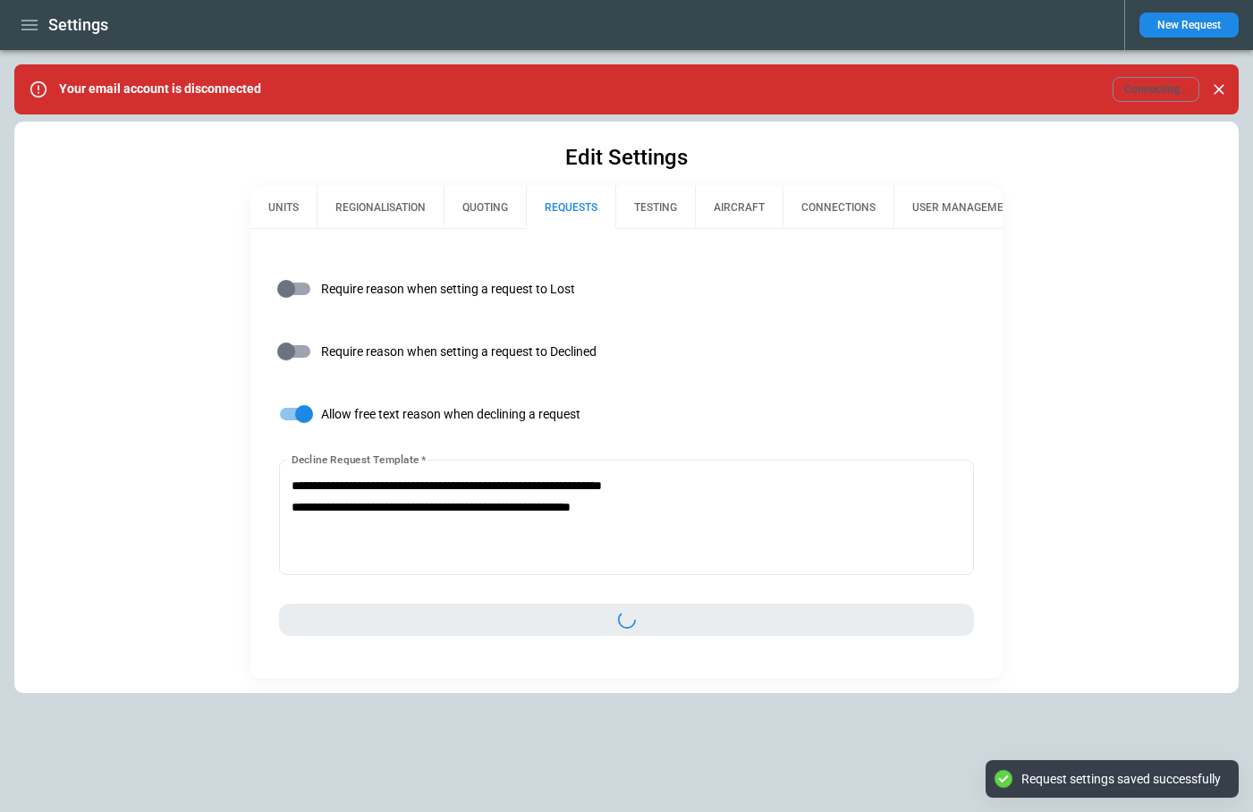
click at [29, 23] on icon "button" at bounding box center [29, 24] width 21 height 21
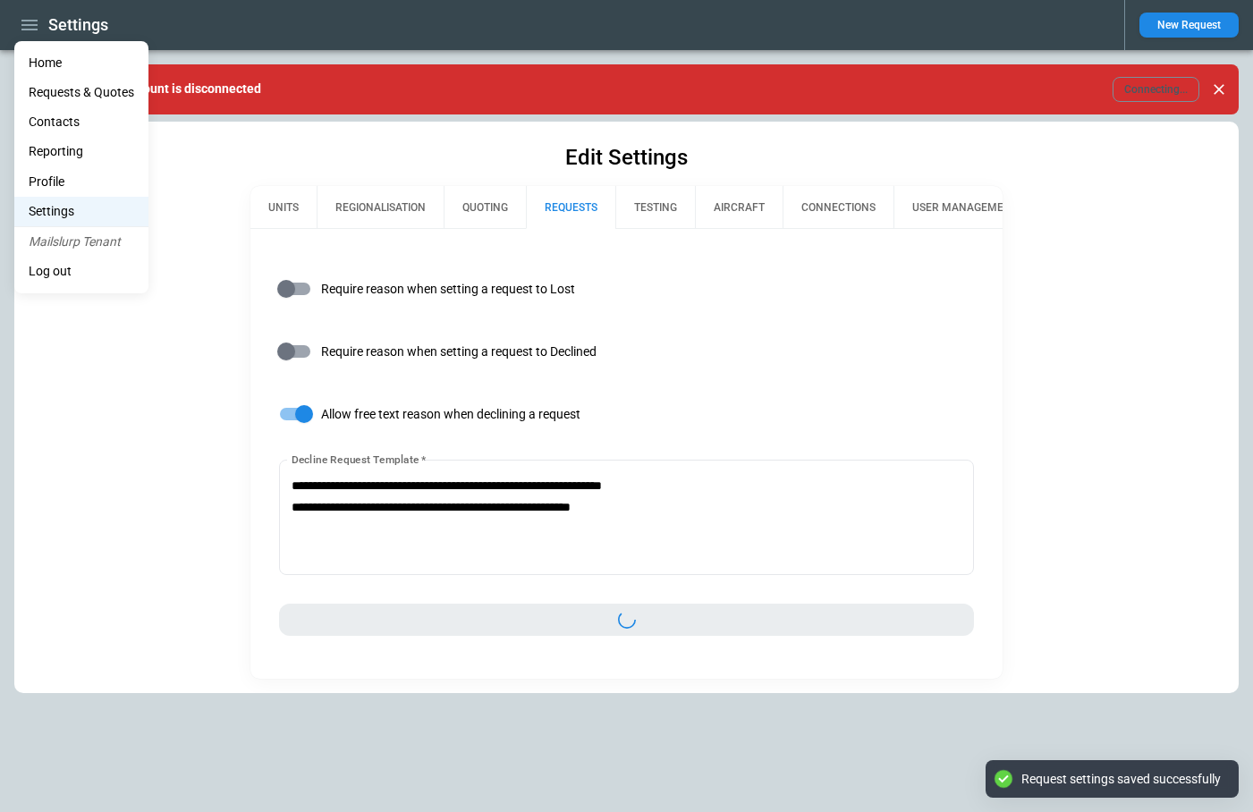
click at [46, 63] on li "Home" at bounding box center [81, 63] width 134 height 30
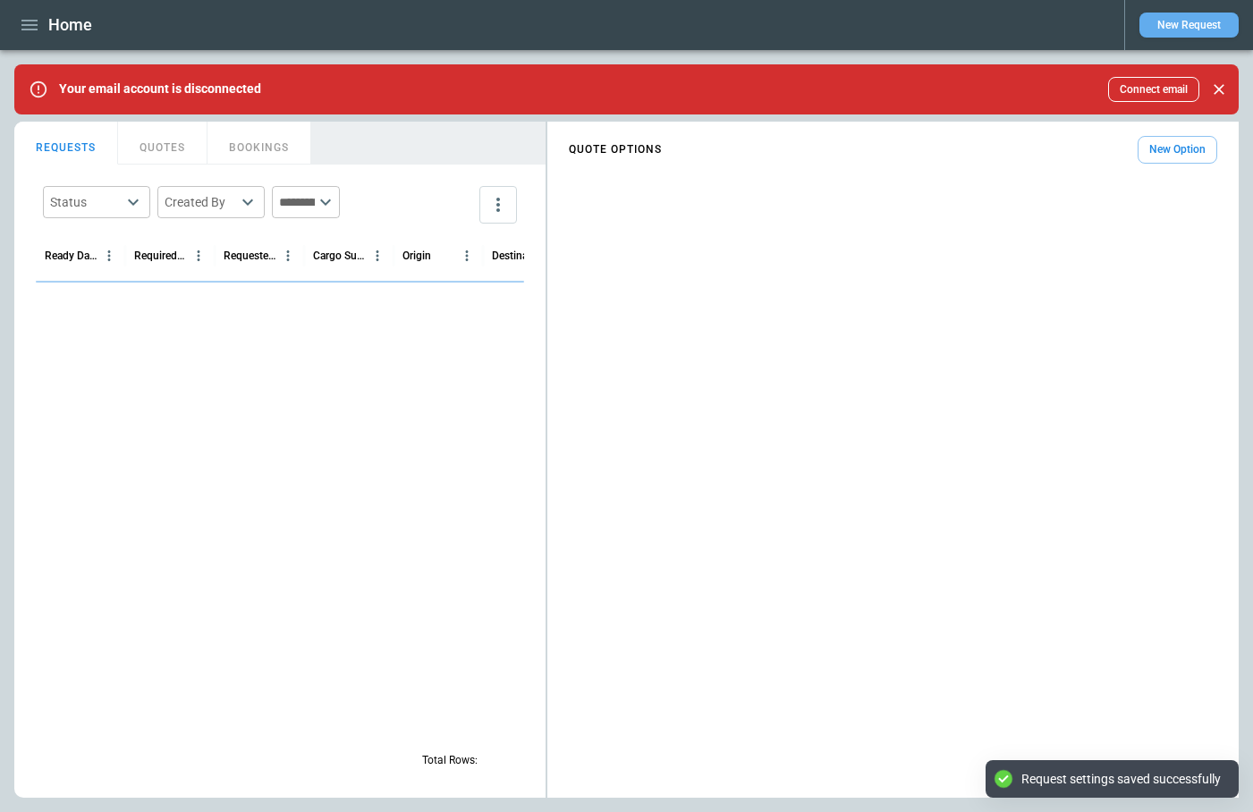
click at [1163, 24] on button "New Request" at bounding box center [1189, 25] width 99 height 25
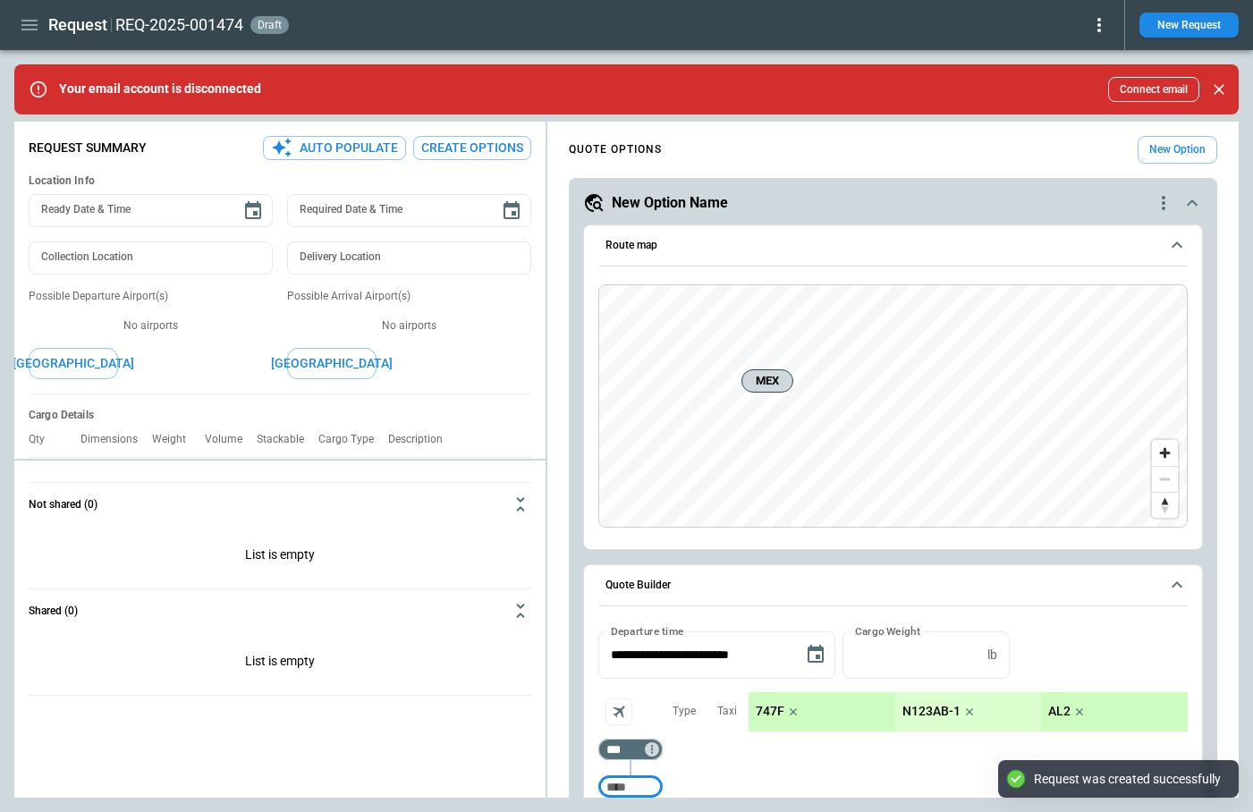
click at [1098, 27] on icon at bounding box center [1099, 24] width 21 height 21
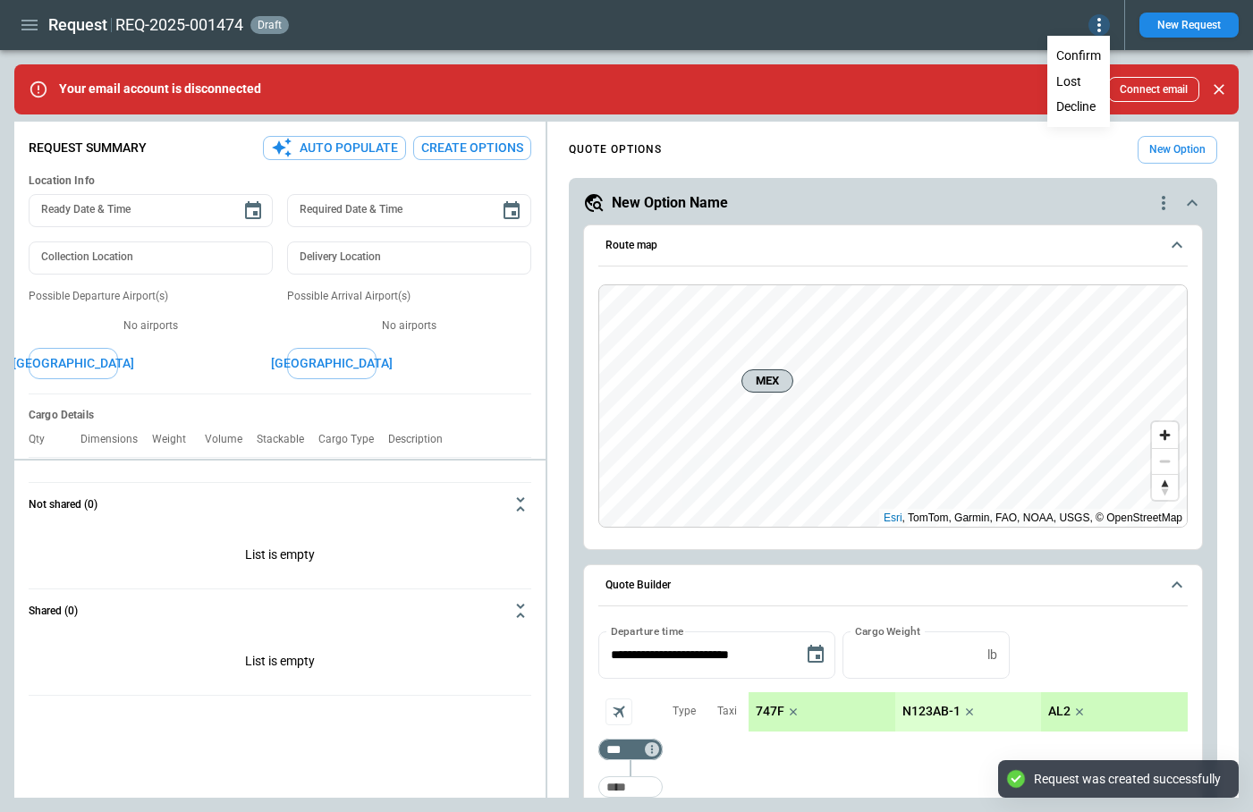
click at [1095, 85] on button "Lost" at bounding box center [1078, 82] width 59 height 26
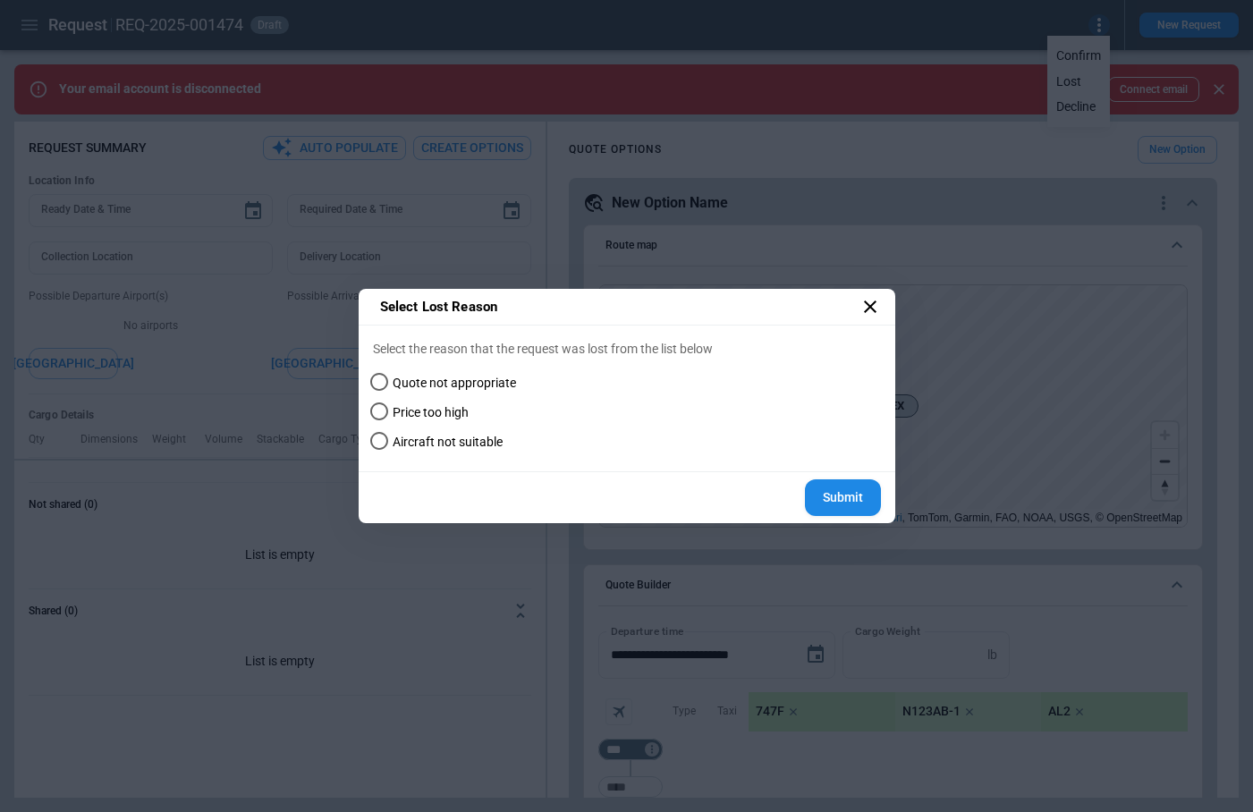
click at [836, 502] on button "Submit" at bounding box center [843, 498] width 76 height 37
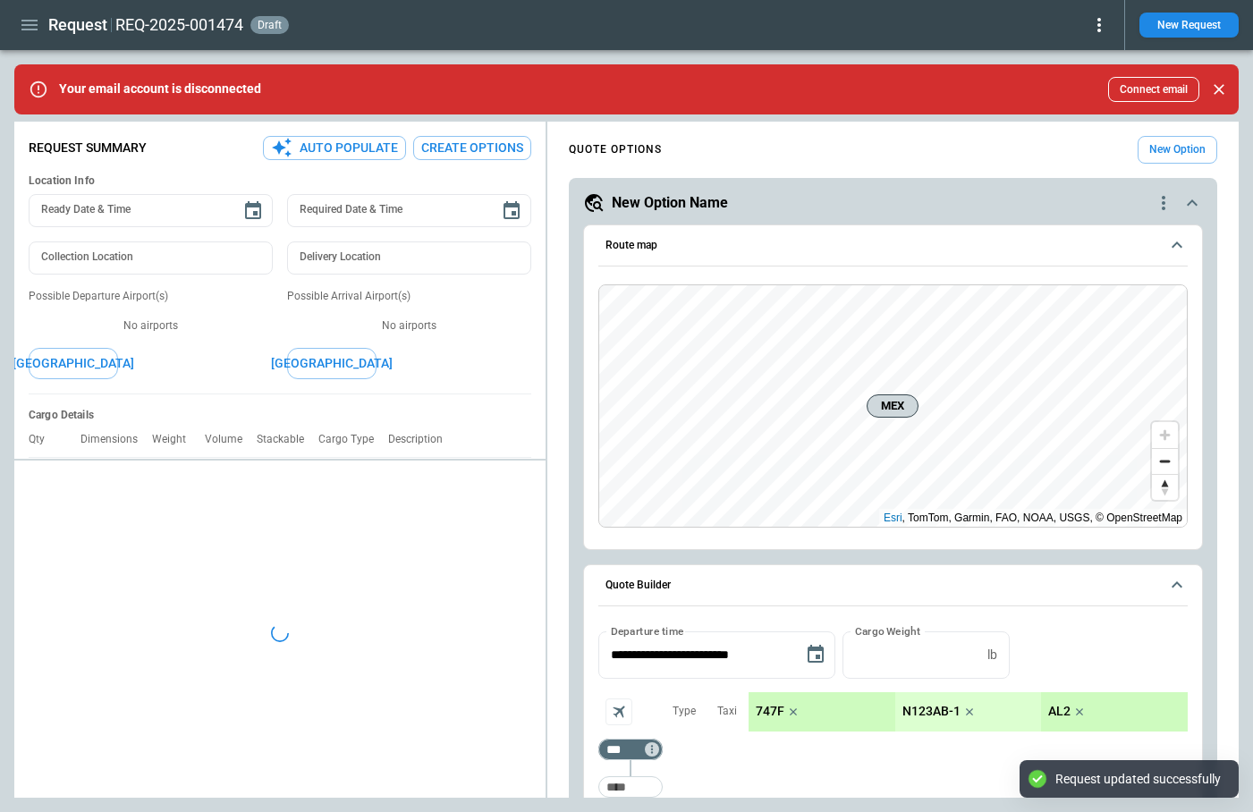
type textarea "*"
click at [1100, 25] on icon at bounding box center [1100, 25] width 4 height 14
click at [1174, 24] on div at bounding box center [626, 406] width 1253 height 812
click at [1194, 22] on button "New Request" at bounding box center [1189, 25] width 99 height 25
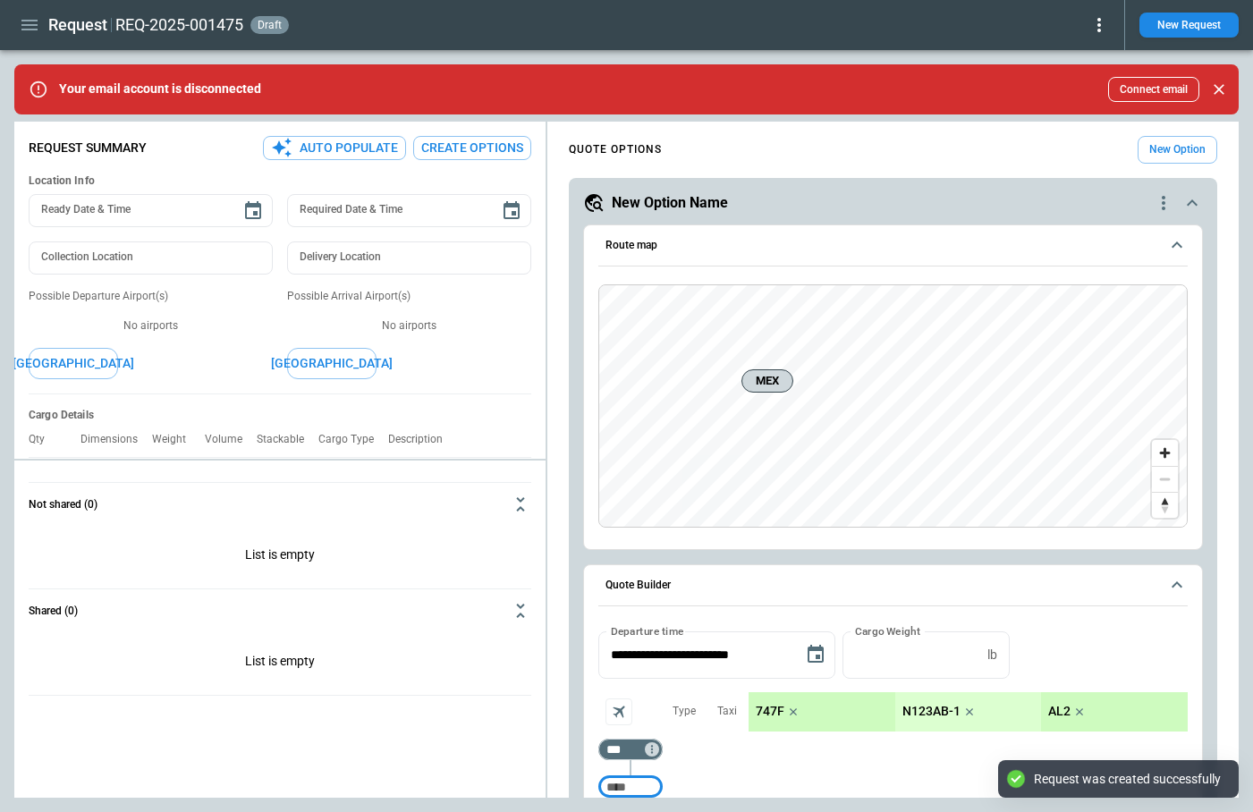
click at [1100, 26] on icon at bounding box center [1099, 24] width 21 height 21
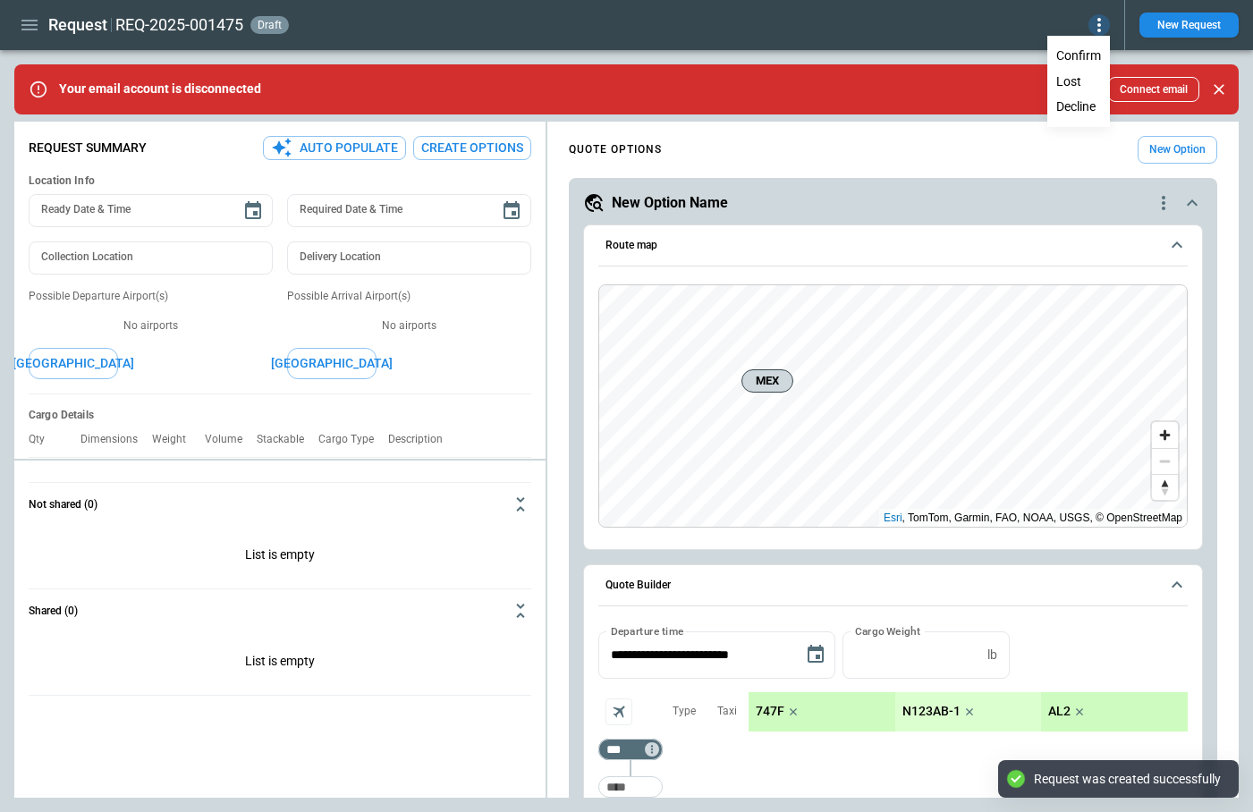
click at [1079, 85] on button "Lost" at bounding box center [1078, 82] width 59 height 26
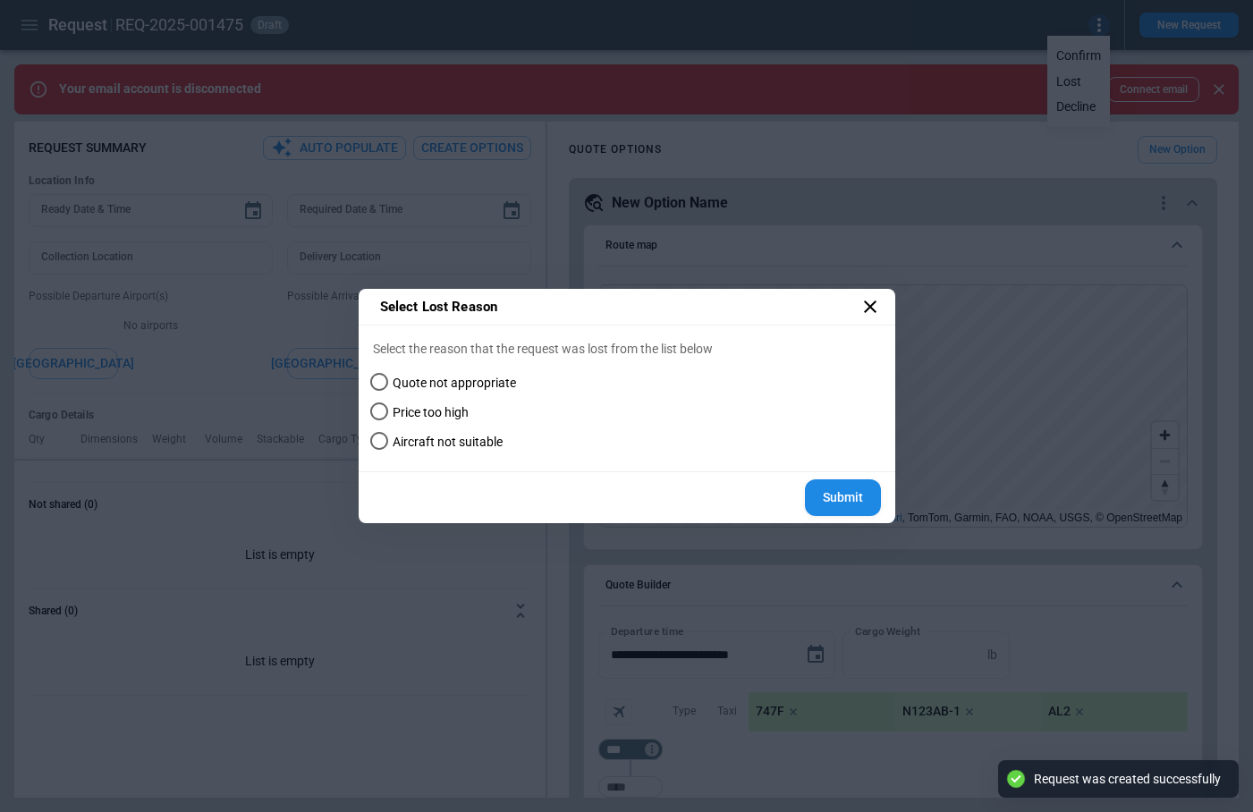
click at [470, 383] on span "Quote not appropriate" at bounding box center [454, 383] width 123 height 15
click at [838, 495] on button "Submit" at bounding box center [843, 498] width 76 height 37
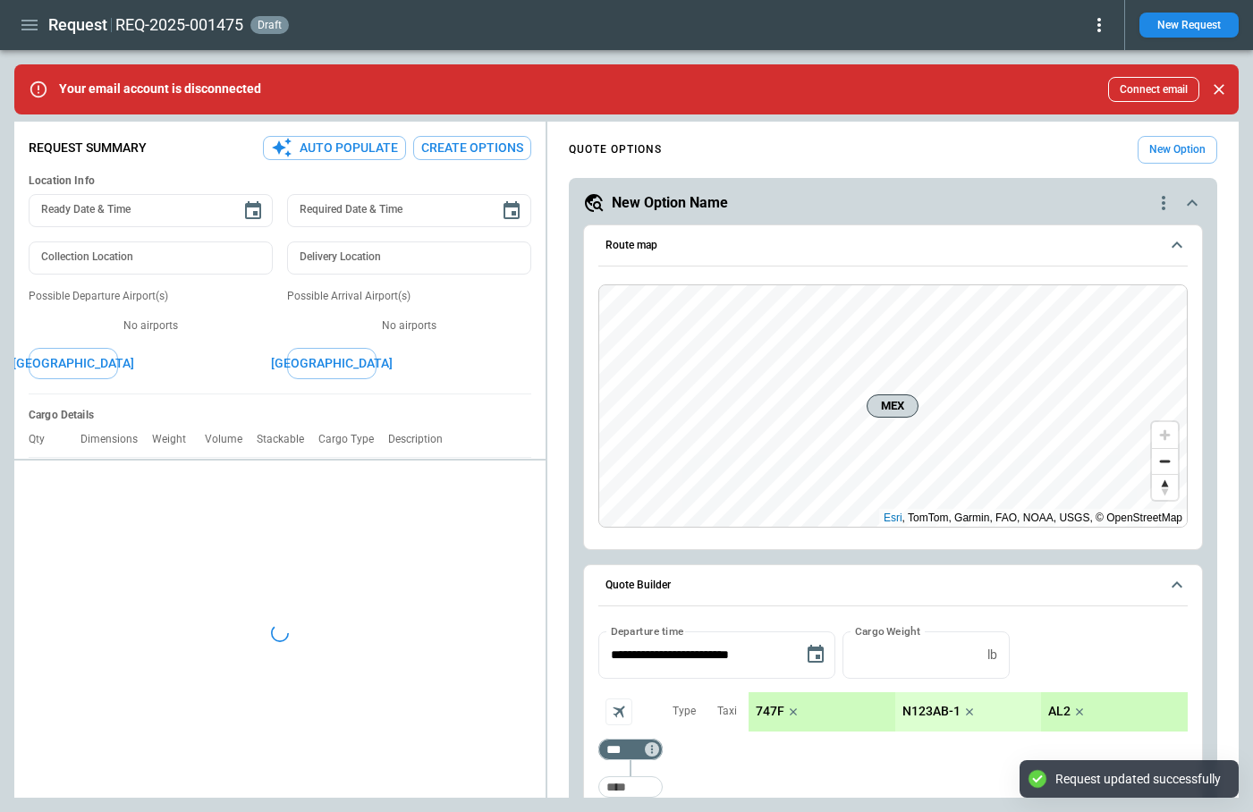
type textarea "*"
